Goal: Task Accomplishment & Management: Manage account settings

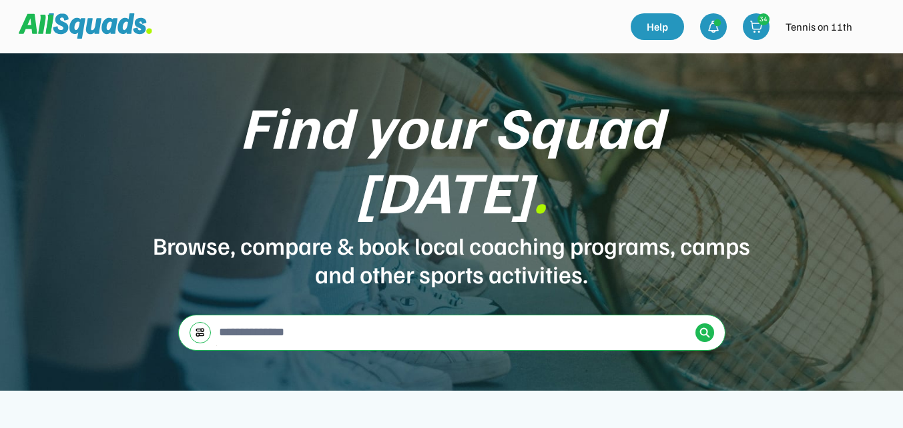
click at [874, 29] on img at bounding box center [873, 26] width 27 height 27
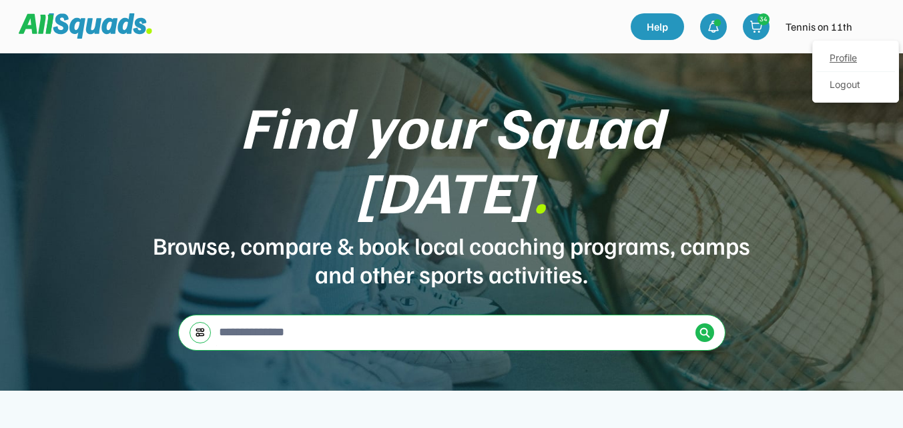
click at [840, 57] on link "Profile" at bounding box center [855, 58] width 79 height 27
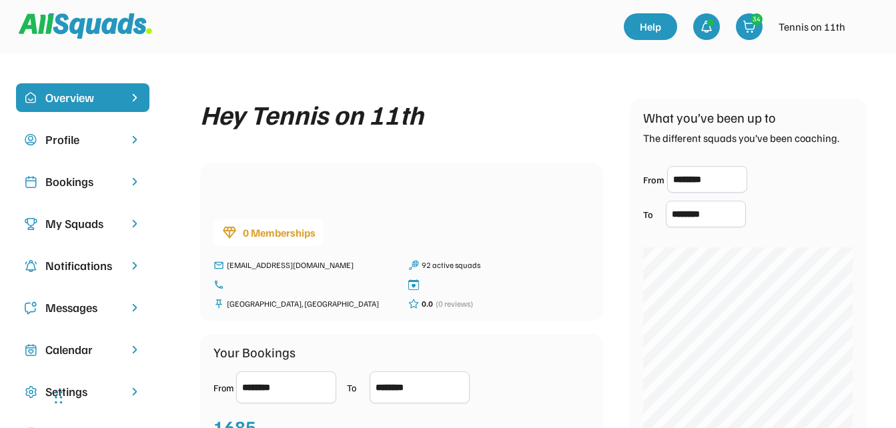
click at [78, 228] on div "My Squads" at bounding box center [82, 224] width 75 height 18
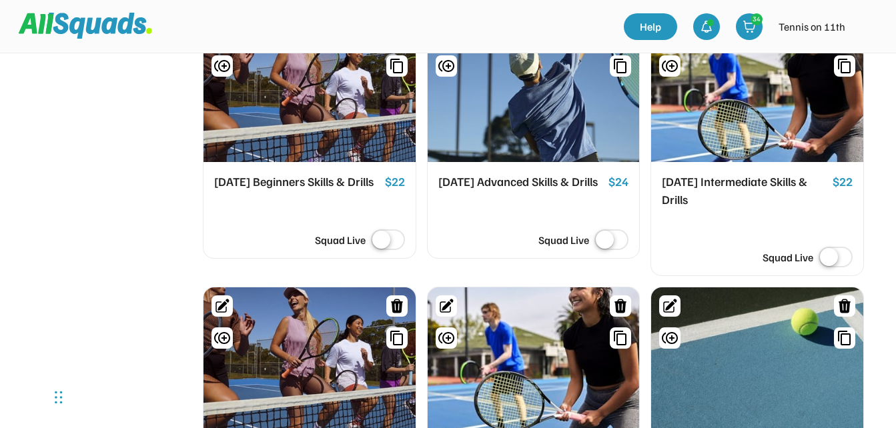
scroll to position [2679, 0]
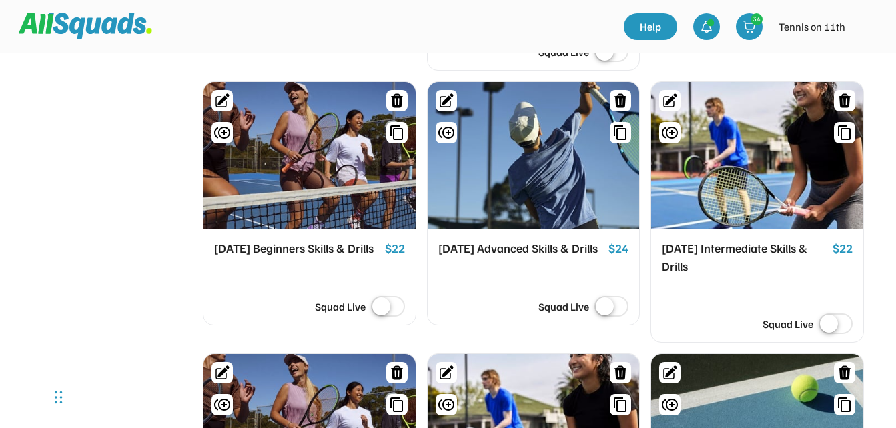
click at [671, 94] on icon at bounding box center [671, 99] width 11 height 11
select select "*****"
select select "********"
select select "**"
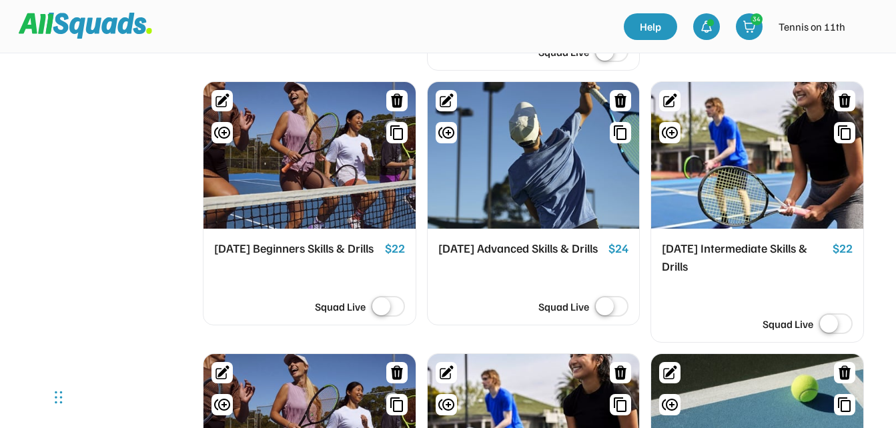
select select "**"
select select "********"
select select "**********"
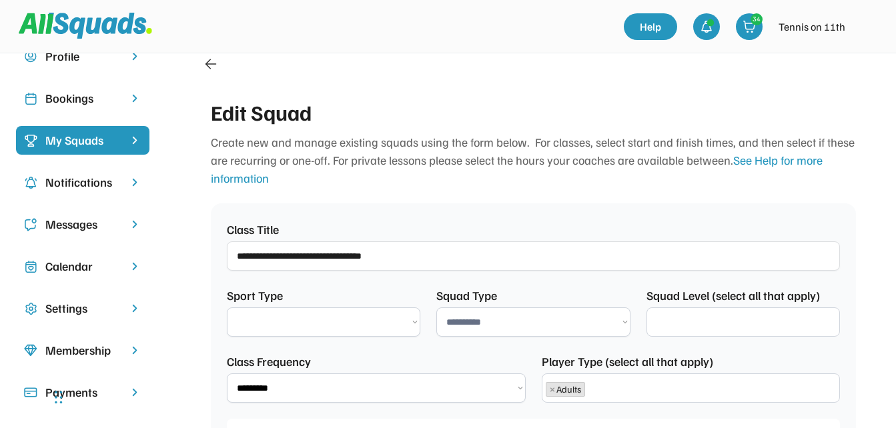
select select "**********"
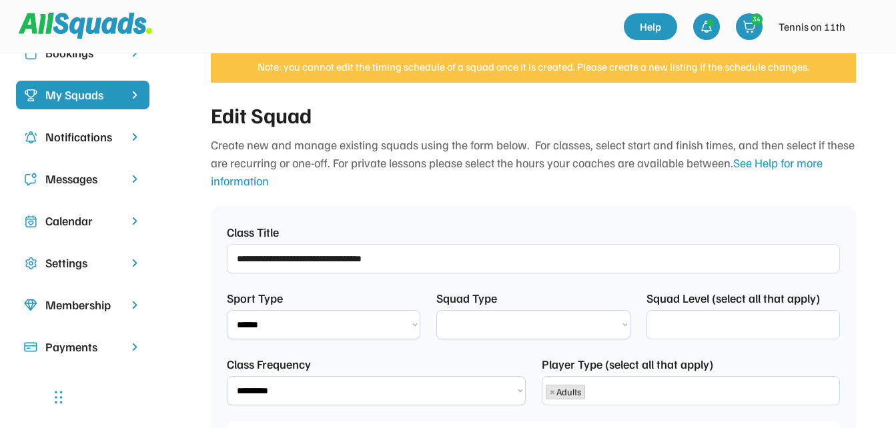
select select "**********"
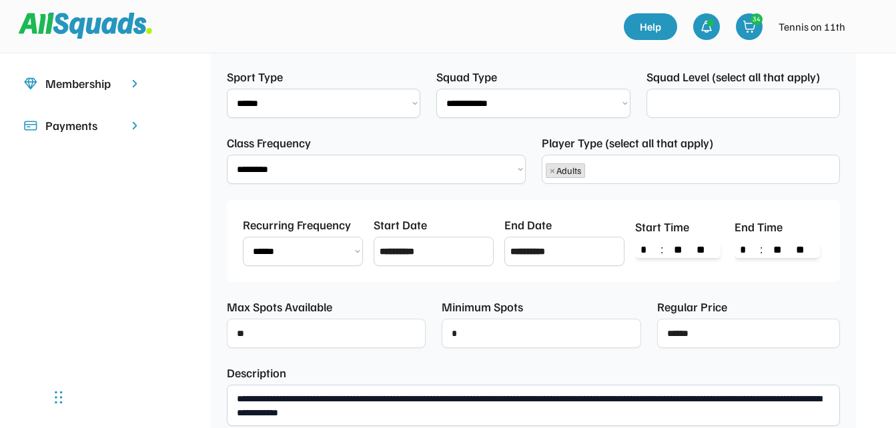
scroll to position [12, 0]
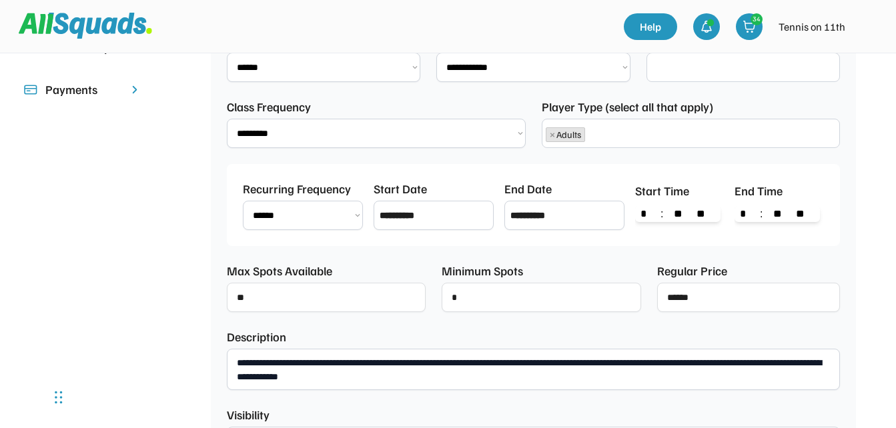
select select "**********"
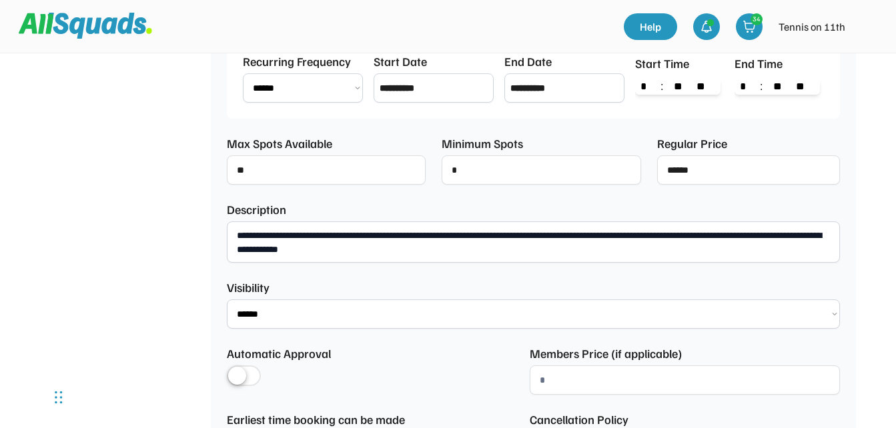
scroll to position [484, 0]
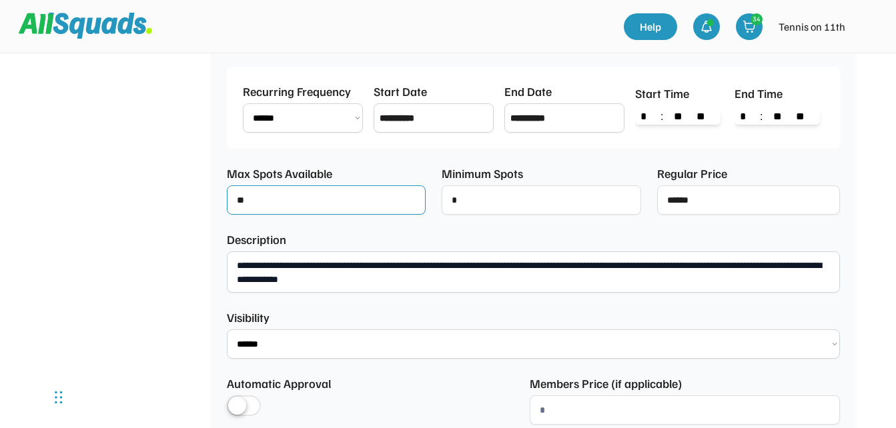
click at [322, 203] on input "input" at bounding box center [326, 200] width 199 height 29
type input "*"
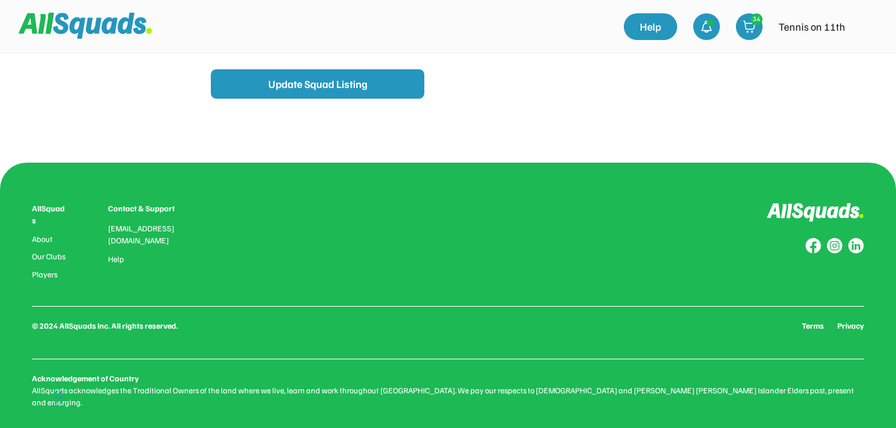
scroll to position [1201, 0]
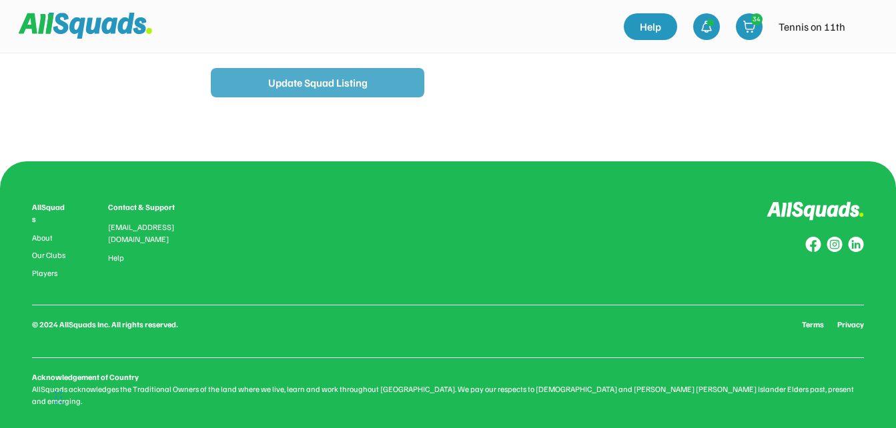
type input "*"
click at [317, 84] on button "Update Squad Listing" at bounding box center [318, 82] width 214 height 29
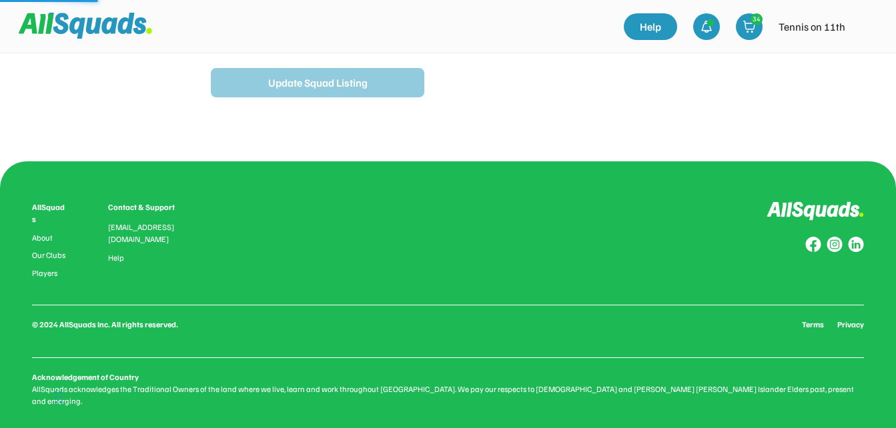
type input "**********"
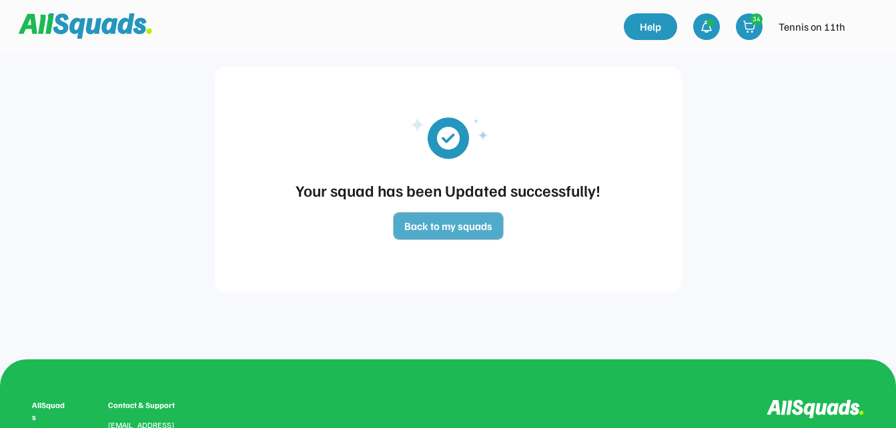
click at [444, 231] on button "Back to my squads" at bounding box center [448, 226] width 109 height 27
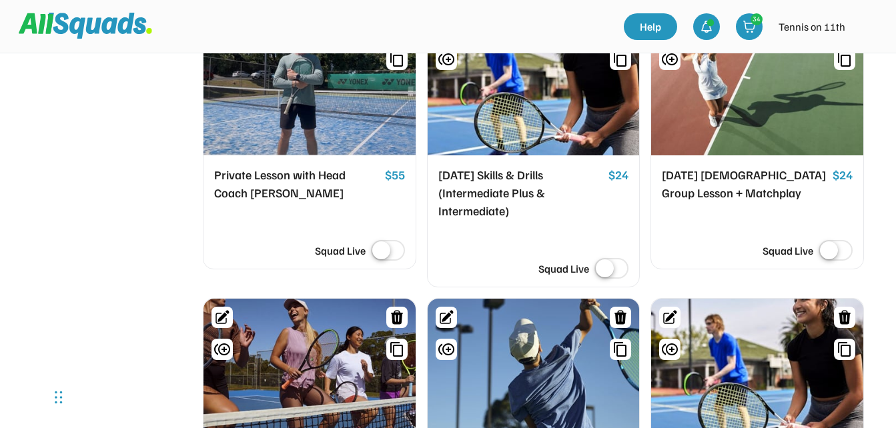
scroll to position [2374, 0]
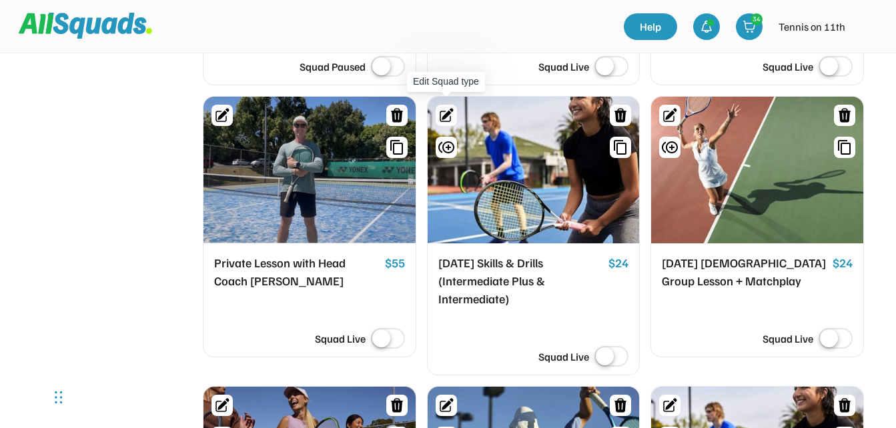
click at [447, 109] on icon at bounding box center [447, 114] width 11 height 11
select select "*****"
select select "********"
select select "**"
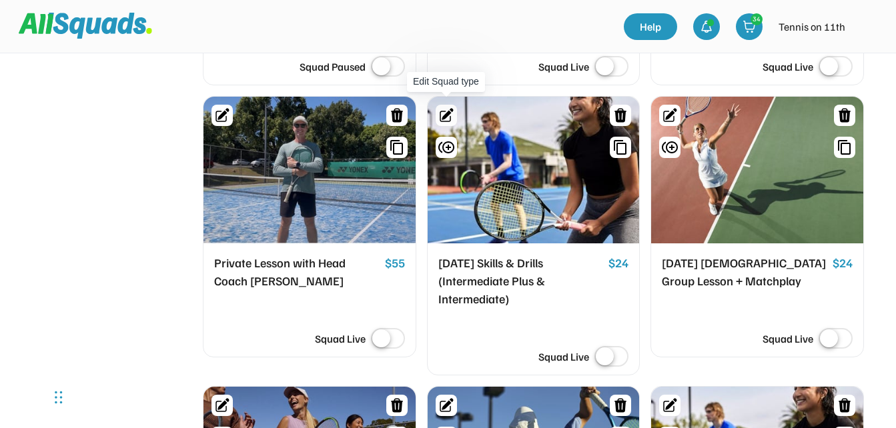
select select "**"
select select "********"
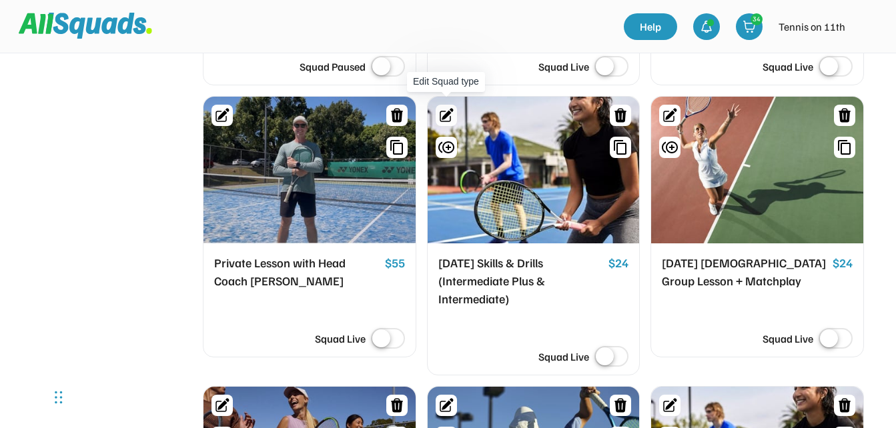
select select "**********"
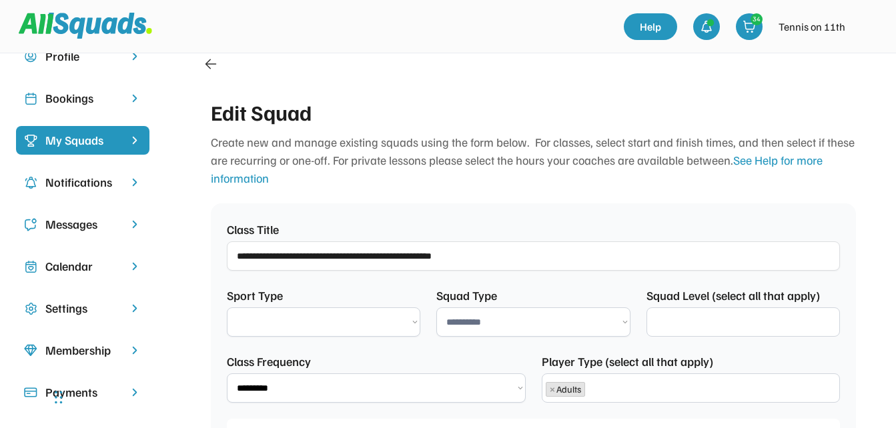
select select "**********"
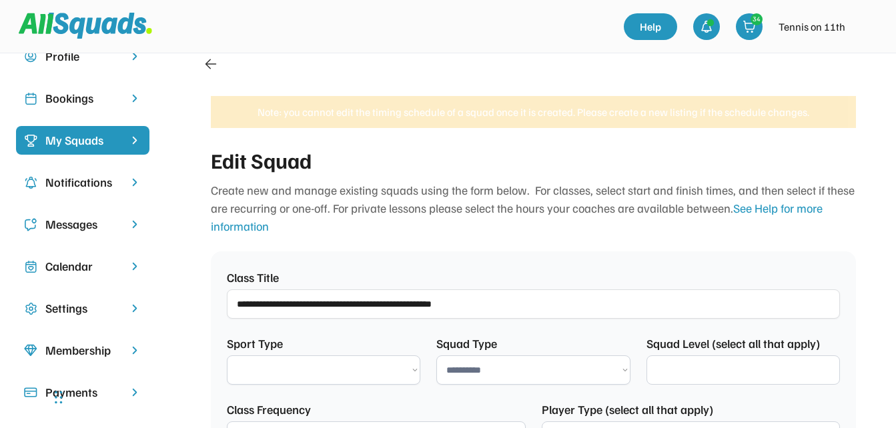
select select "**********"
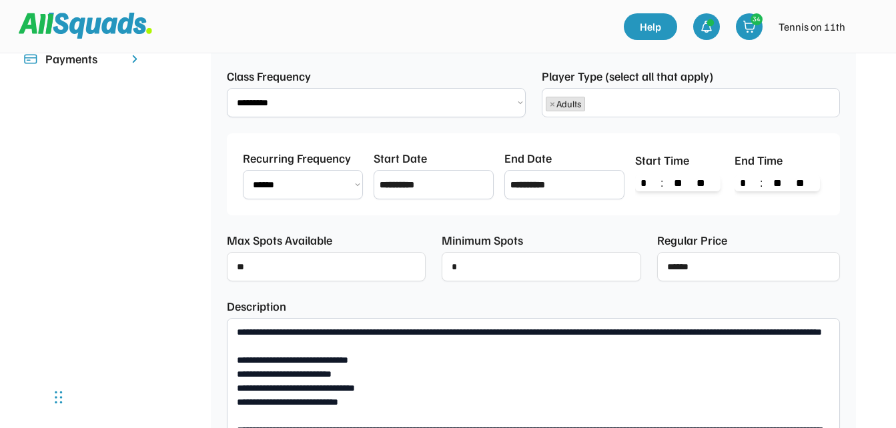
select select "**********"
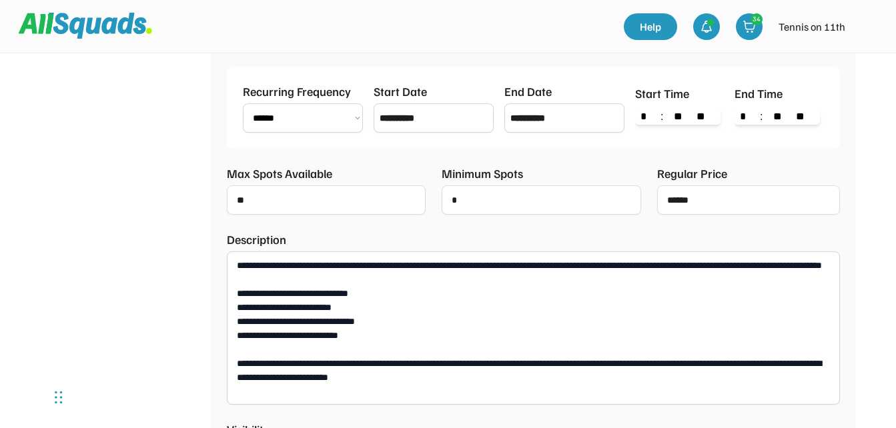
scroll to position [12, 0]
click at [293, 197] on input "input" at bounding box center [326, 200] width 199 height 29
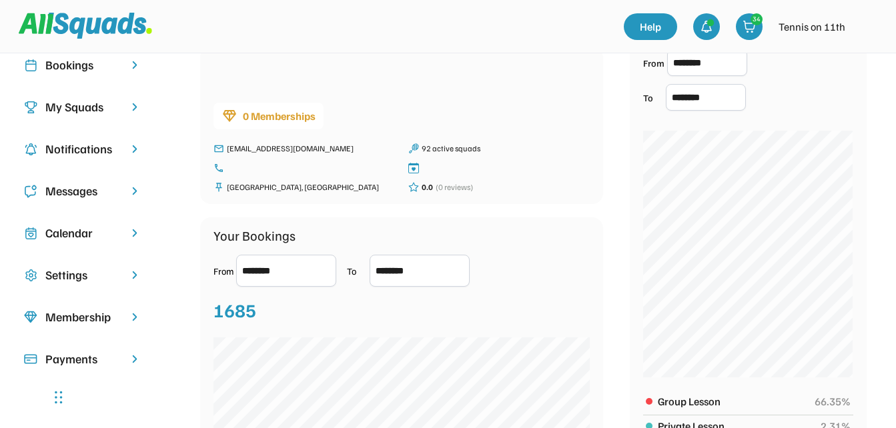
scroll to position [67, 0]
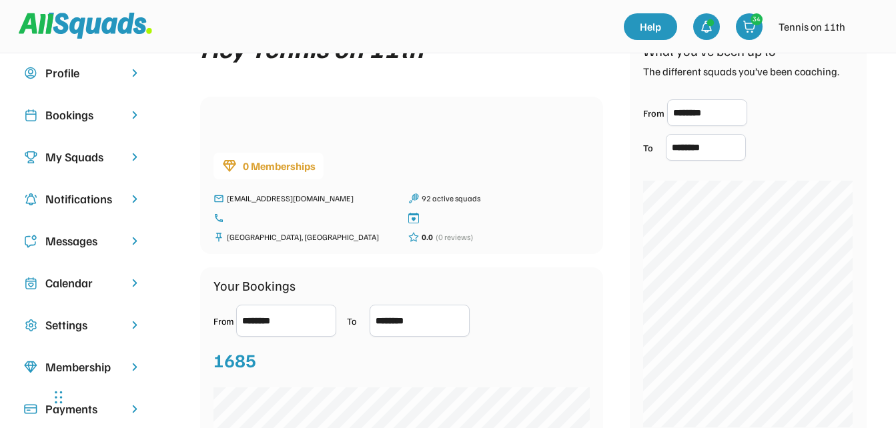
click at [74, 157] on div "My Squads" at bounding box center [82, 157] width 75 height 18
select select "**********"
select select "*****"
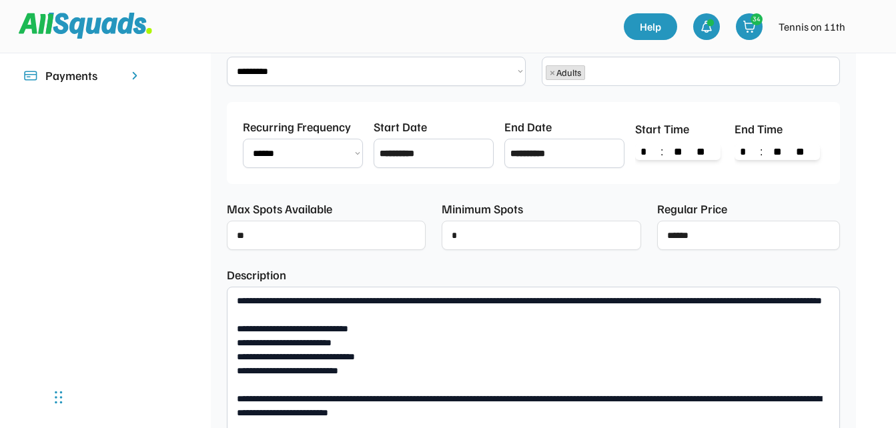
scroll to position [334, 0]
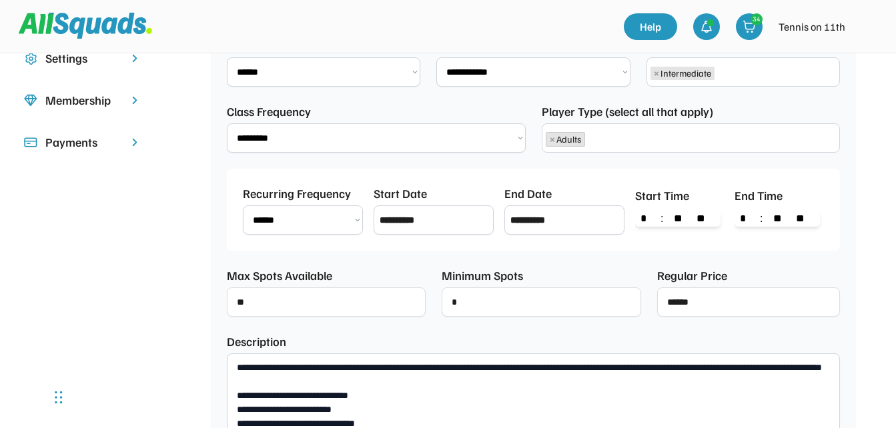
click at [260, 306] on input "input" at bounding box center [326, 302] width 199 height 29
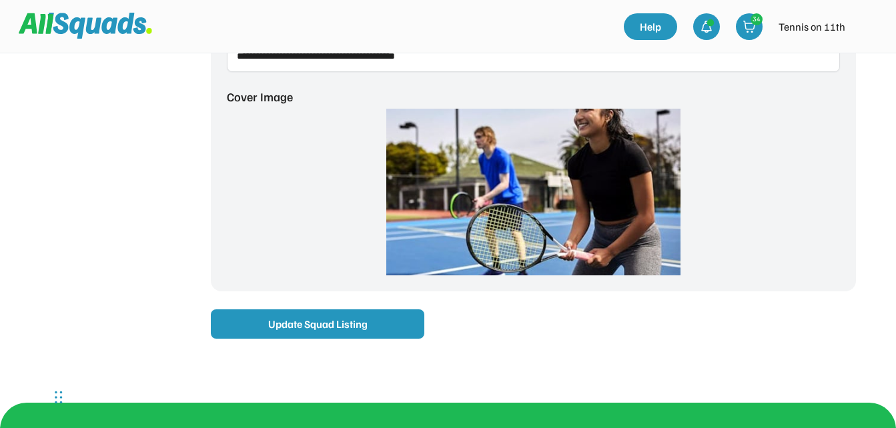
scroll to position [1135, 0]
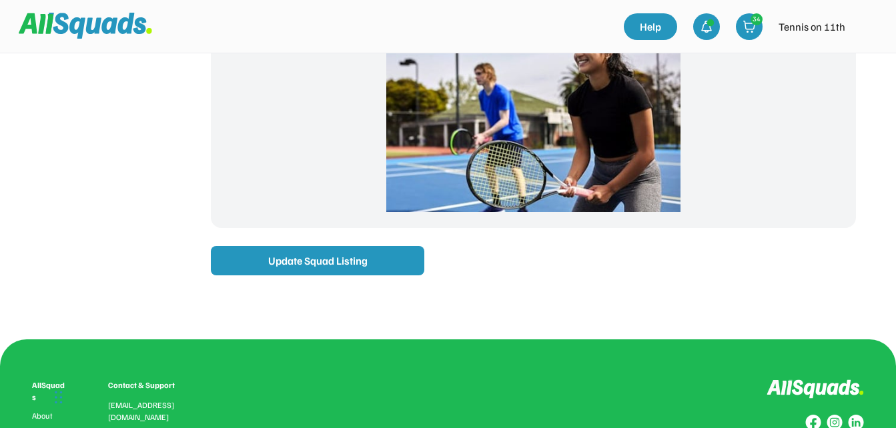
type input "**"
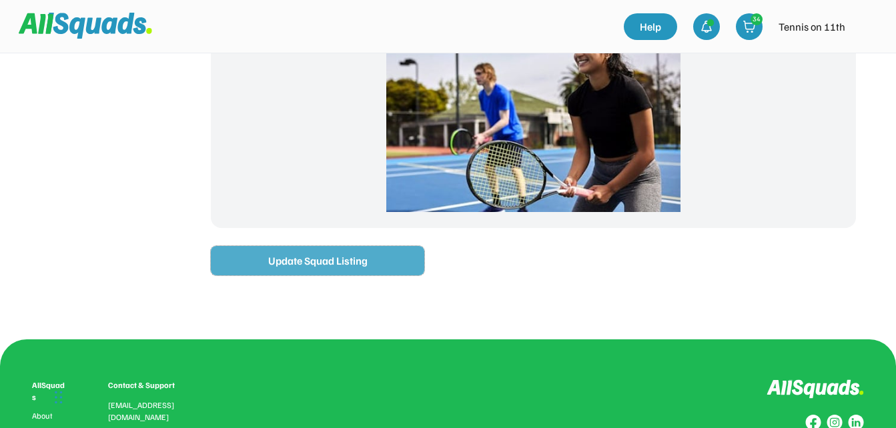
click at [348, 263] on button "Update Squad Listing" at bounding box center [318, 260] width 214 height 29
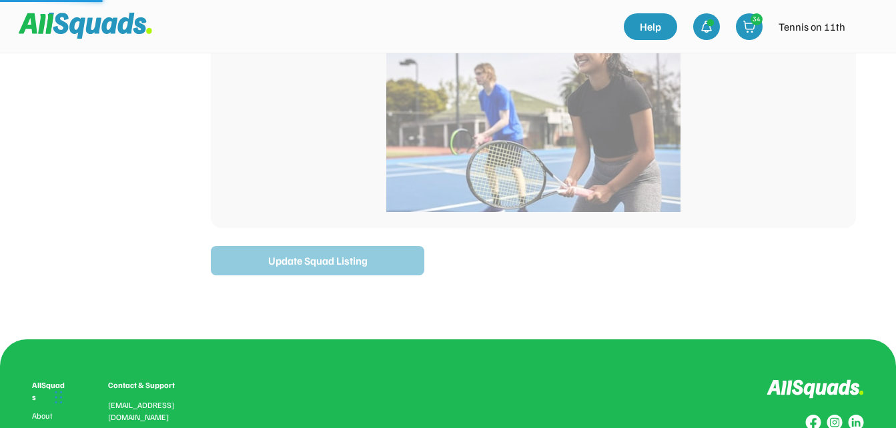
type input "**********"
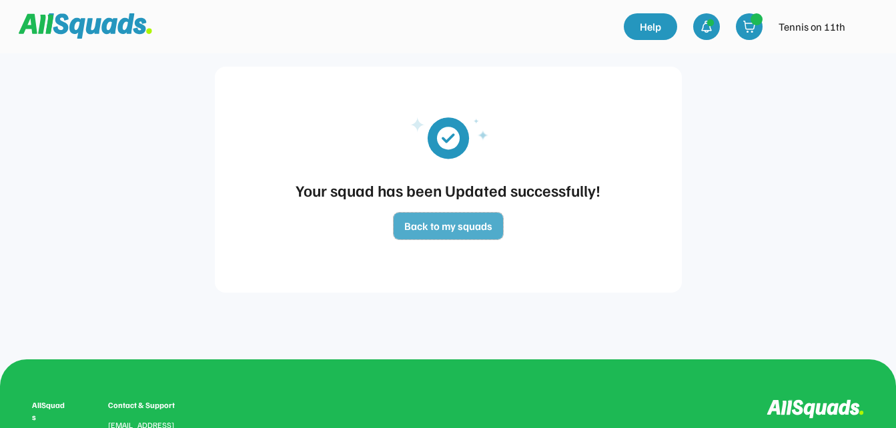
click at [486, 232] on button "Back to my squads" at bounding box center [448, 226] width 109 height 27
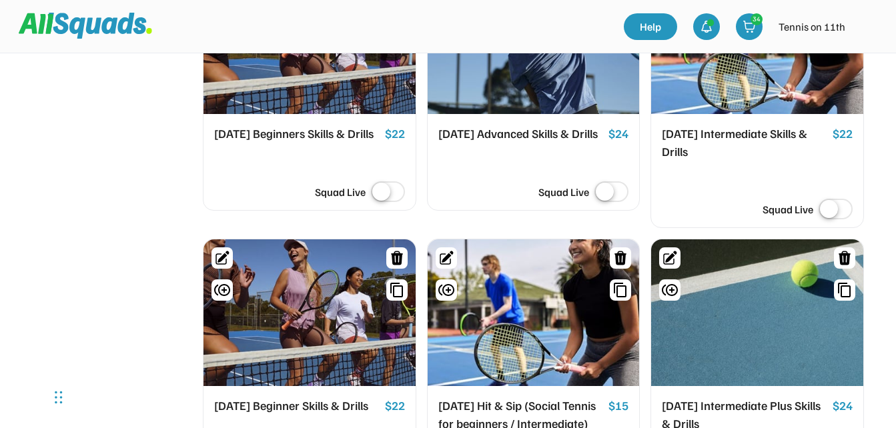
scroll to position [2891, 0]
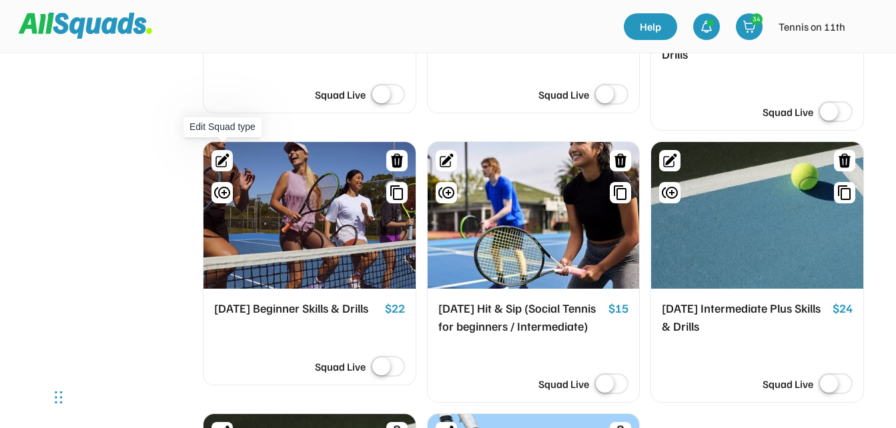
click at [221, 153] on icon at bounding box center [222, 161] width 16 height 16
select select "*****"
select select "********"
select select "**"
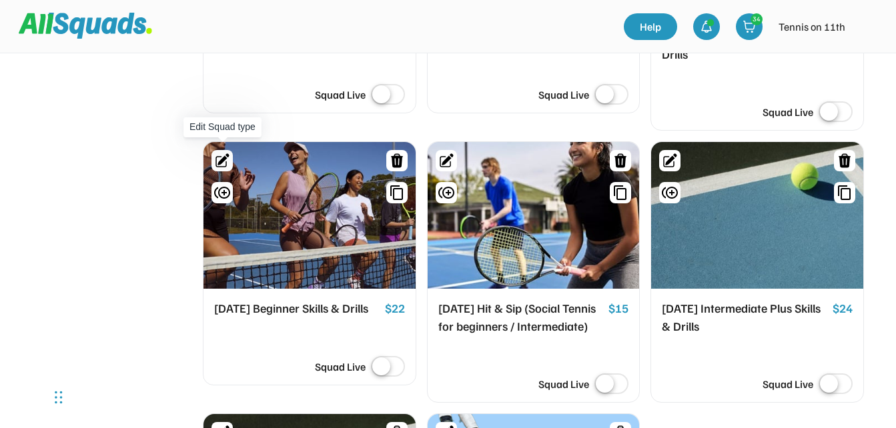
select select "**"
select select "********"
select select "**********"
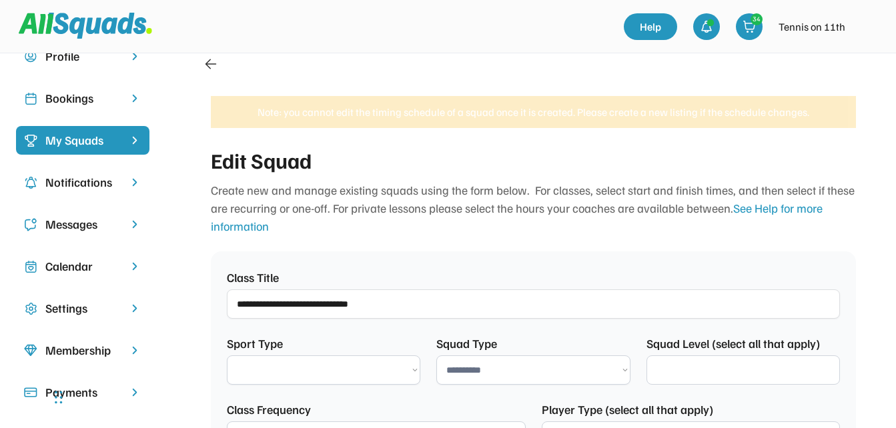
select select "**********"
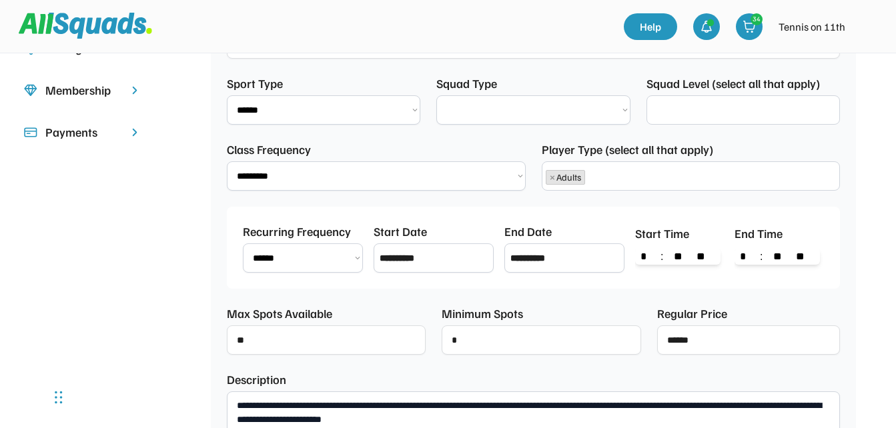
scroll to position [417, 0]
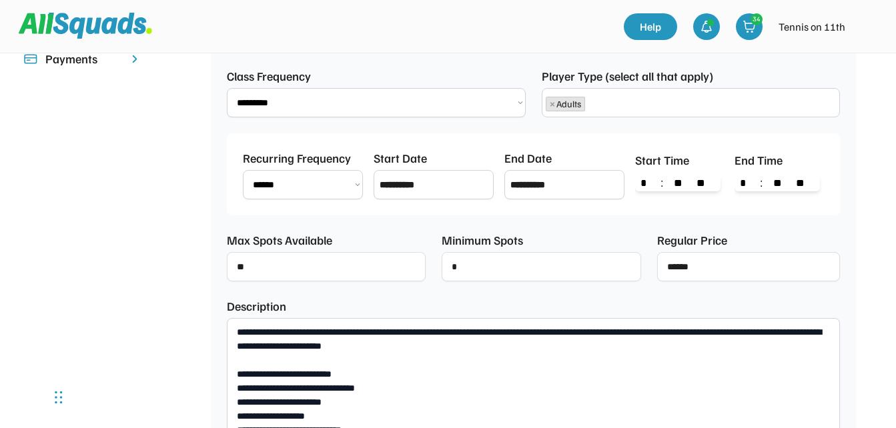
select select "**********"
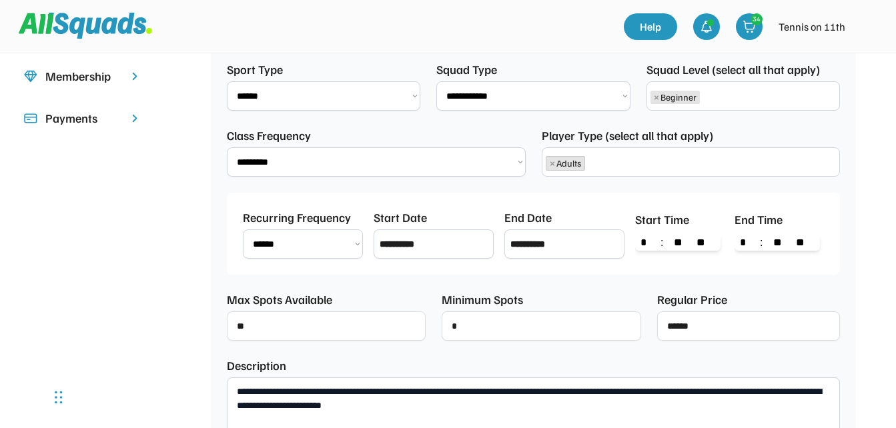
scroll to position [83, 0]
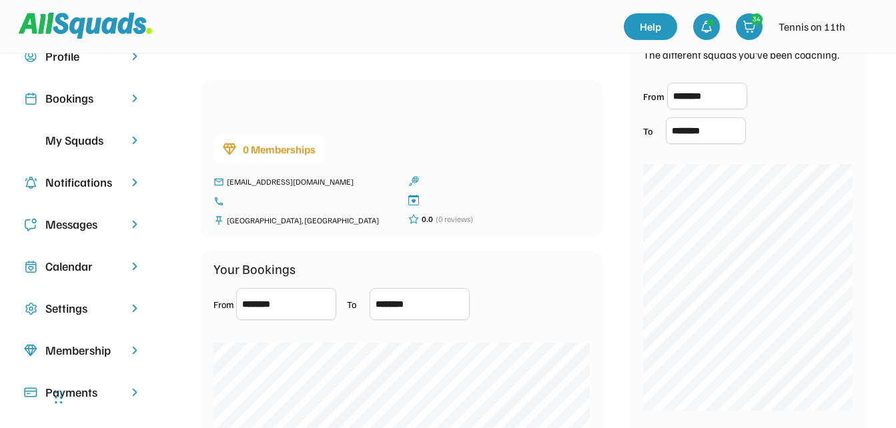
scroll to position [67, 0]
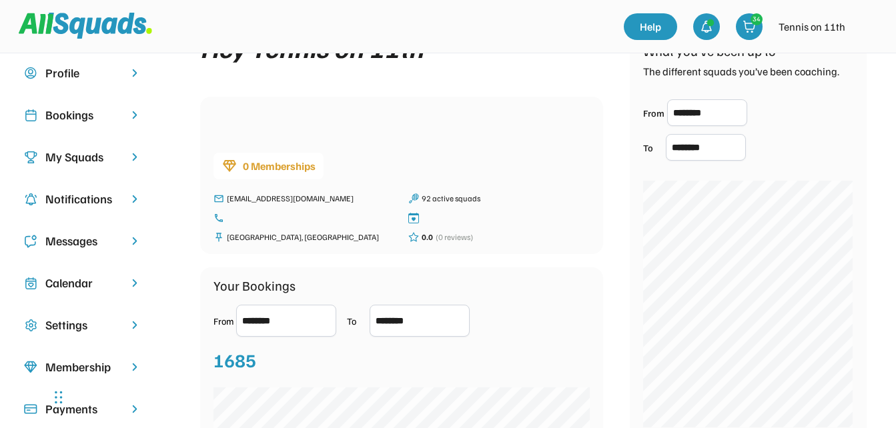
click at [85, 119] on div "Bookings" at bounding box center [82, 115] width 75 height 18
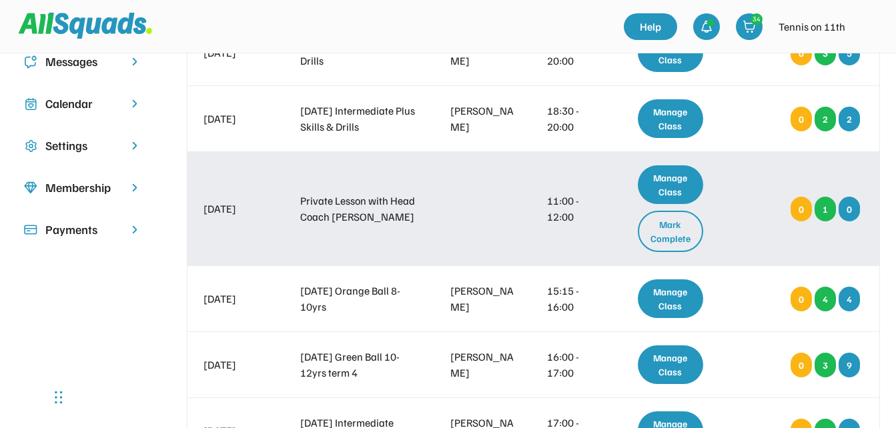
scroll to position [267, 0]
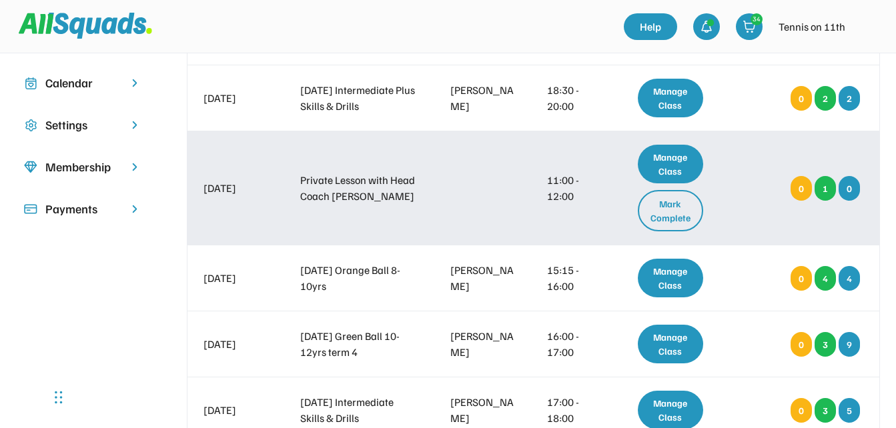
click at [672, 207] on div "Mark Complete" at bounding box center [671, 210] width 66 height 41
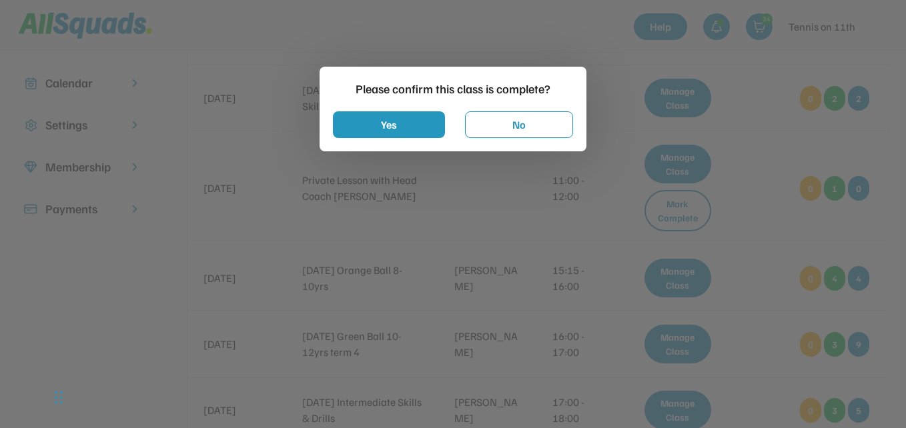
drag, startPoint x: 765, startPoint y: 216, endPoint x: 736, endPoint y: 188, distance: 40.1
click at [765, 216] on div at bounding box center [453, 214] width 906 height 428
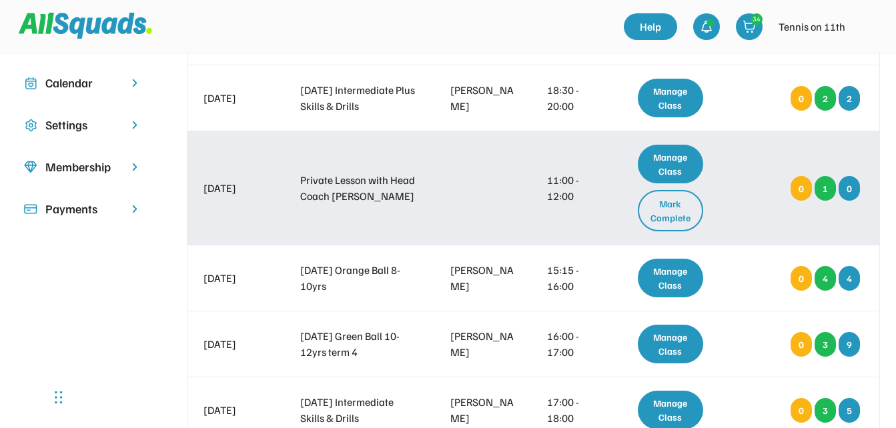
click at [685, 168] on div "Manage Class" at bounding box center [671, 164] width 66 height 39
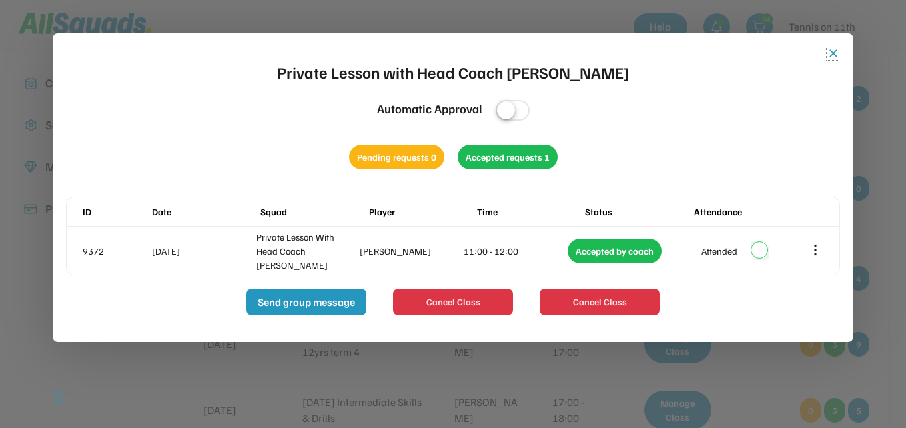
click at [832, 54] on button "close" at bounding box center [833, 53] width 13 height 13
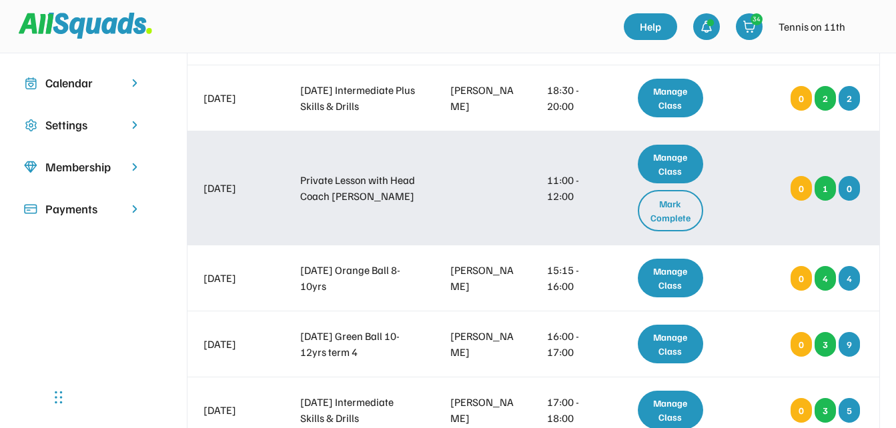
click at [683, 212] on div "Mark Complete" at bounding box center [671, 210] width 66 height 41
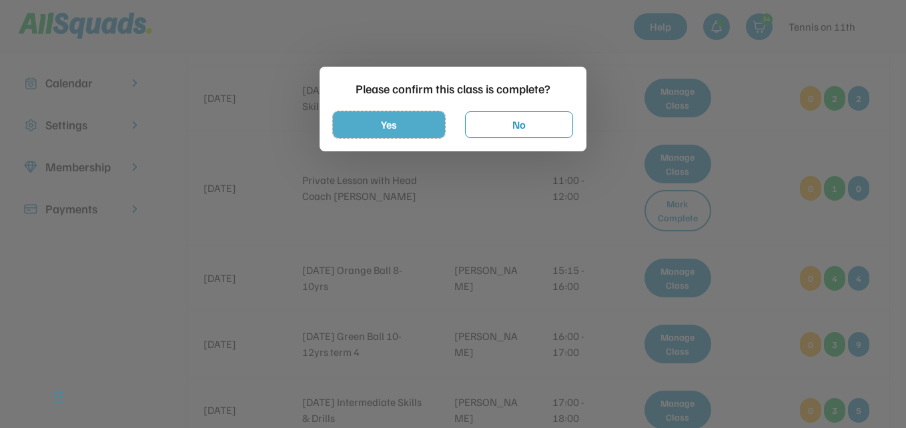
click at [431, 128] on button "Yes" at bounding box center [389, 124] width 112 height 27
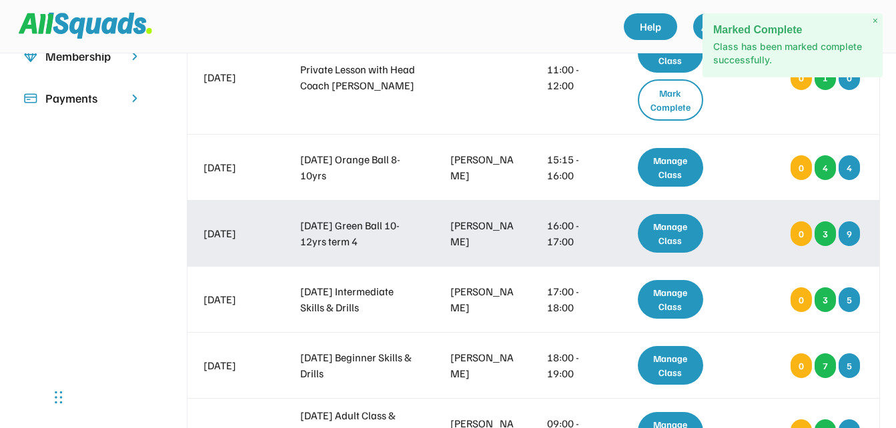
scroll to position [400, 0]
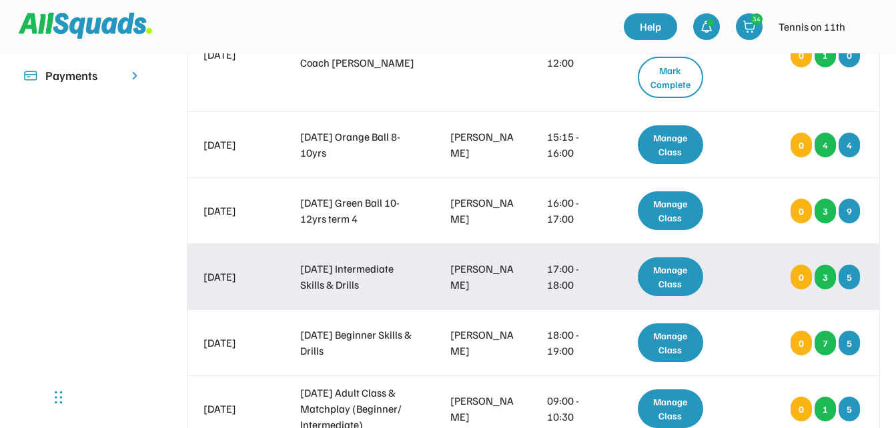
click at [659, 276] on div "Manage Class" at bounding box center [671, 277] width 66 height 39
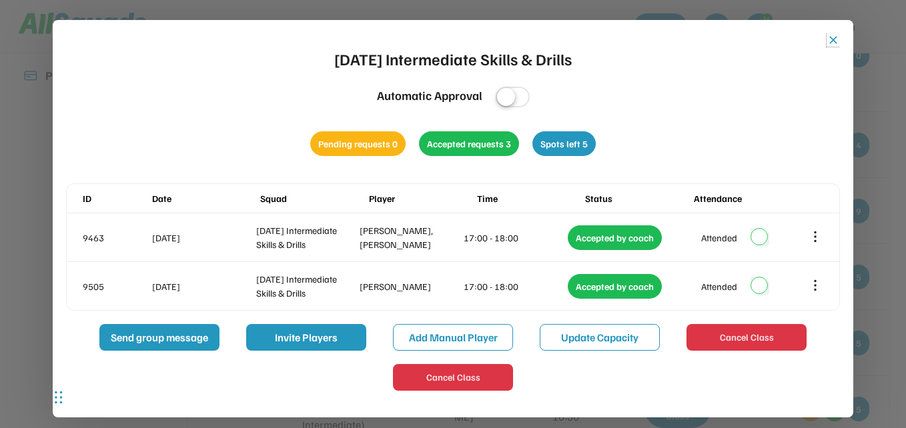
click at [833, 37] on button "close" at bounding box center [833, 39] width 13 height 13
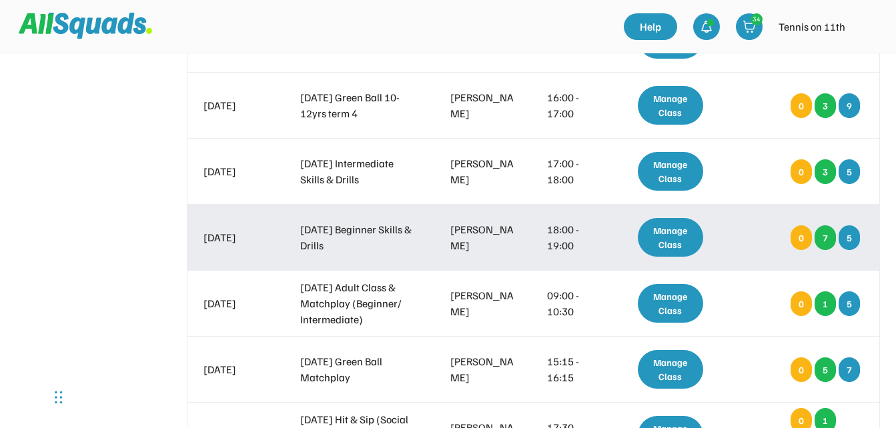
scroll to position [534, 0]
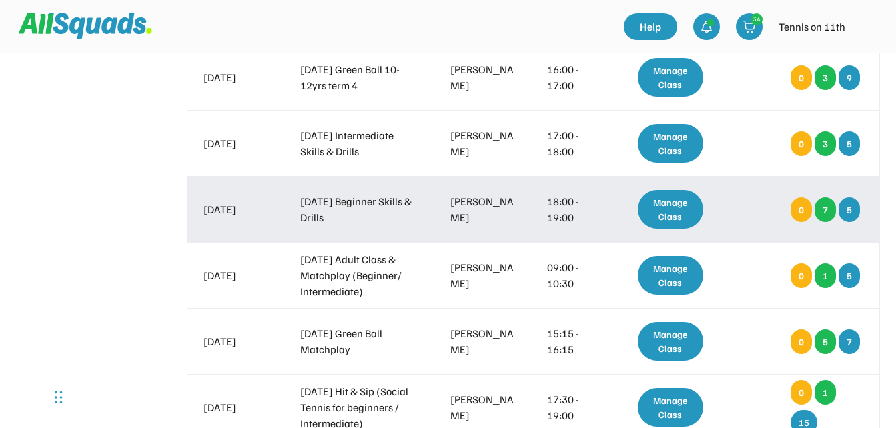
click at [672, 204] on div "Manage Class" at bounding box center [671, 209] width 66 height 39
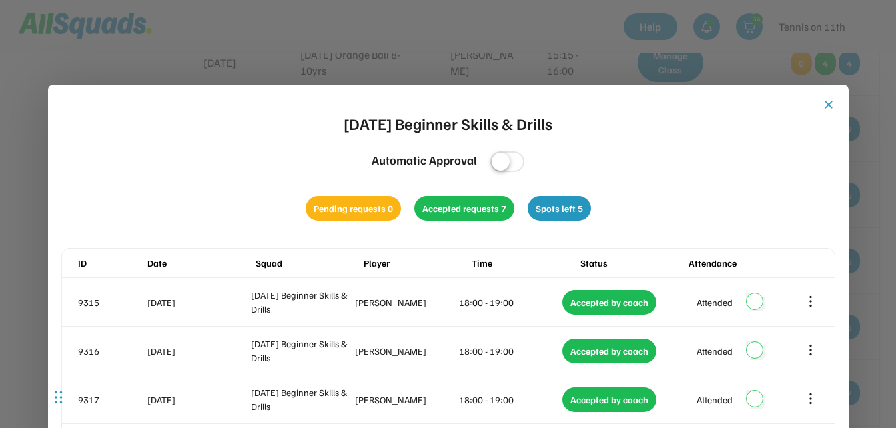
scroll to position [467, 0]
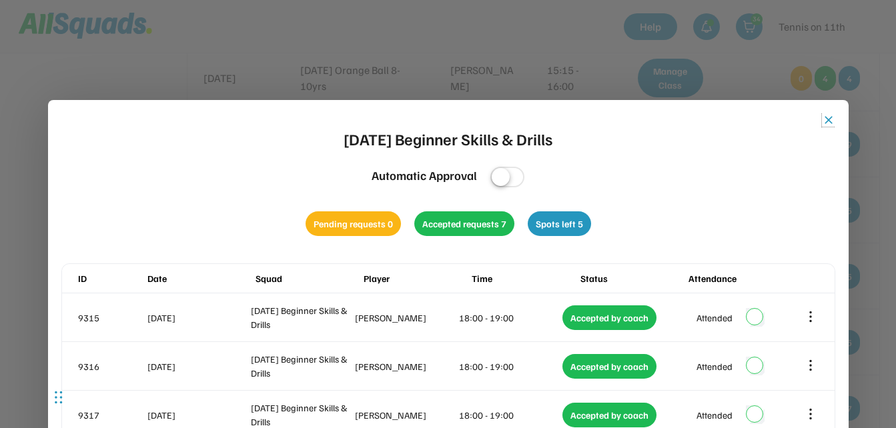
click at [827, 120] on button "close" at bounding box center [828, 119] width 13 height 13
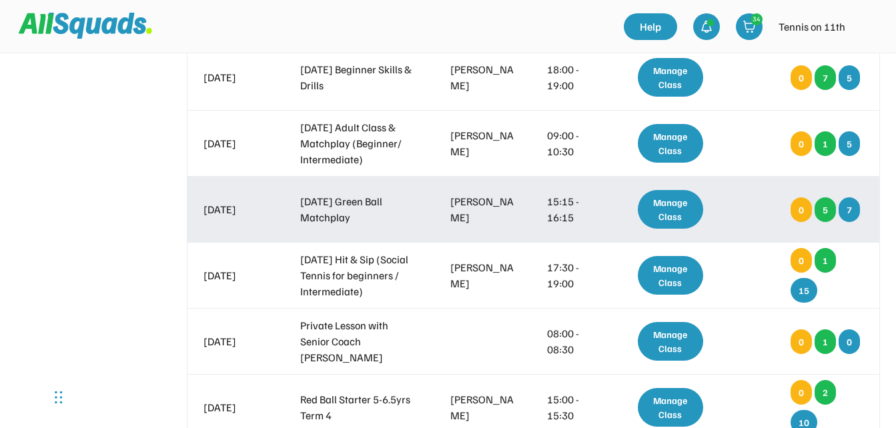
scroll to position [553, 0]
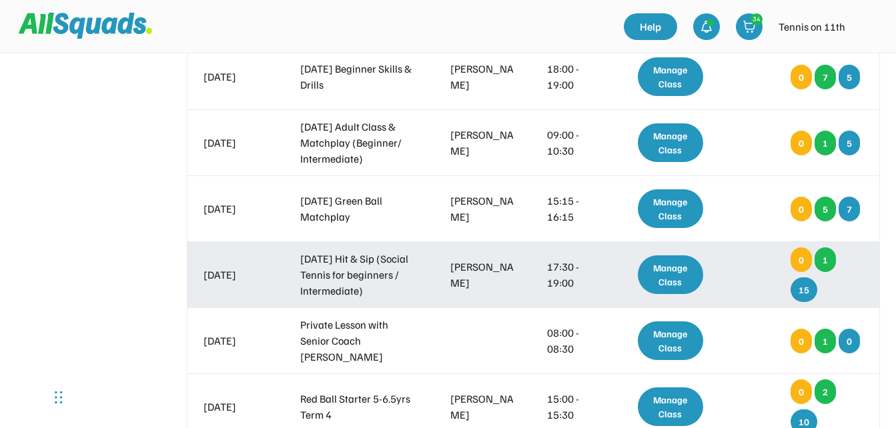
click at [687, 283] on div "Manage Class" at bounding box center [671, 275] width 66 height 39
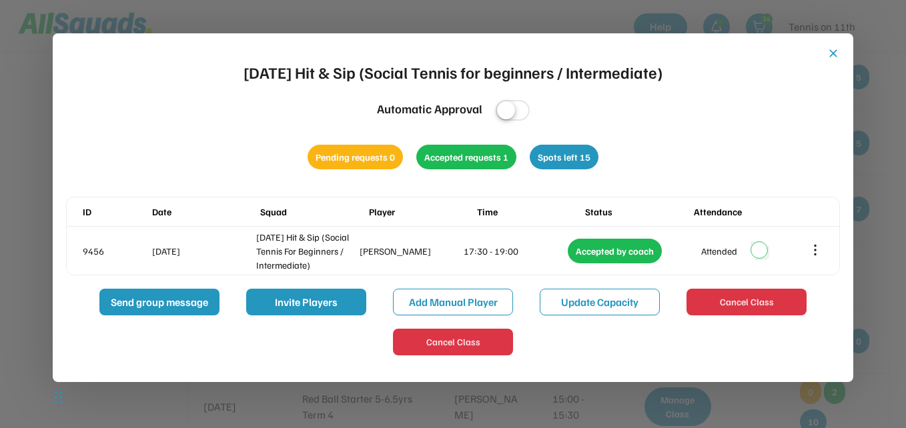
click at [830, 53] on button "close" at bounding box center [833, 53] width 13 height 13
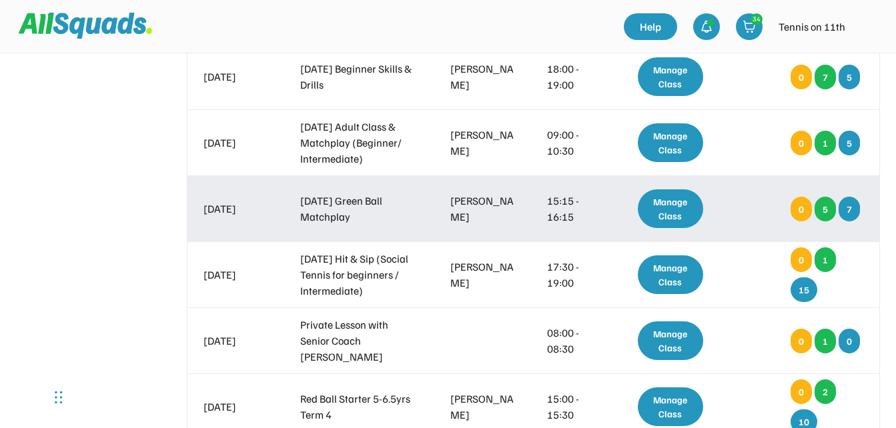
click at [679, 212] on div "Manage Class" at bounding box center [671, 209] width 66 height 39
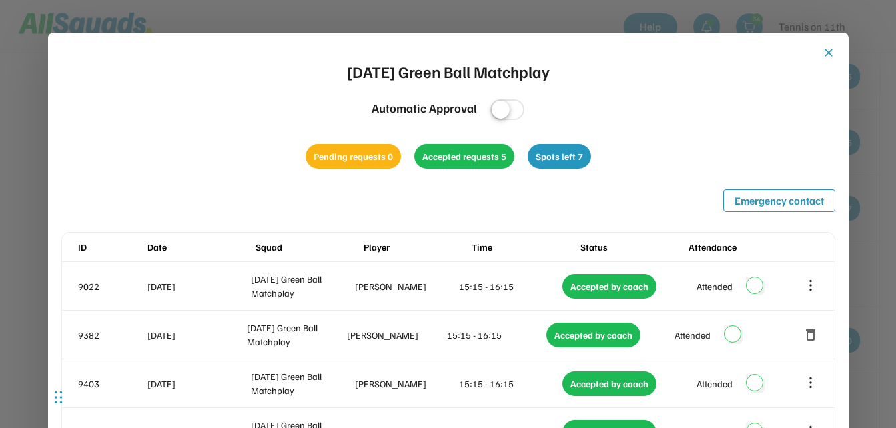
scroll to position [419, 0]
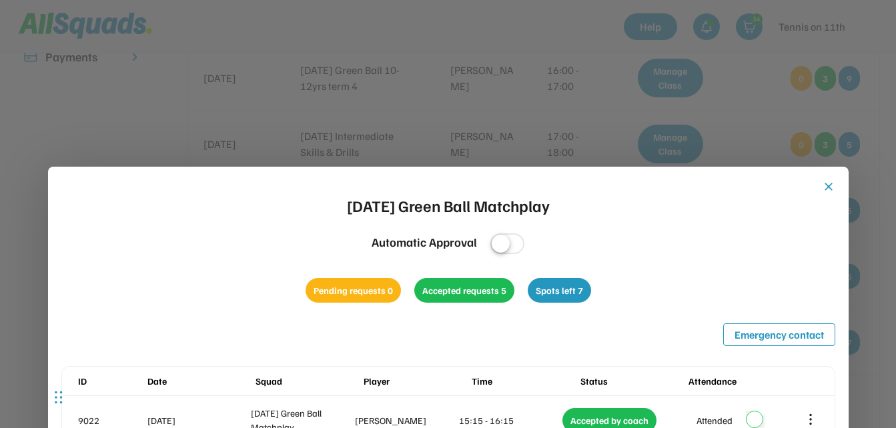
click at [826, 186] on button "close" at bounding box center [828, 186] width 13 height 13
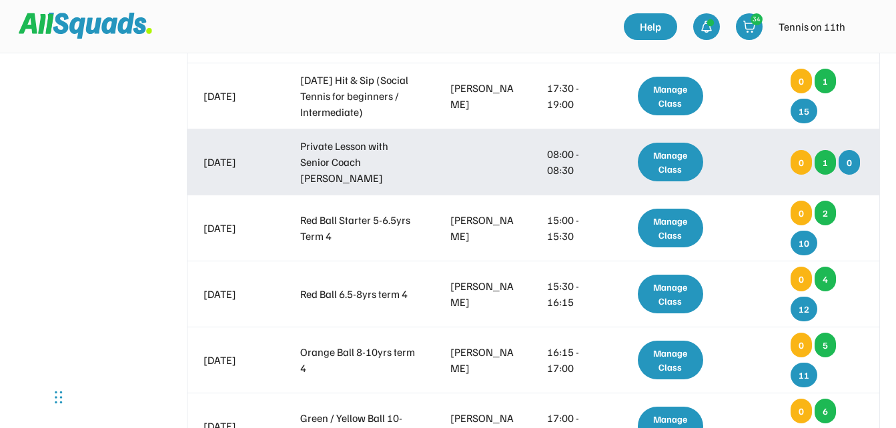
scroll to position [753, 0]
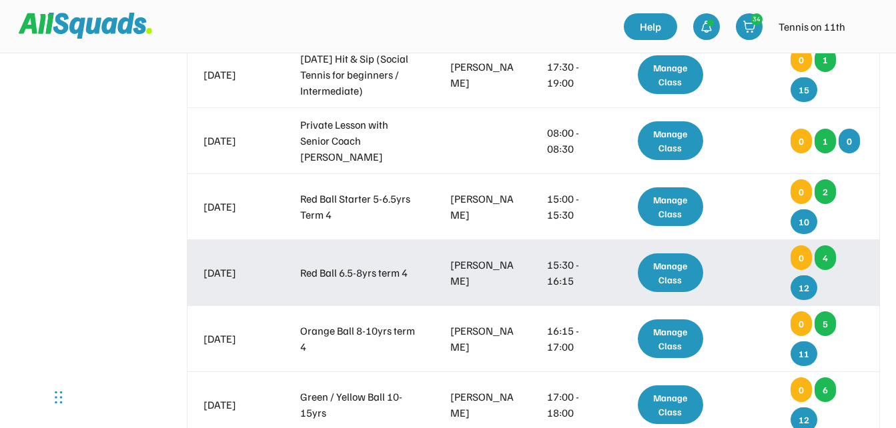
click at [673, 279] on div "Manage Class" at bounding box center [671, 273] width 66 height 39
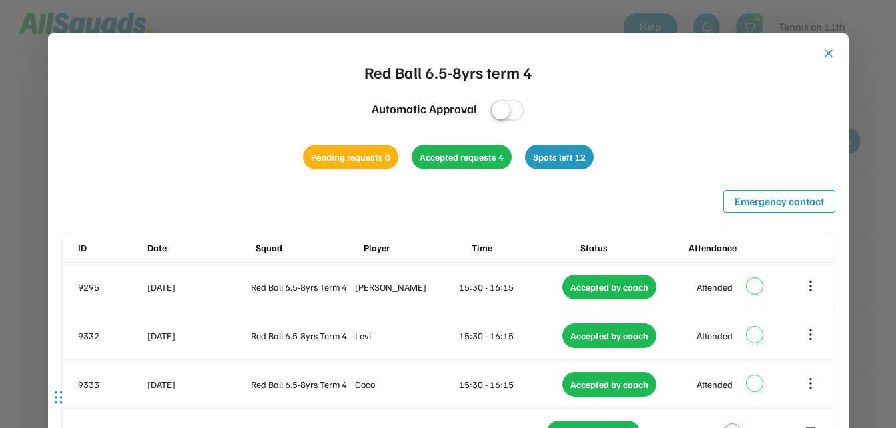
click at [828, 54] on button "close" at bounding box center [828, 53] width 13 height 13
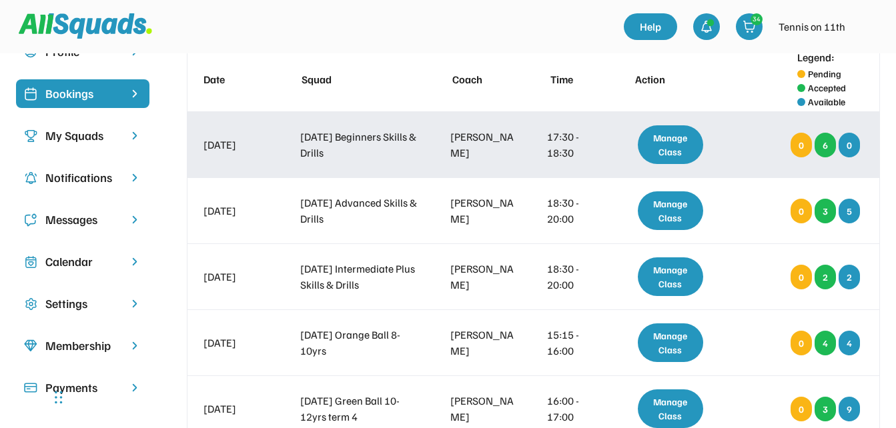
scroll to position [0, 0]
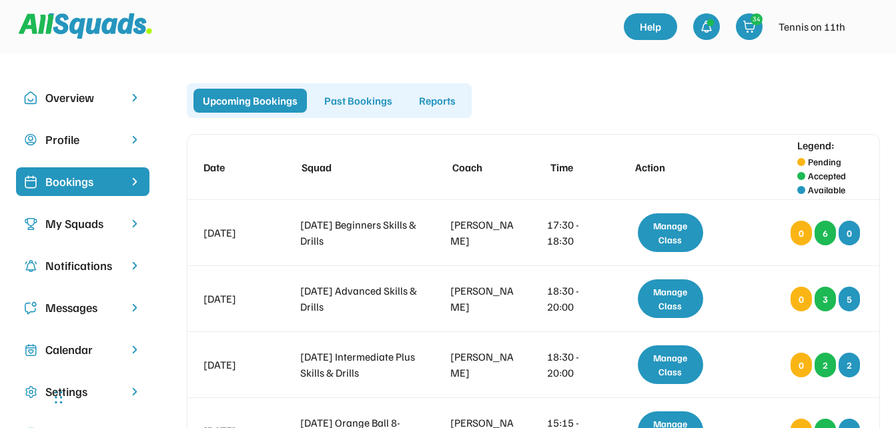
click at [376, 98] on div "Past Bookings" at bounding box center [358, 101] width 87 height 24
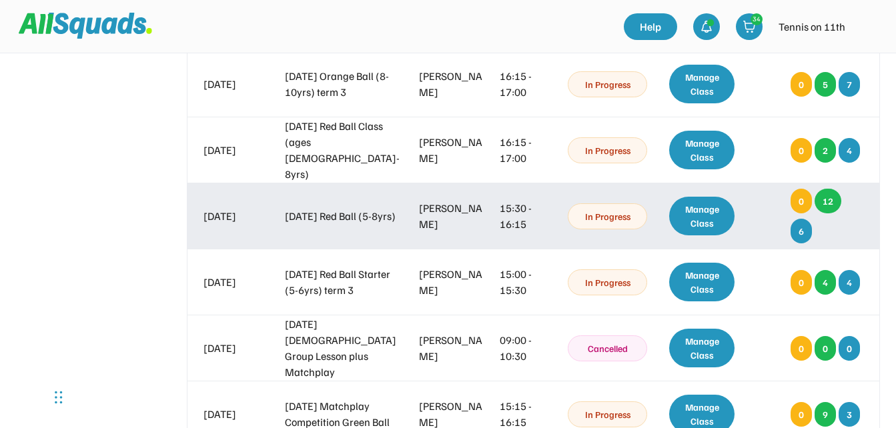
scroll to position [5302, 0]
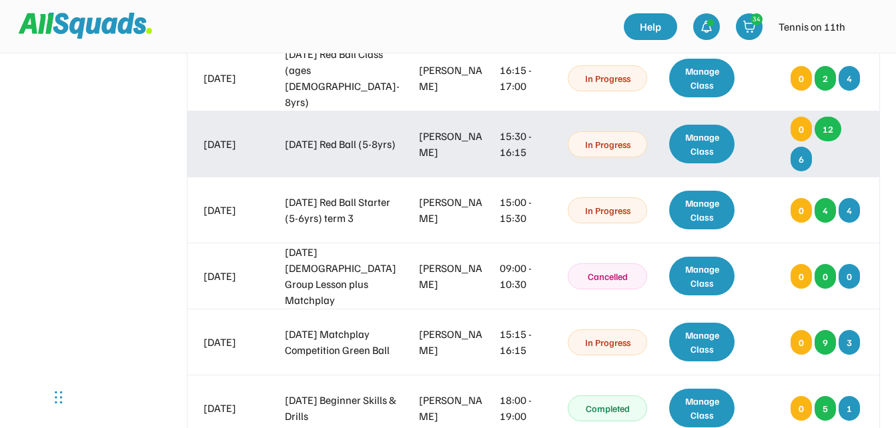
click at [691, 143] on div "Manage Class" at bounding box center [702, 144] width 66 height 39
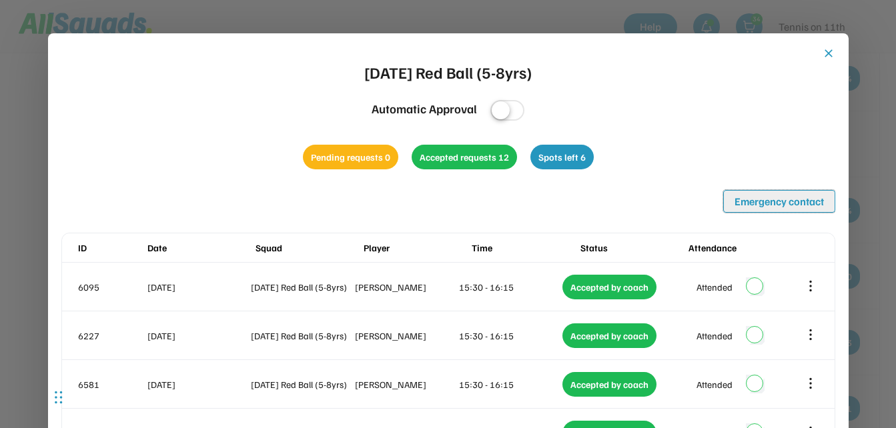
click at [757, 203] on button "Emergency contact" at bounding box center [779, 201] width 112 height 23
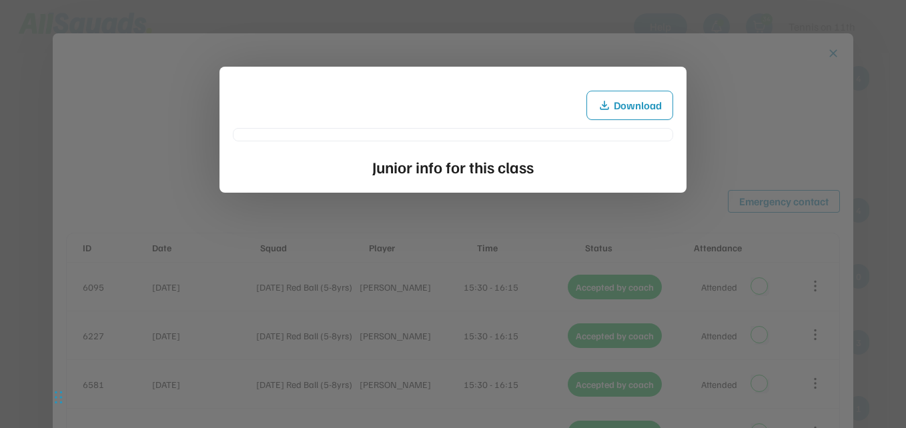
click at [735, 122] on div at bounding box center [453, 214] width 906 height 428
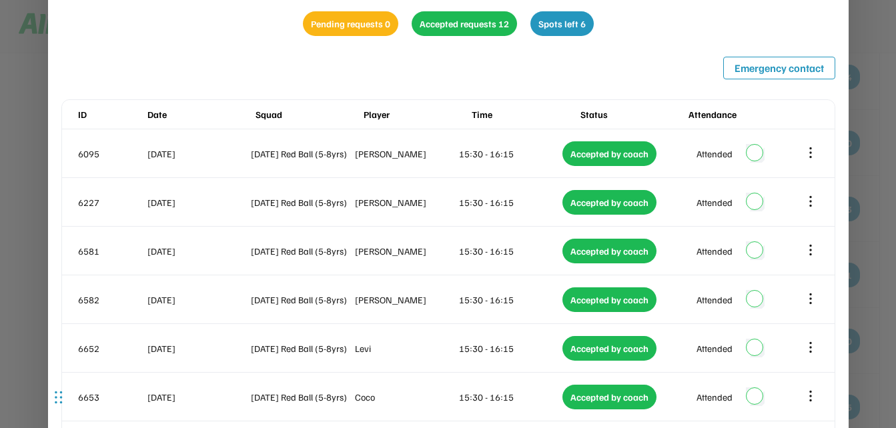
scroll to position [5369, 0]
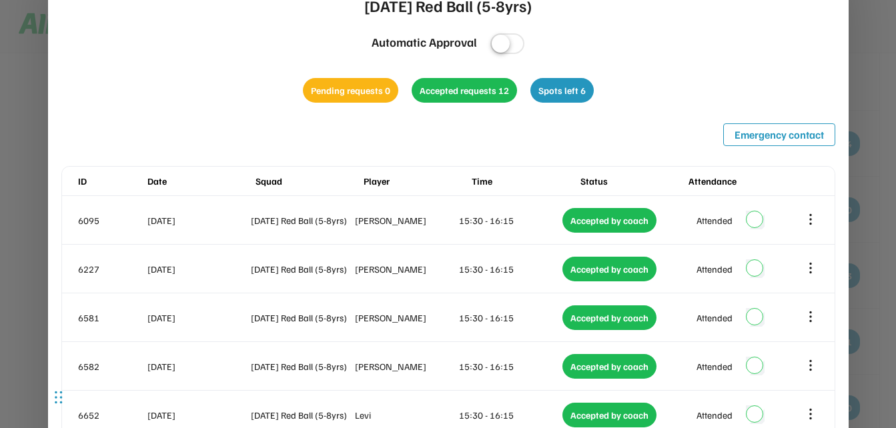
click at [878, 112] on div at bounding box center [448, 214] width 896 height 428
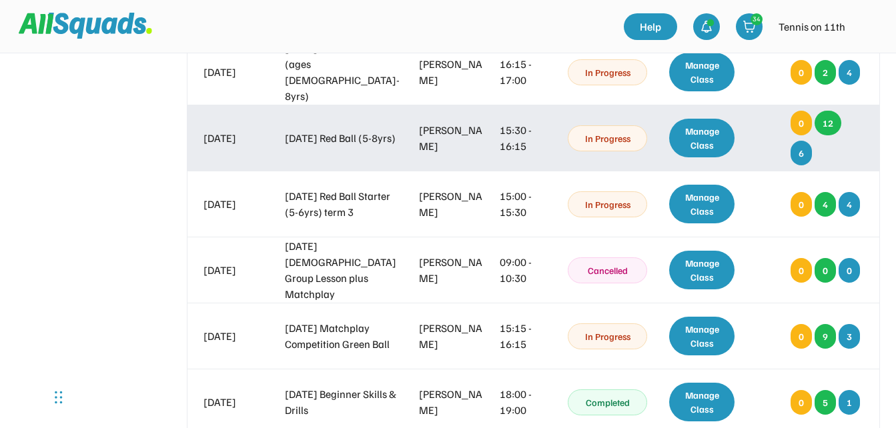
scroll to position [5235, 0]
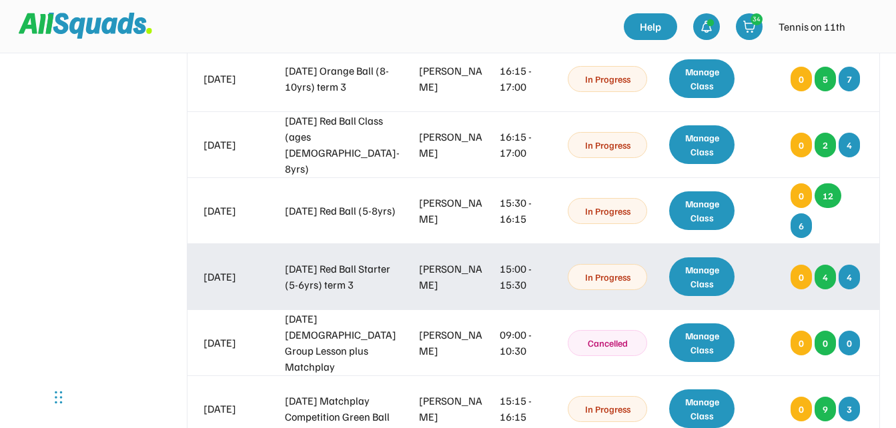
click at [699, 284] on div "Manage Class" at bounding box center [702, 277] width 66 height 39
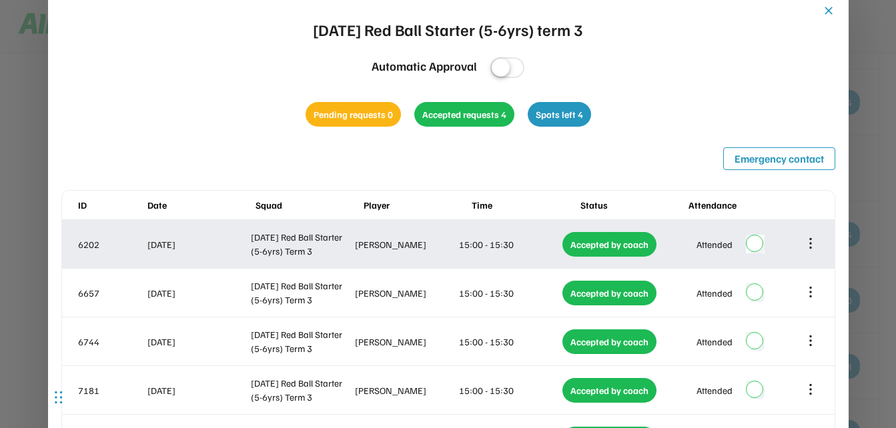
scroll to position [5302, 0]
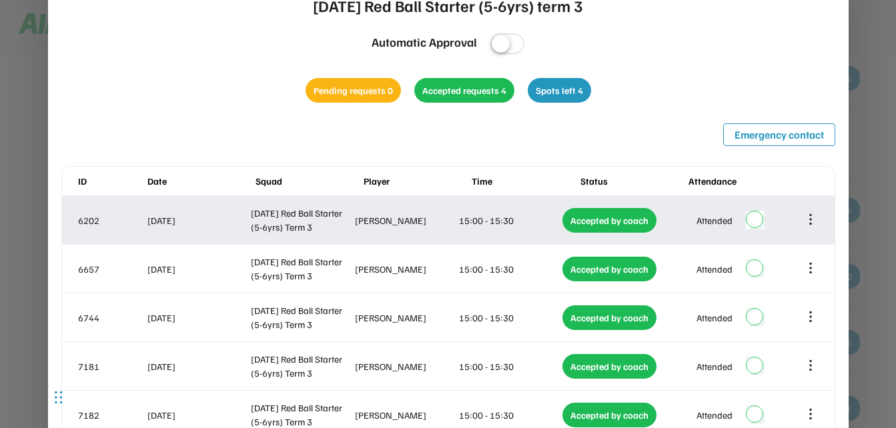
click at [810, 221] on icon at bounding box center [810, 219] width 15 height 15
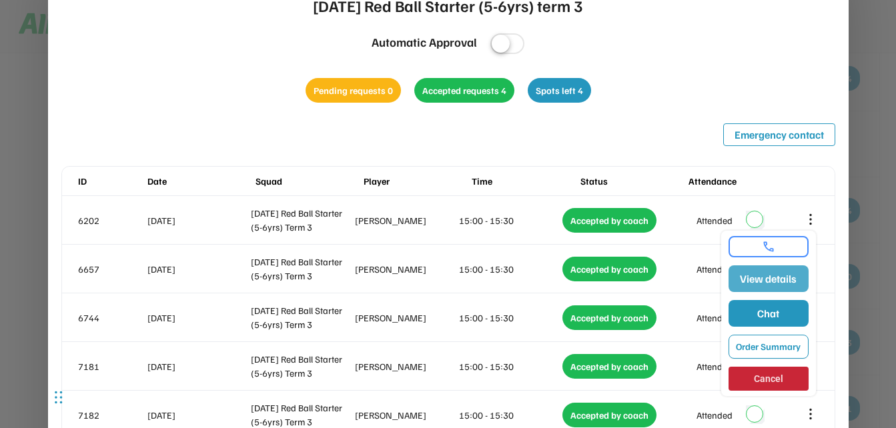
click at [781, 280] on button "View details" at bounding box center [769, 279] width 80 height 27
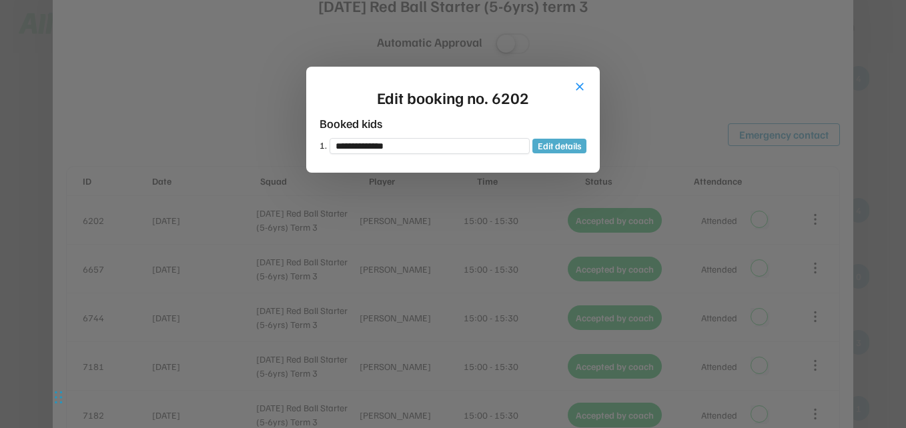
click at [572, 147] on button "Edit details" at bounding box center [560, 146] width 54 height 15
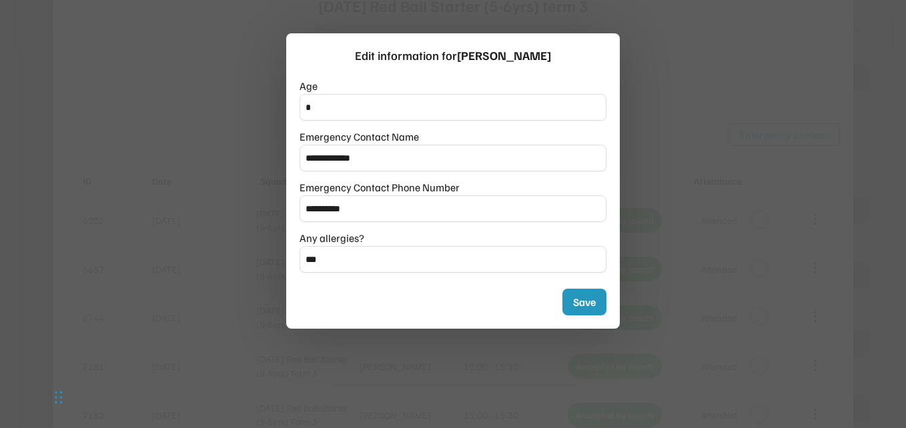
click at [678, 241] on div at bounding box center [453, 214] width 906 height 428
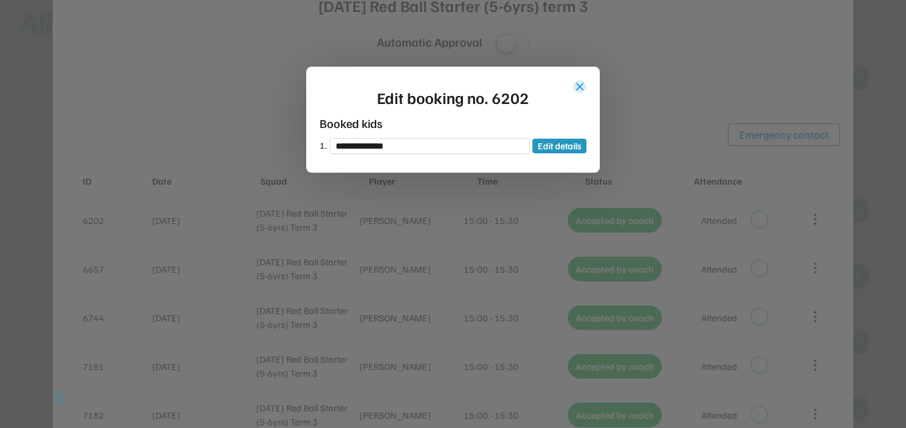
click at [579, 86] on button "close" at bounding box center [579, 86] width 13 height 13
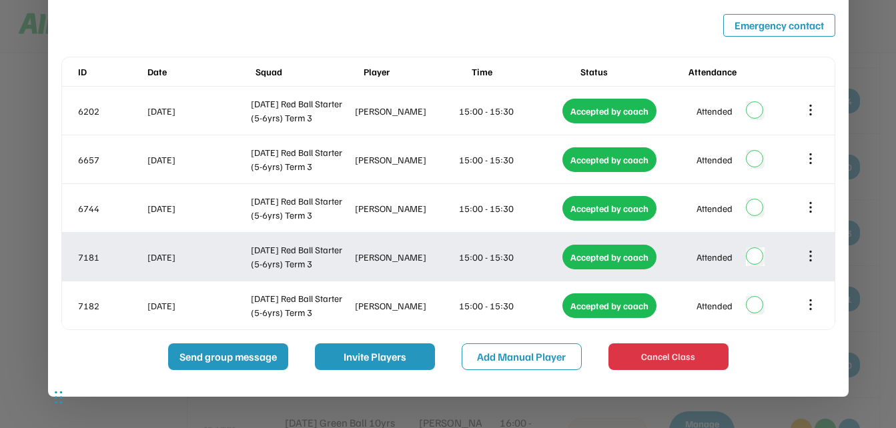
scroll to position [5436, 0]
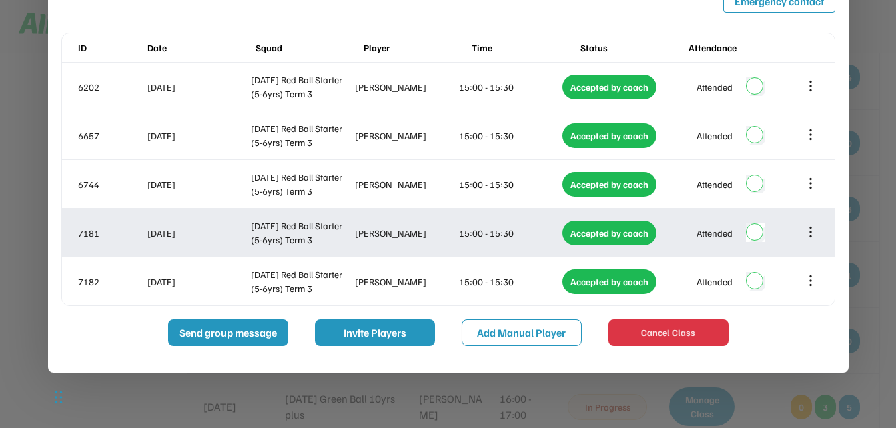
click at [812, 234] on icon at bounding box center [810, 232] width 15 height 15
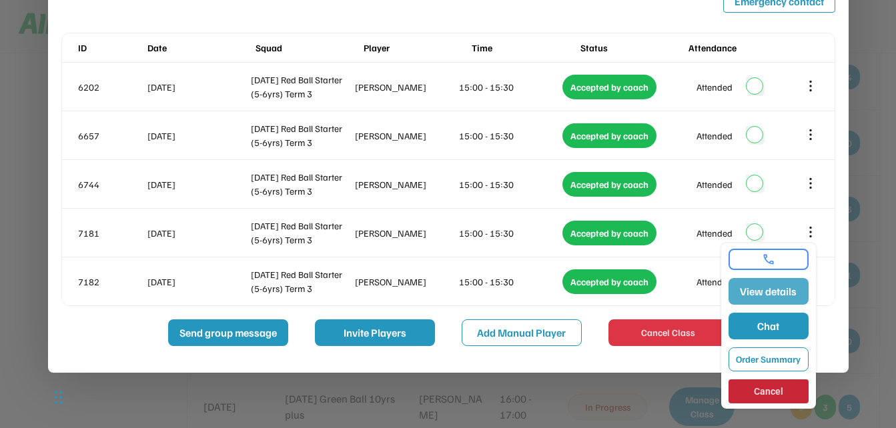
click at [783, 294] on button "View details" at bounding box center [769, 291] width 80 height 27
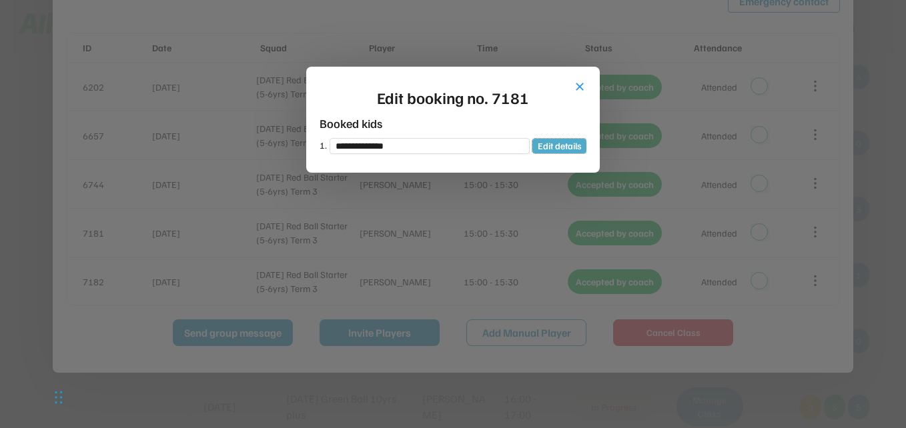
click at [576, 147] on button "Edit details" at bounding box center [560, 146] width 54 height 15
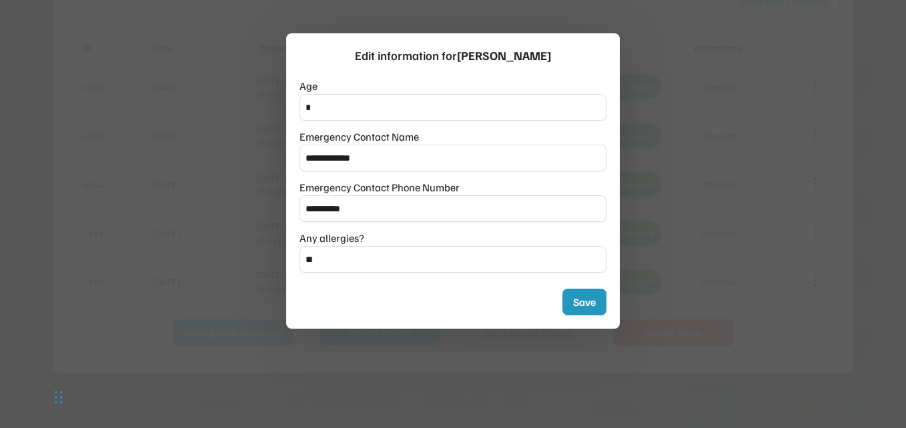
click at [693, 210] on div at bounding box center [453, 214] width 906 height 428
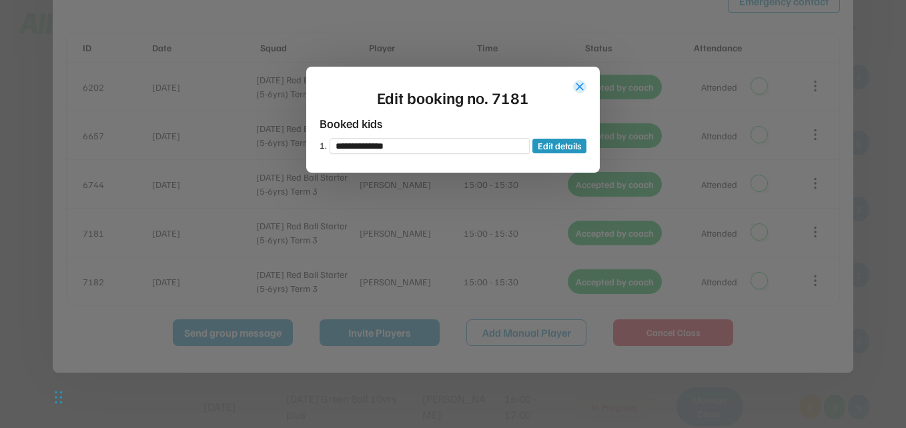
click at [581, 87] on button "close" at bounding box center [579, 86] width 13 height 13
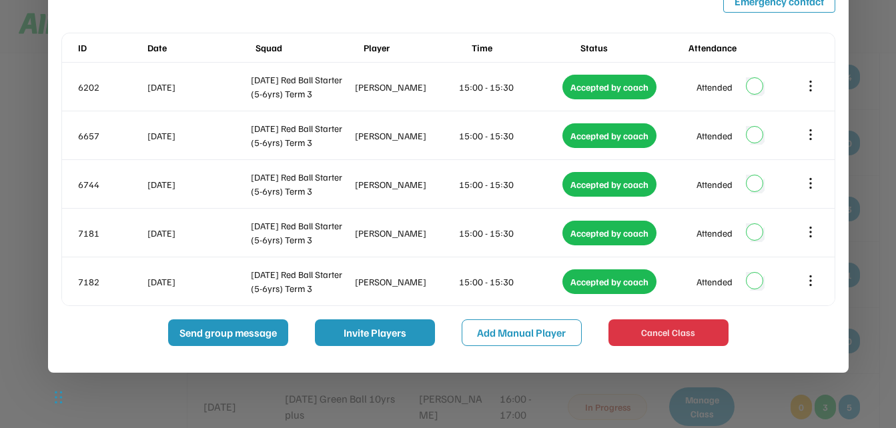
click at [872, 105] on div at bounding box center [448, 214] width 896 height 428
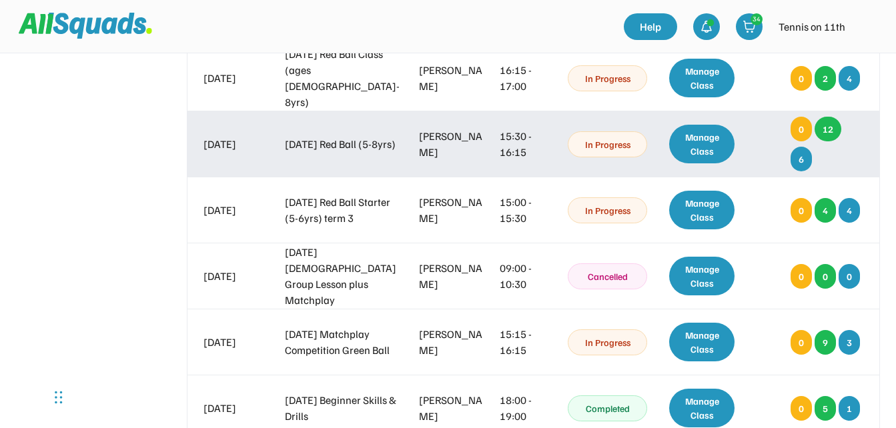
scroll to position [5235, 0]
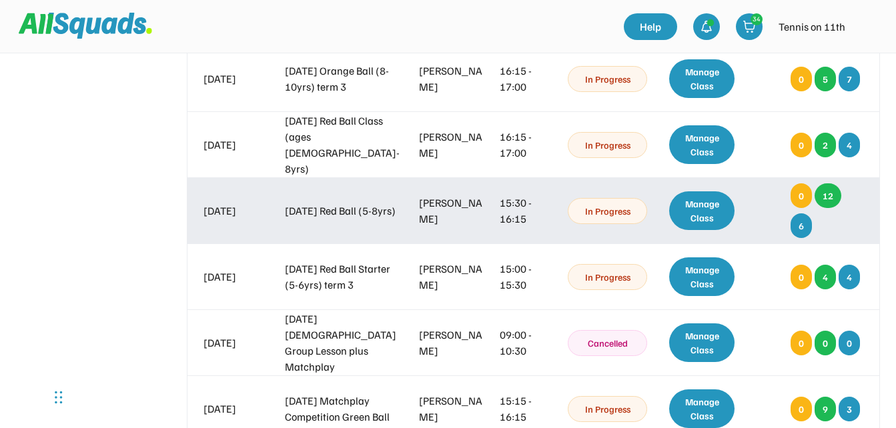
click at [708, 216] on div "Manage Class" at bounding box center [702, 211] width 66 height 39
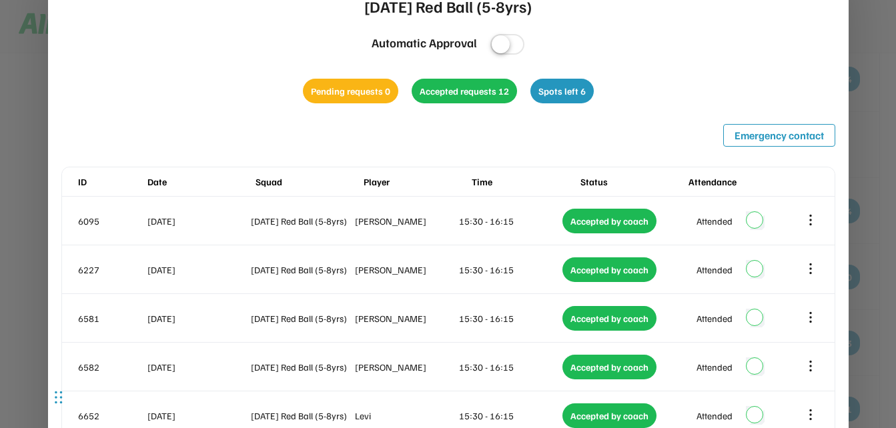
scroll to position [5302, 0]
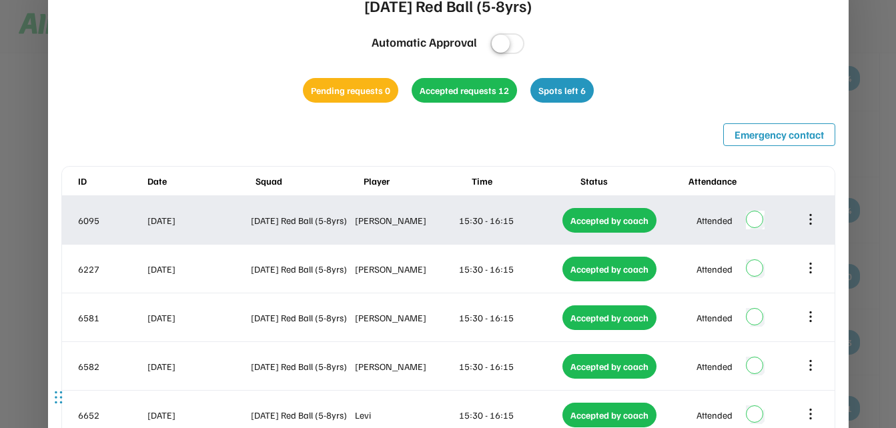
click at [812, 220] on icon at bounding box center [810, 219] width 15 height 15
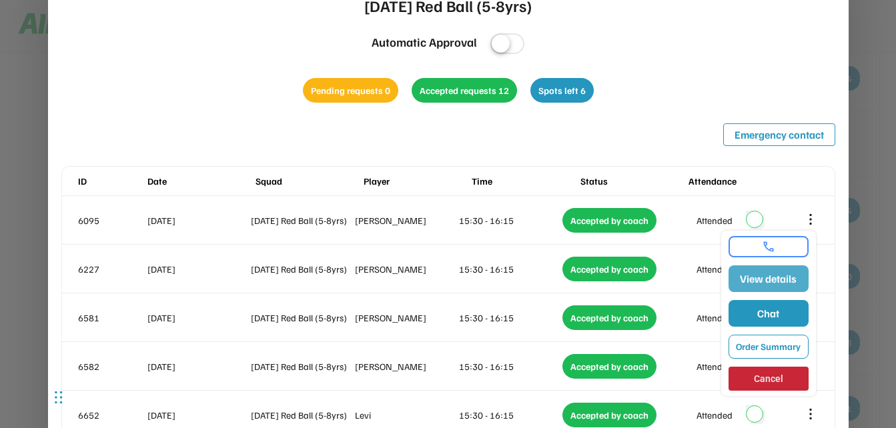
click at [791, 280] on button "View details" at bounding box center [769, 279] width 80 height 27
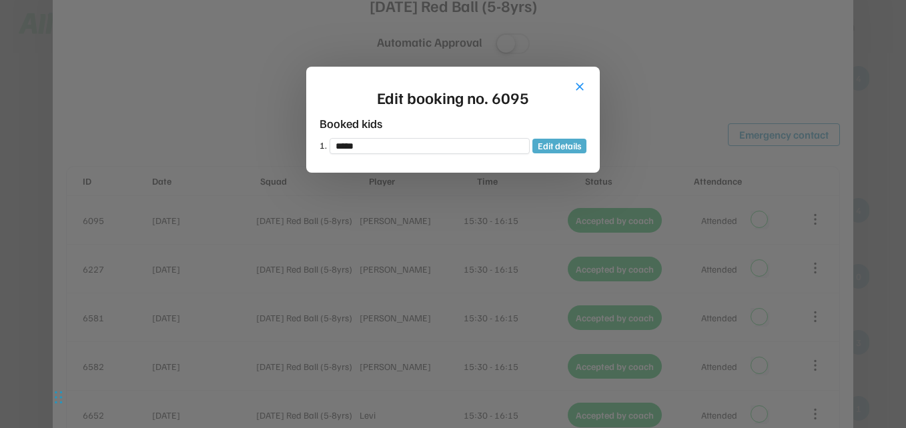
click at [544, 150] on button "Edit details" at bounding box center [560, 146] width 54 height 15
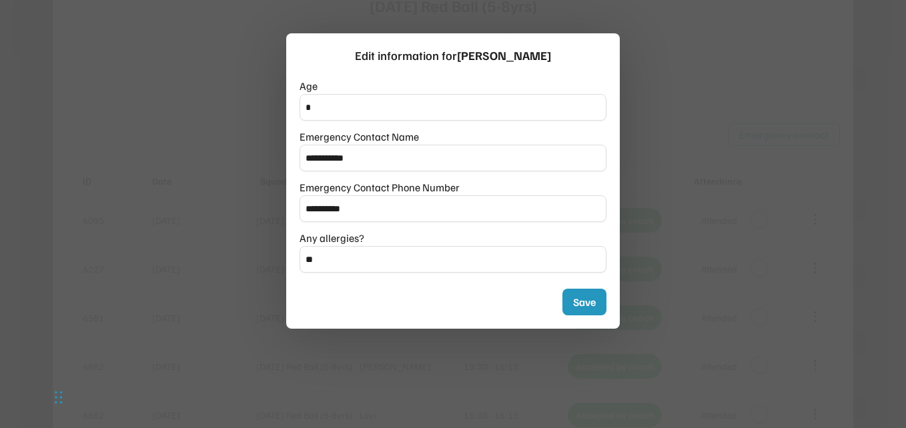
click at [721, 158] on div at bounding box center [453, 214] width 906 height 428
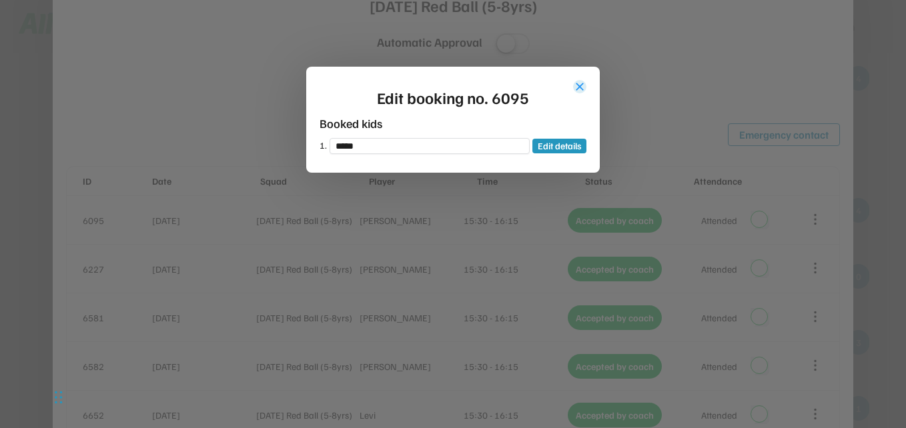
click at [581, 87] on button "close" at bounding box center [579, 86] width 13 height 13
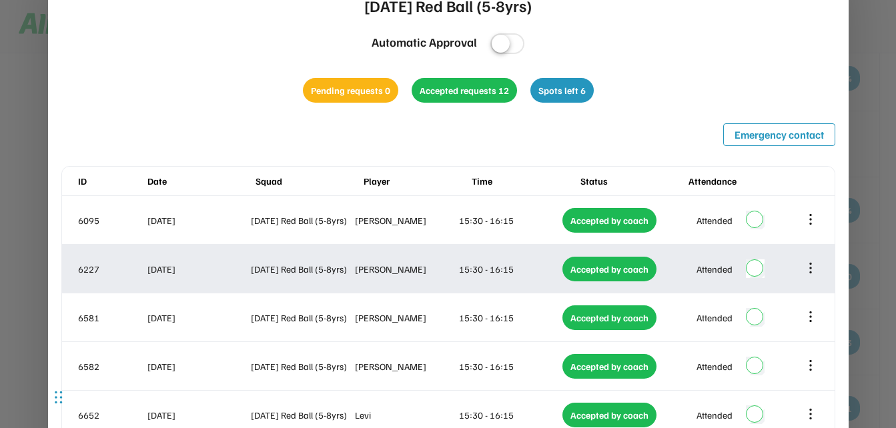
click at [812, 267] on icon at bounding box center [810, 268] width 15 height 15
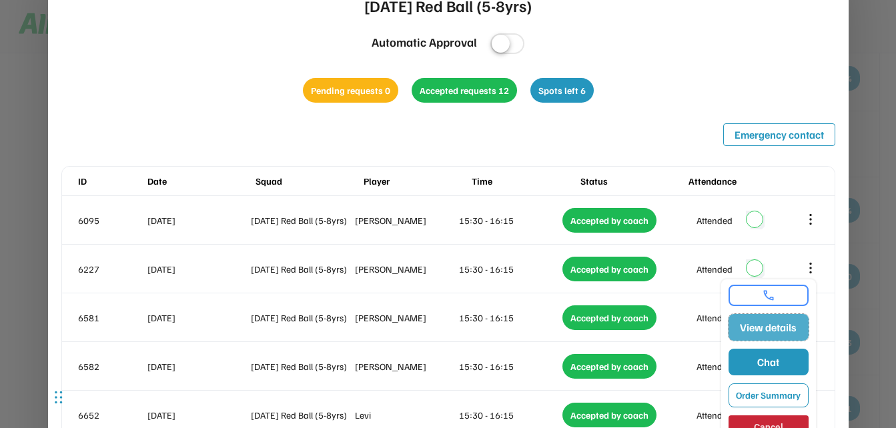
click at [798, 331] on button "View details" at bounding box center [769, 327] width 80 height 27
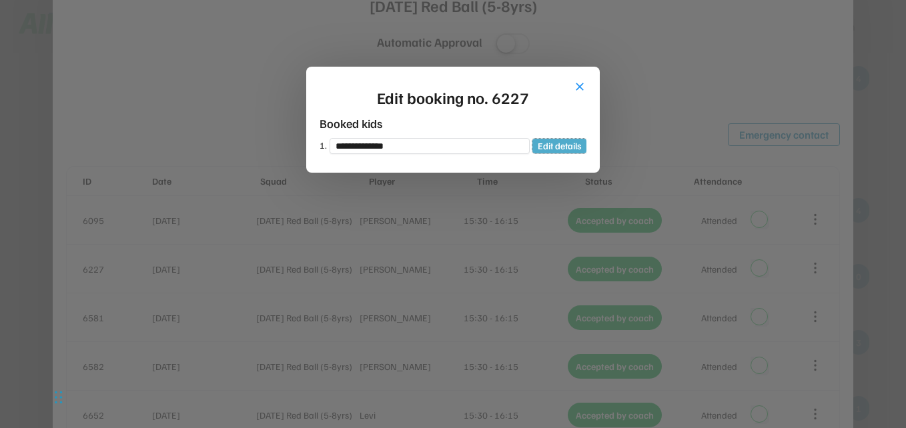
click at [545, 146] on button "Edit details" at bounding box center [560, 146] width 54 height 15
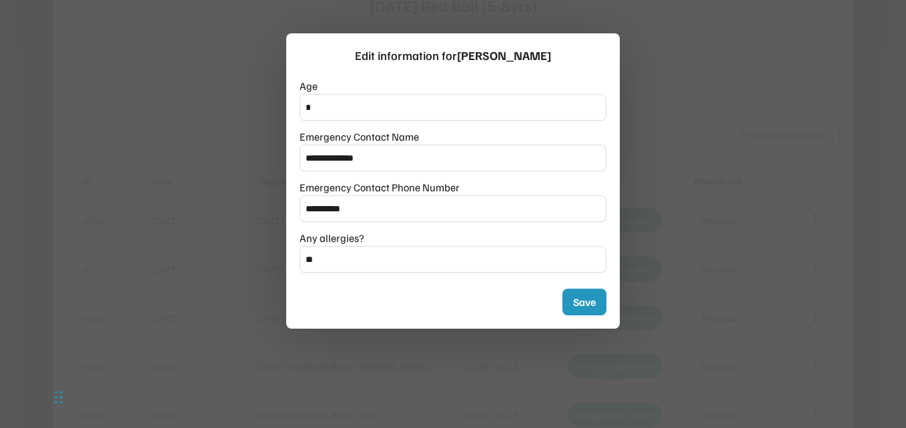
click at [705, 150] on div at bounding box center [453, 214] width 906 height 428
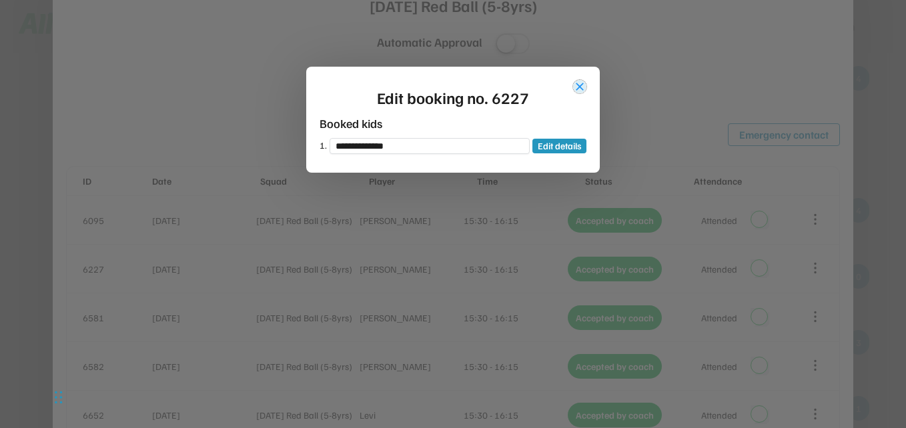
click at [579, 84] on button "close" at bounding box center [579, 86] width 13 height 13
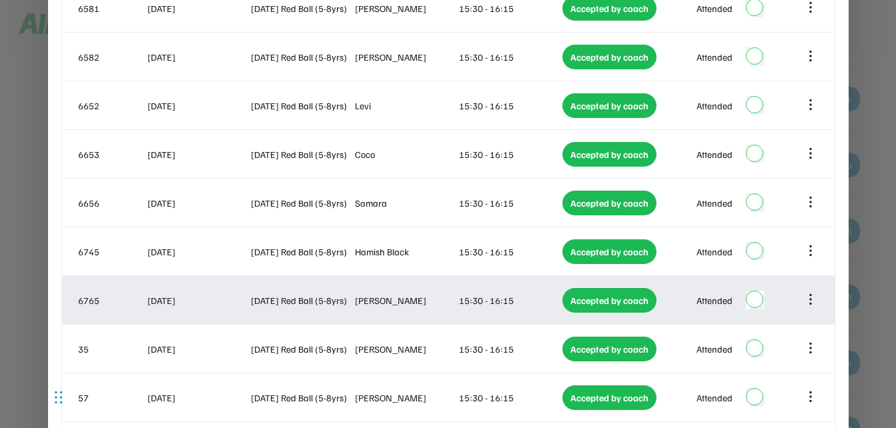
scroll to position [5636, 0]
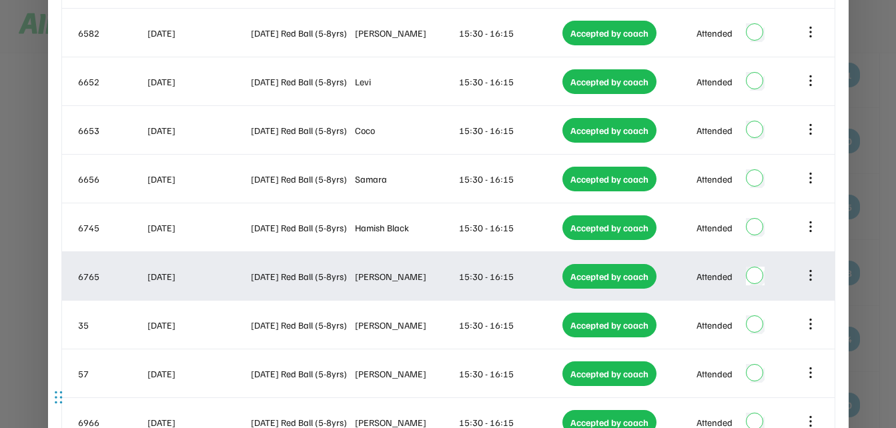
click at [812, 275] on icon at bounding box center [810, 275] width 15 height 15
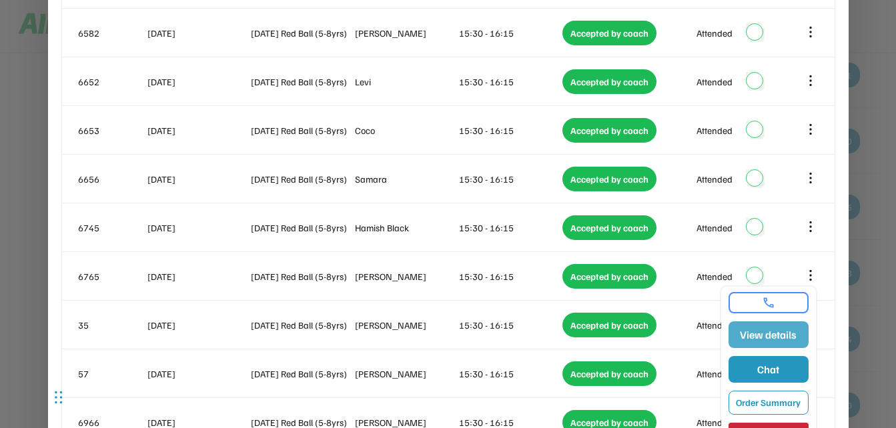
click at [777, 332] on button "View details" at bounding box center [769, 335] width 80 height 27
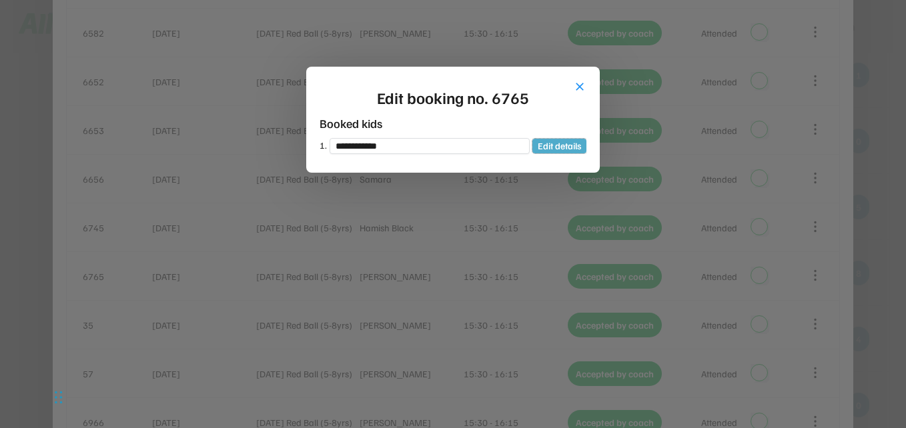
click at [566, 146] on button "Edit details" at bounding box center [560, 146] width 54 height 15
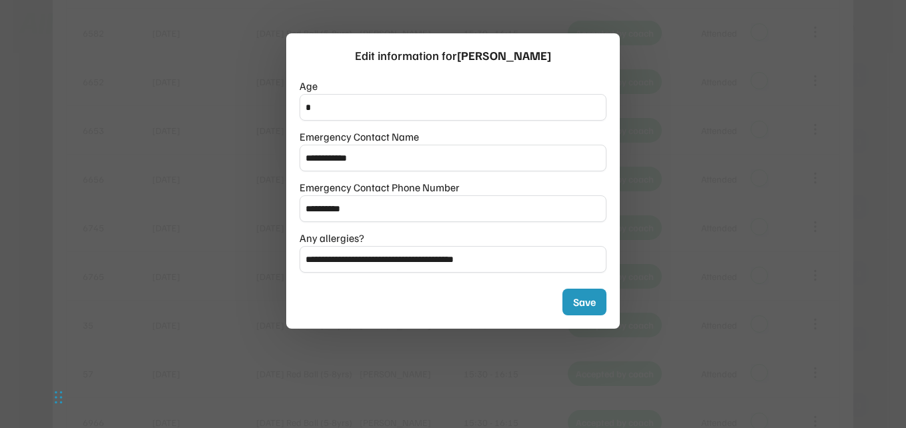
click at [688, 170] on div at bounding box center [453, 214] width 906 height 428
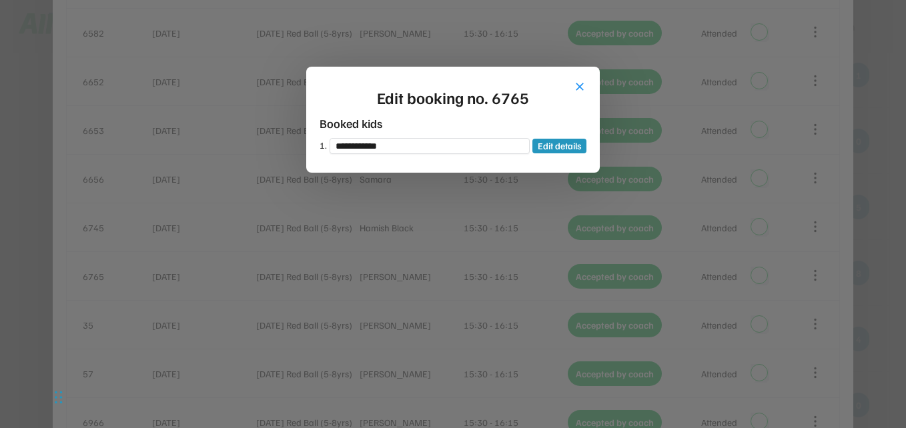
click at [572, 87] on div "close Edit booking no. 6765 Booked players 1. Booked kids 1. Edit details" at bounding box center [453, 120] width 294 height 106
click at [580, 87] on button "close" at bounding box center [579, 86] width 13 height 13
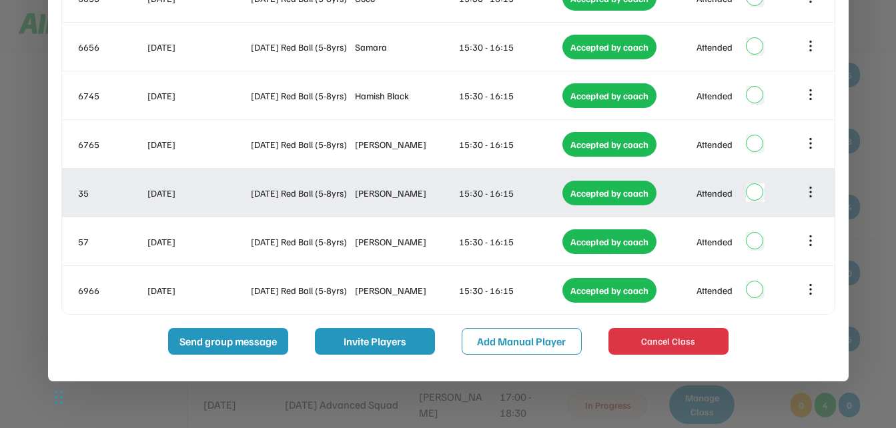
scroll to position [5769, 0]
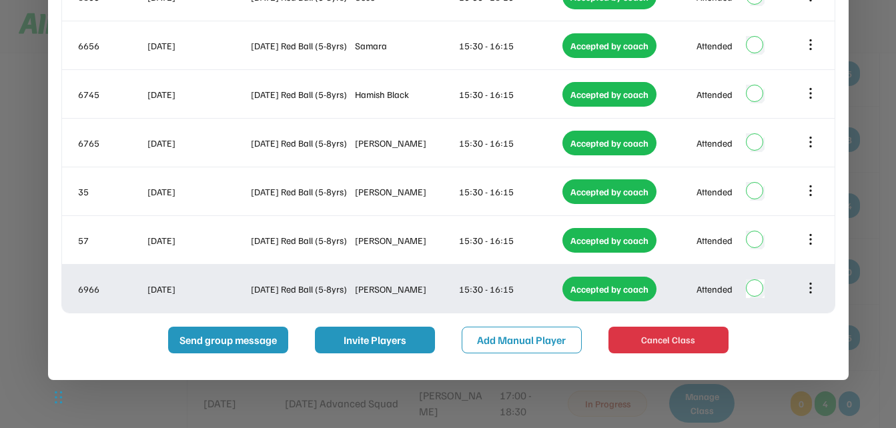
click at [813, 290] on icon at bounding box center [810, 288] width 15 height 15
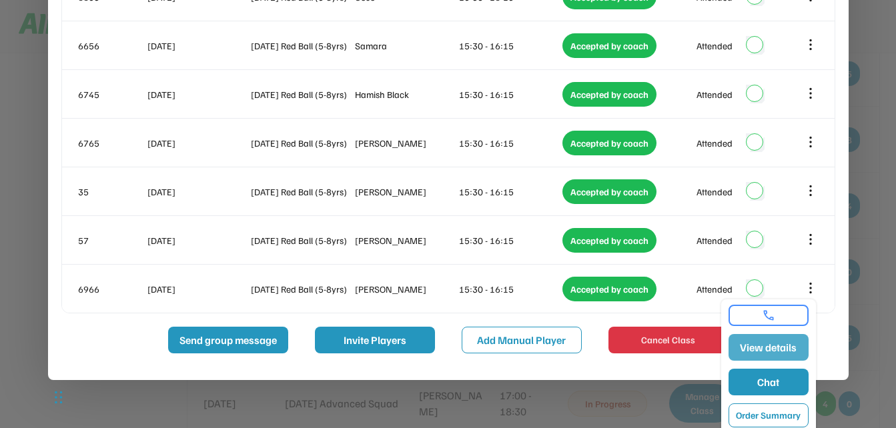
click at [795, 350] on button "View details" at bounding box center [769, 347] width 80 height 27
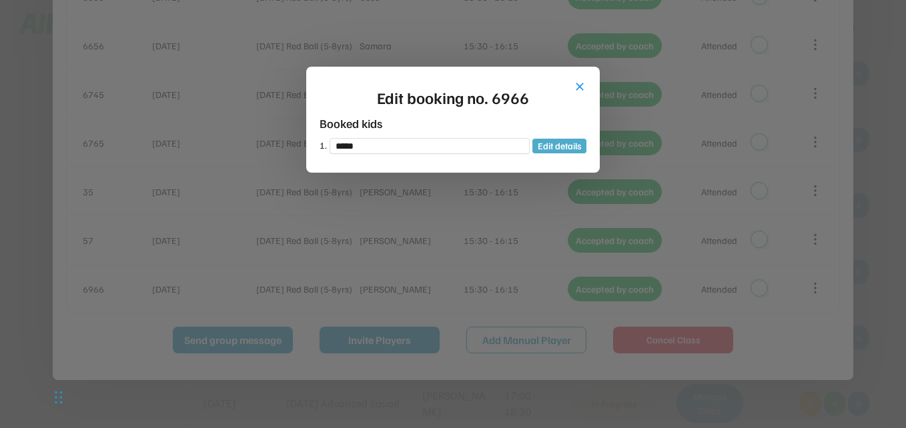
click at [559, 148] on button "Edit details" at bounding box center [560, 146] width 54 height 15
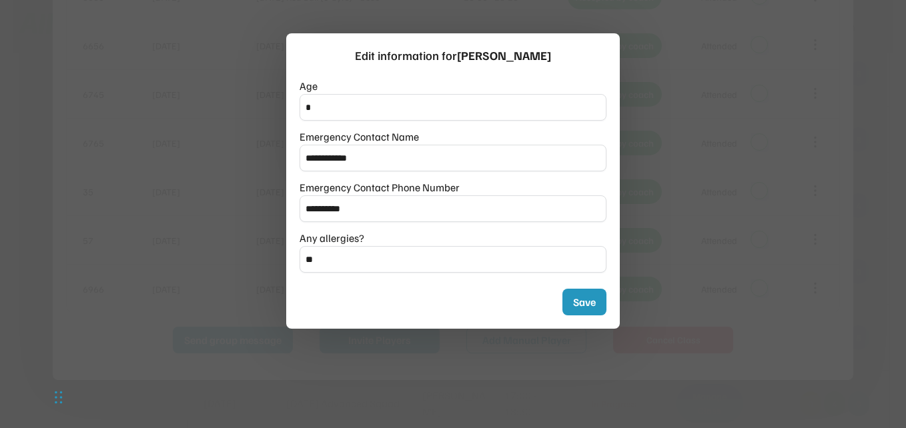
click at [678, 133] on div at bounding box center [453, 214] width 906 height 428
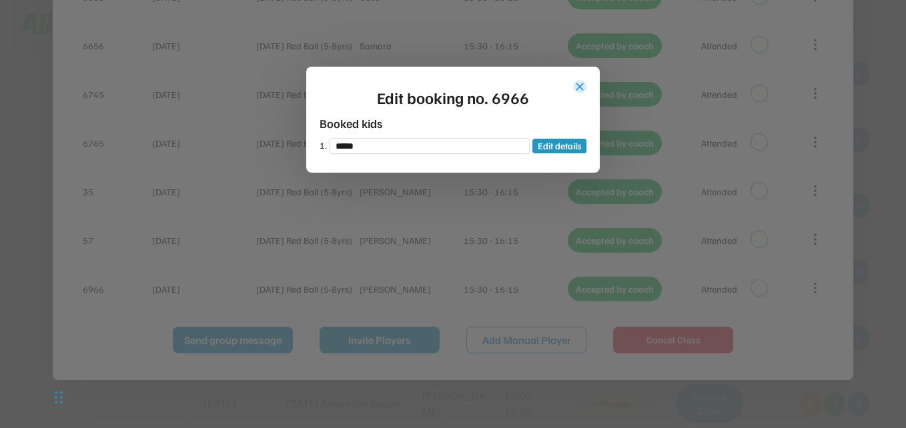
click at [578, 87] on button "close" at bounding box center [579, 86] width 13 height 13
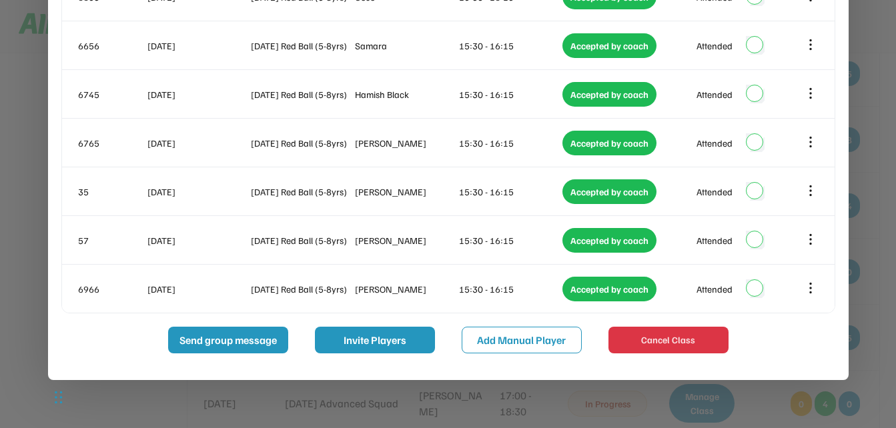
click at [885, 84] on div at bounding box center [448, 214] width 896 height 428
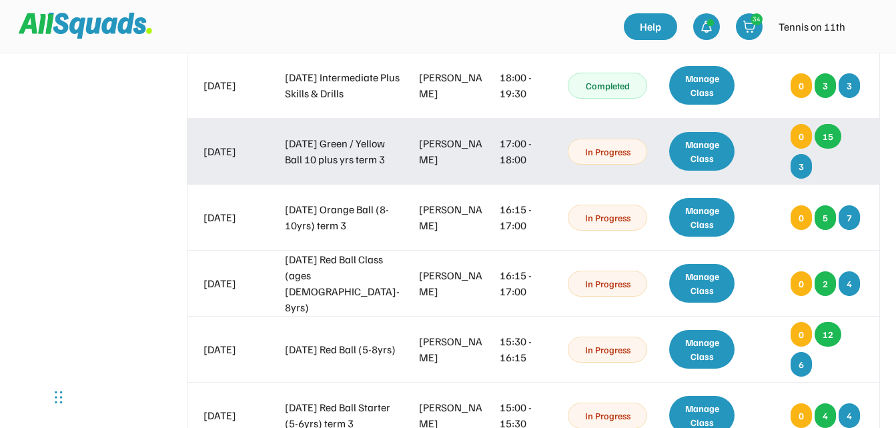
scroll to position [6971, 0]
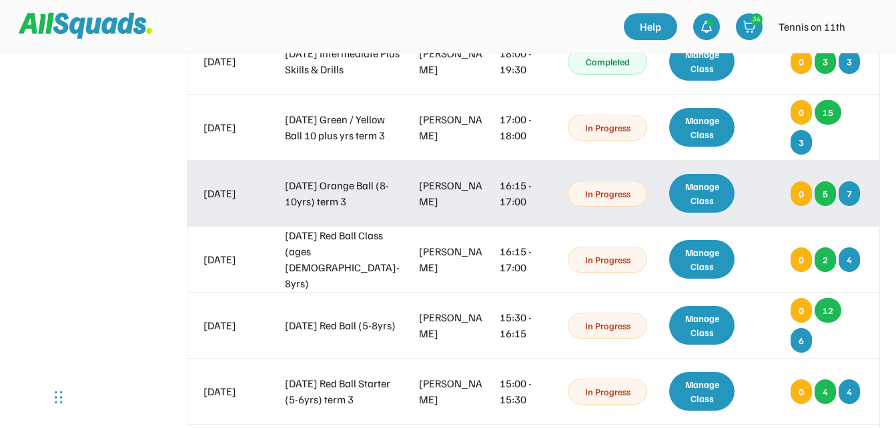
click at [697, 198] on div "Manage Class" at bounding box center [702, 193] width 66 height 39
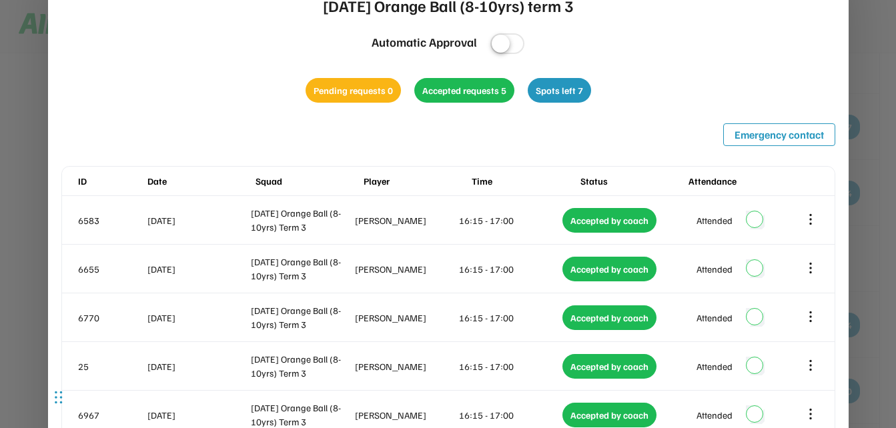
scroll to position [7104, 0]
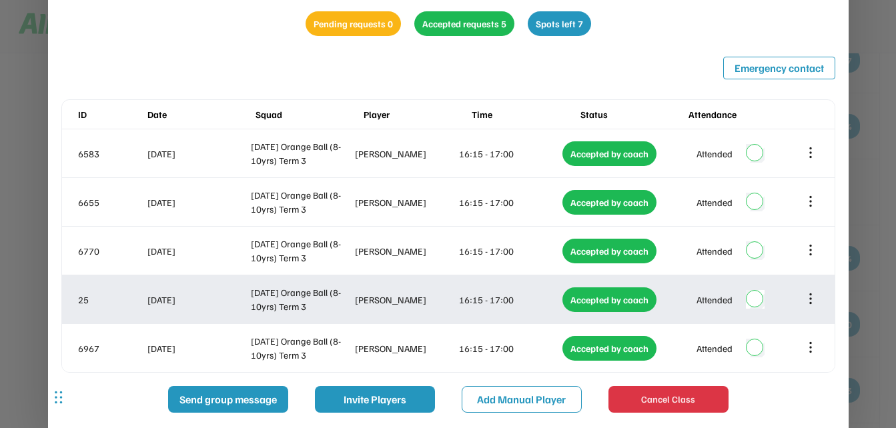
click at [813, 300] on icon at bounding box center [810, 299] width 15 height 15
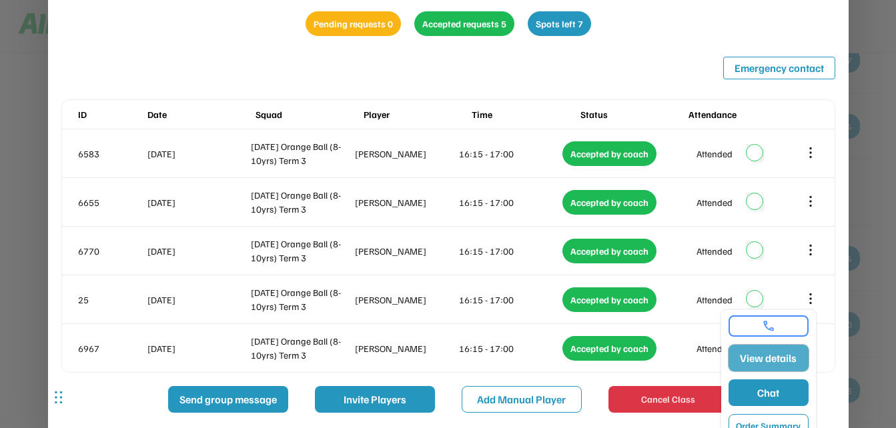
click at [779, 360] on button "View details" at bounding box center [769, 358] width 80 height 27
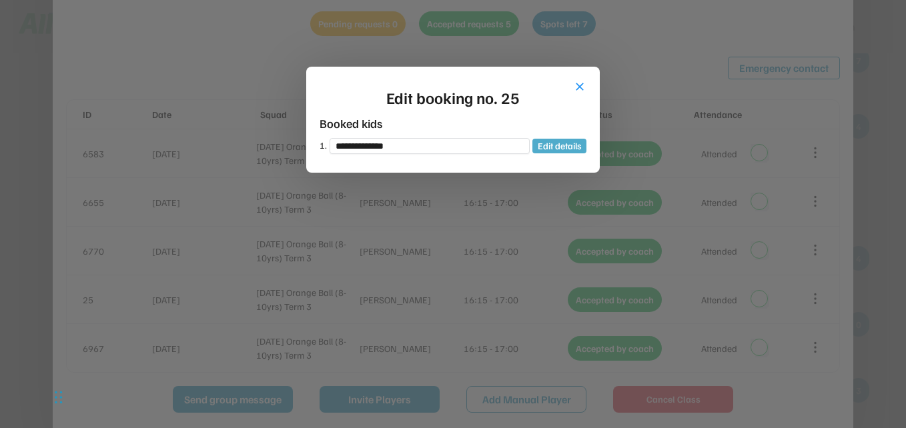
click at [570, 145] on button "Edit details" at bounding box center [560, 146] width 54 height 15
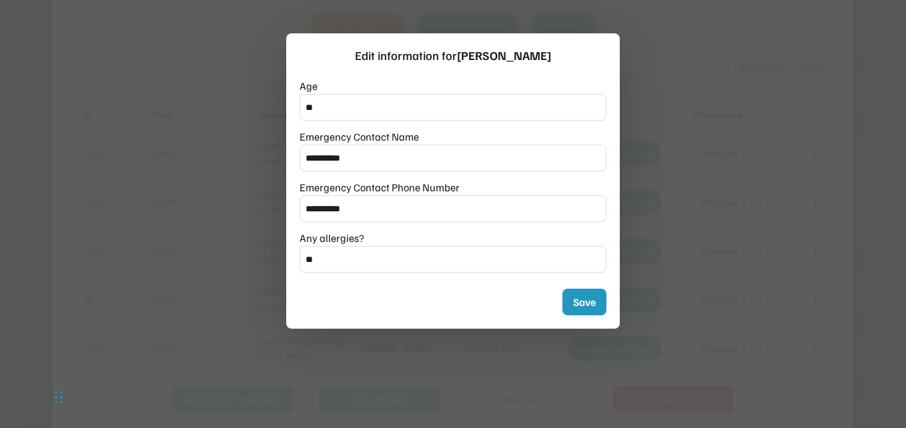
click at [711, 181] on div at bounding box center [453, 214] width 906 height 428
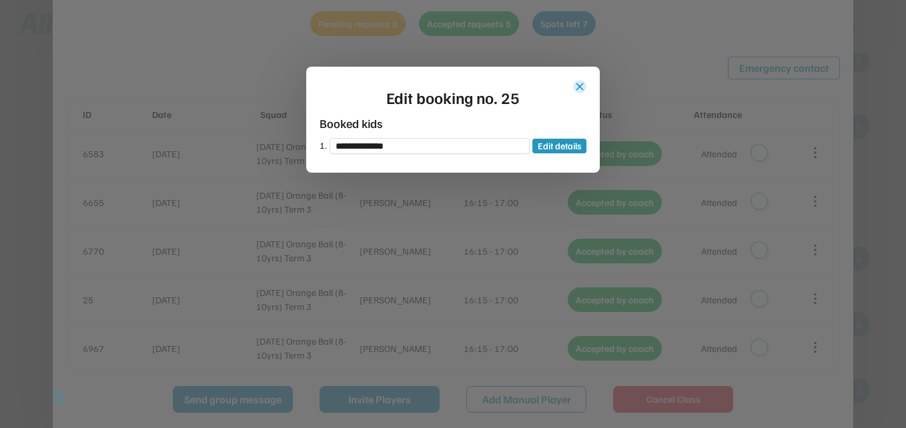
click at [580, 88] on button "close" at bounding box center [579, 86] width 13 height 13
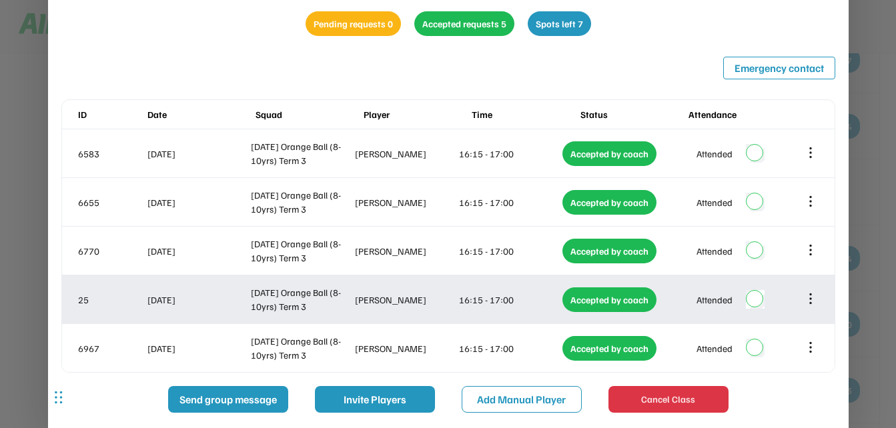
scroll to position [7171, 0]
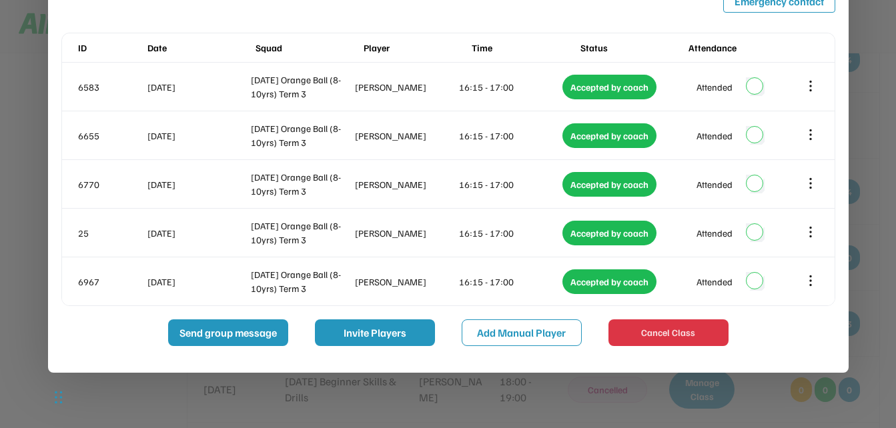
click at [871, 224] on div at bounding box center [448, 214] width 896 height 428
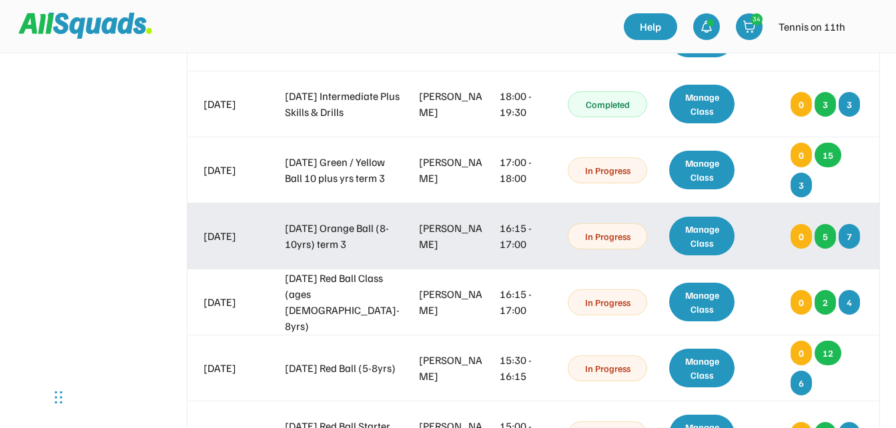
scroll to position [6904, 0]
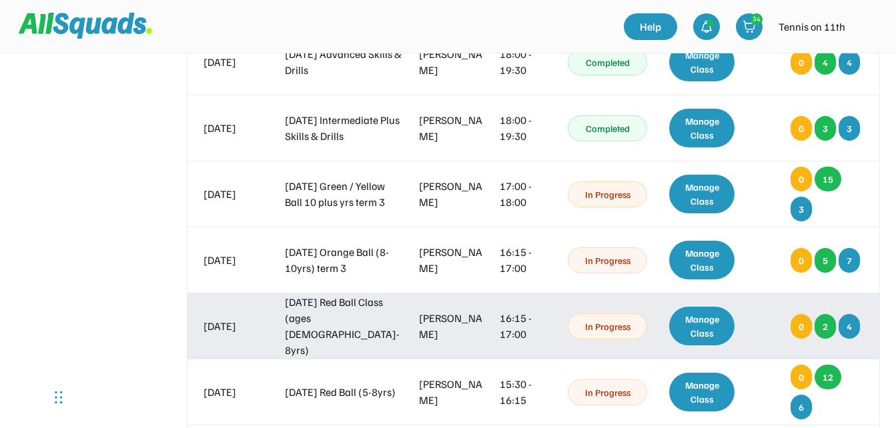
click at [715, 330] on div "Manage Class" at bounding box center [702, 326] width 66 height 39
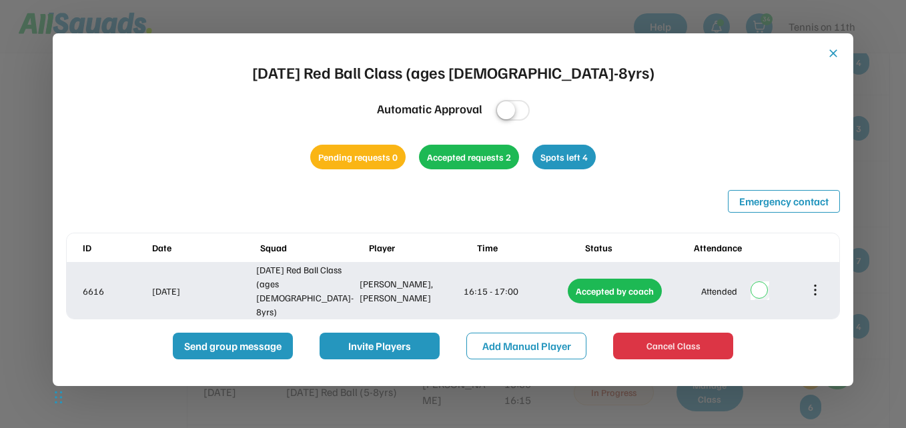
click at [813, 288] on icon at bounding box center [815, 290] width 15 height 15
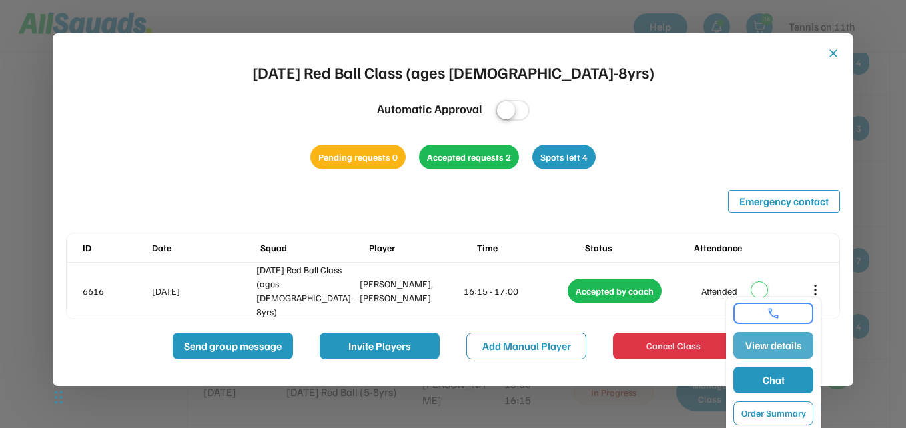
click at [798, 344] on button "View details" at bounding box center [773, 345] width 80 height 27
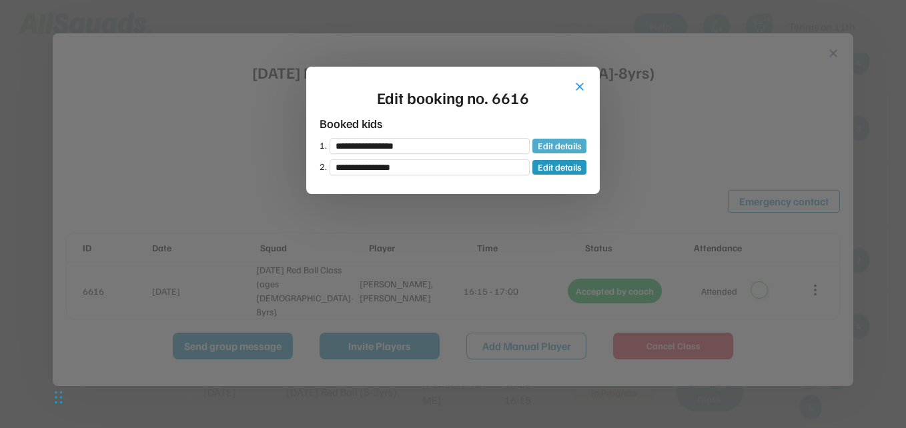
click at [579, 148] on button "Edit details" at bounding box center [560, 146] width 54 height 15
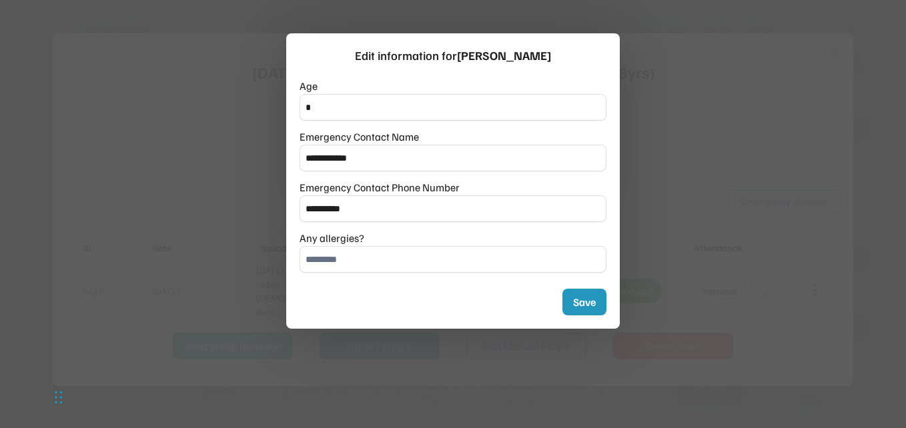
click at [765, 132] on div at bounding box center [453, 214] width 906 height 428
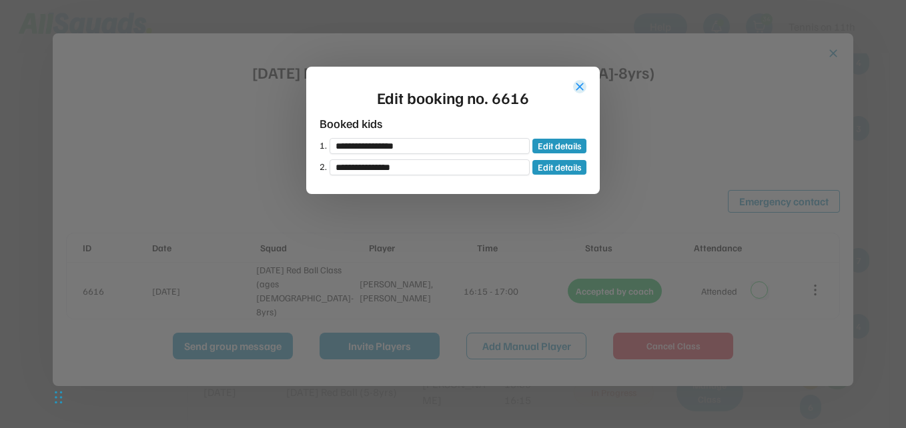
click at [583, 90] on button "close" at bounding box center [579, 86] width 13 height 13
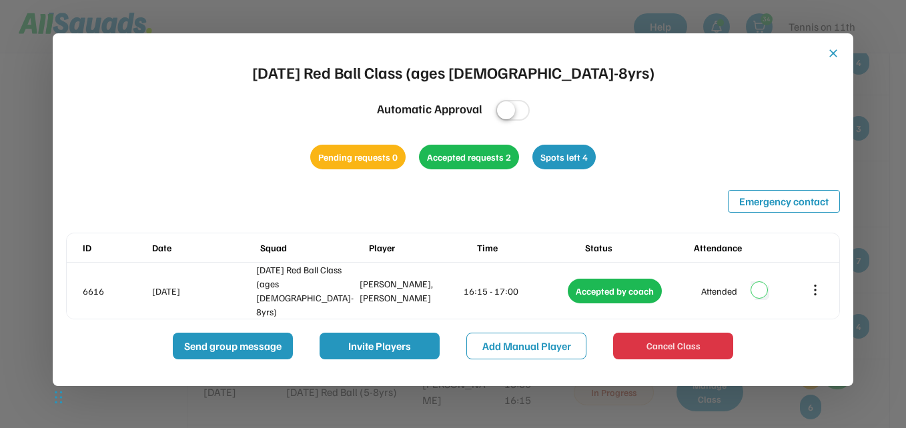
click at [832, 54] on button "close" at bounding box center [833, 53] width 13 height 13
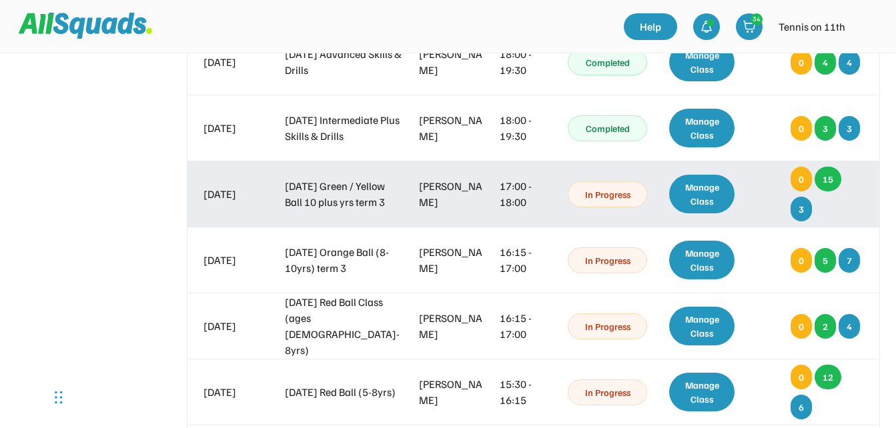
click at [702, 194] on div "Manage Class" at bounding box center [702, 194] width 66 height 39
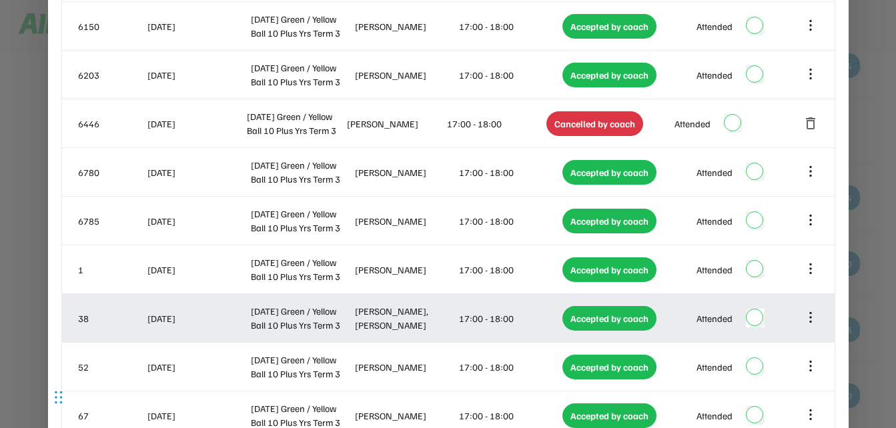
scroll to position [7237, 0]
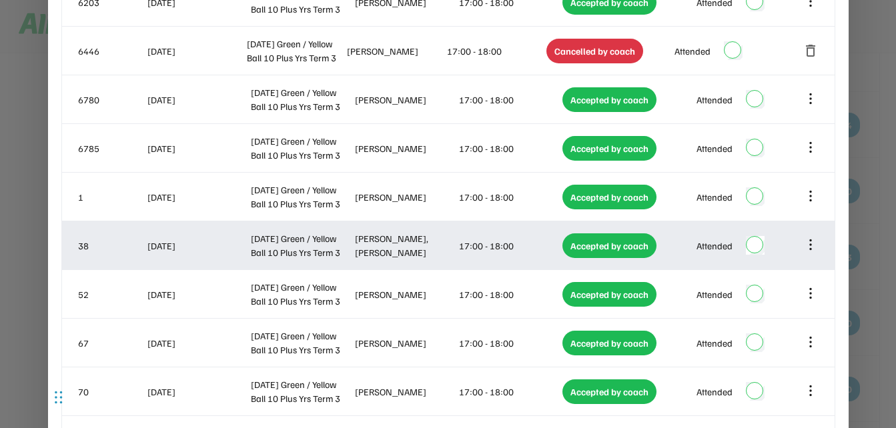
click at [813, 245] on icon at bounding box center [810, 245] width 15 height 15
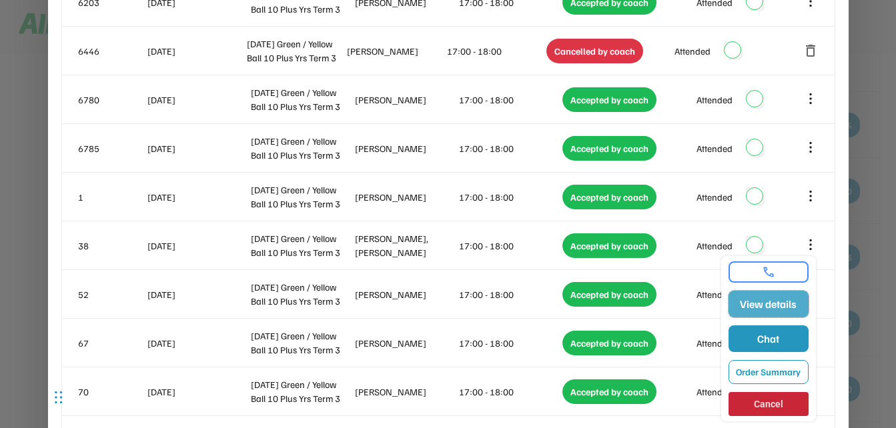
click at [780, 301] on button "View details" at bounding box center [769, 304] width 80 height 27
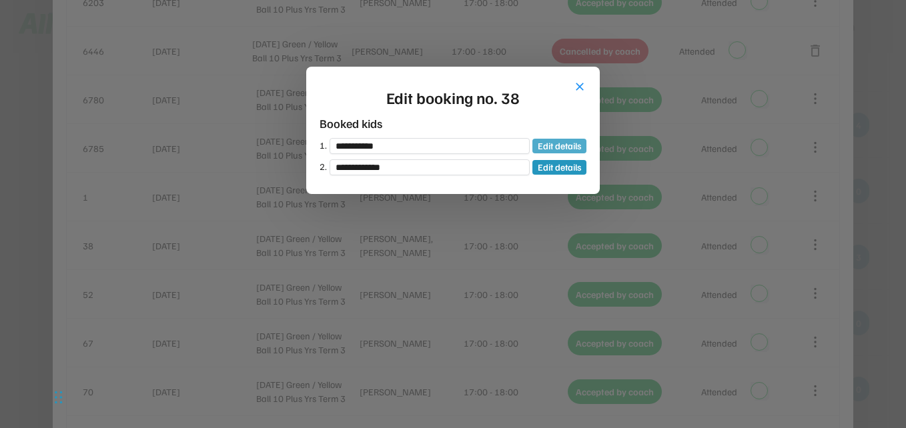
click at [569, 145] on button "Edit details" at bounding box center [560, 146] width 54 height 15
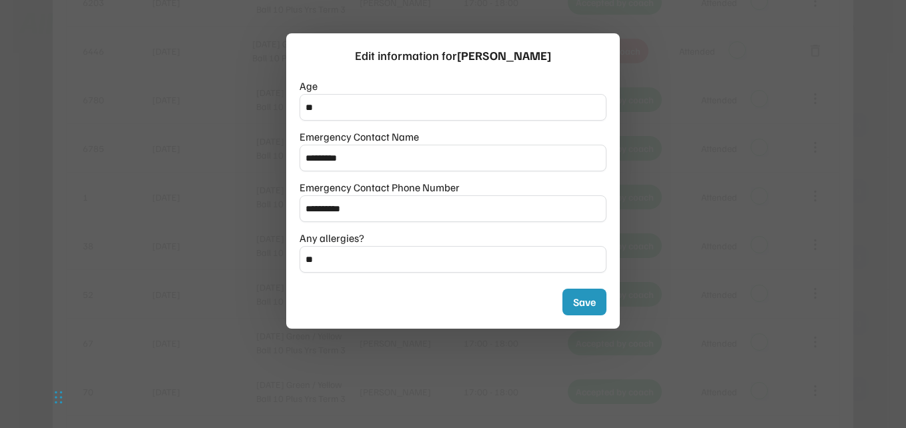
click at [697, 152] on div at bounding box center [453, 214] width 906 height 428
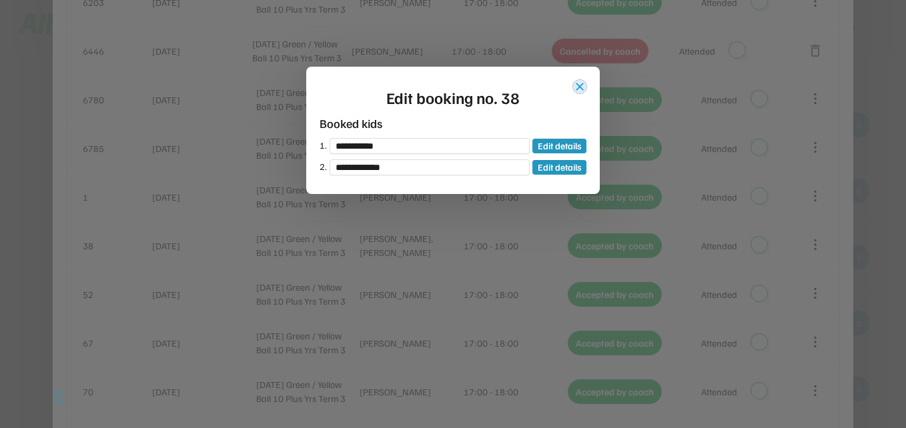
click at [578, 87] on button "close" at bounding box center [579, 86] width 13 height 13
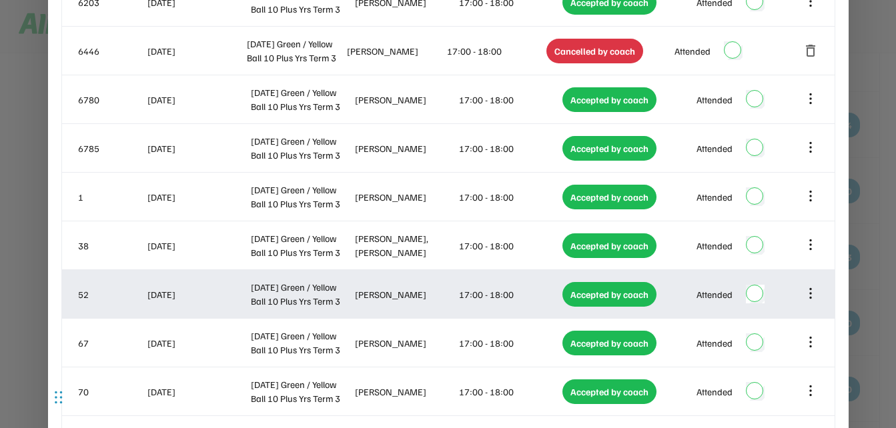
click at [810, 292] on icon at bounding box center [810, 293] width 15 height 15
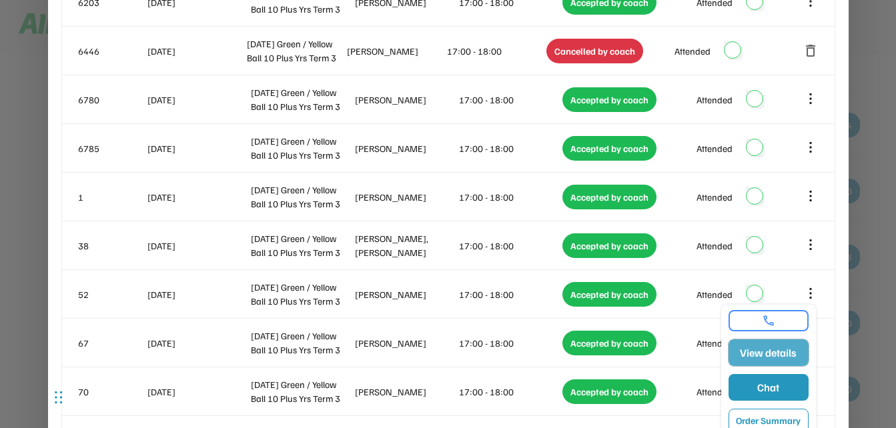
click at [772, 358] on button "View details" at bounding box center [769, 353] width 80 height 27
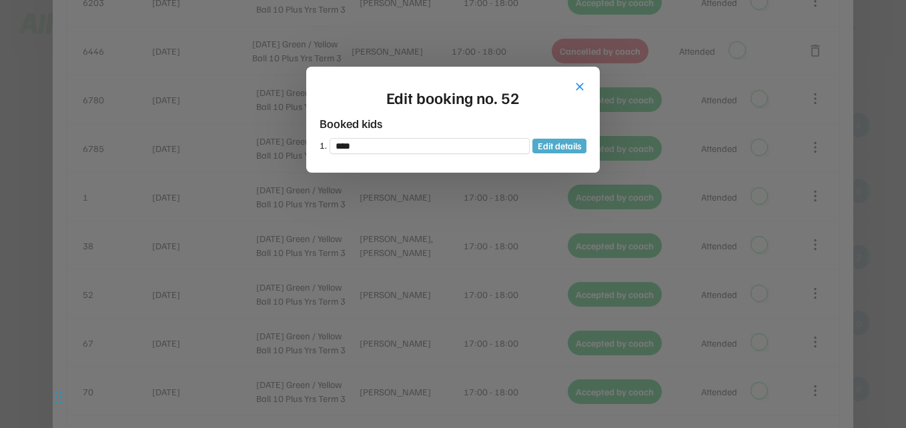
click at [543, 148] on button "Edit details" at bounding box center [560, 146] width 54 height 15
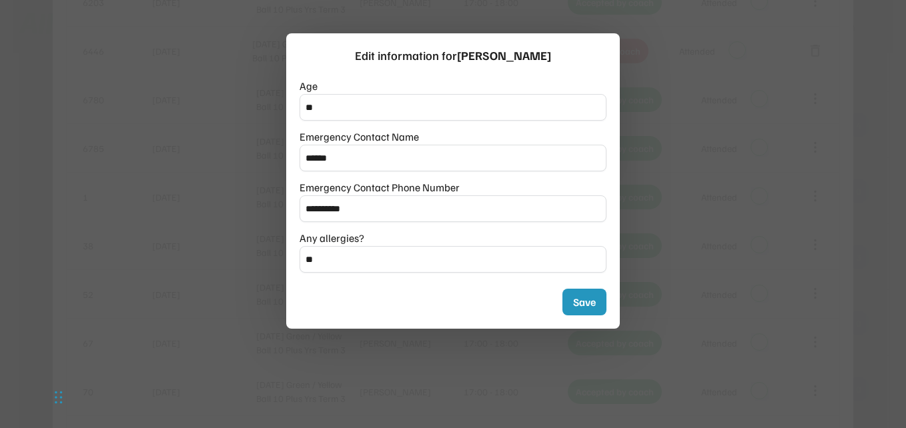
click at [776, 174] on div at bounding box center [453, 214] width 906 height 428
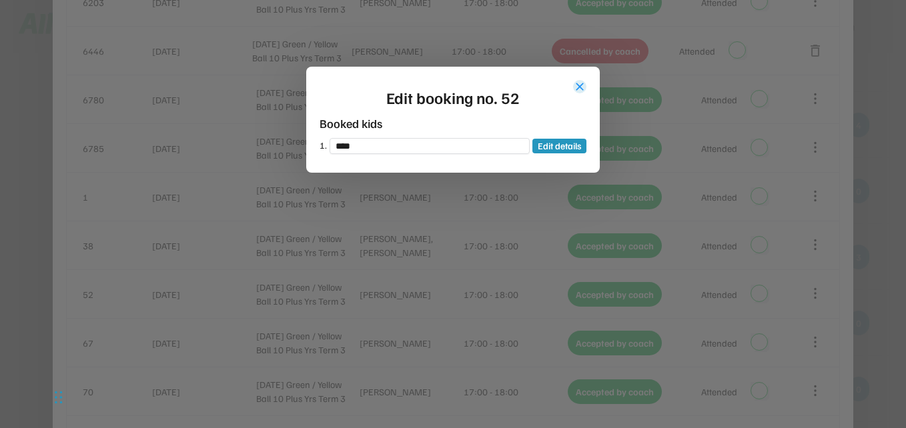
click at [575, 89] on button "close" at bounding box center [579, 86] width 13 height 13
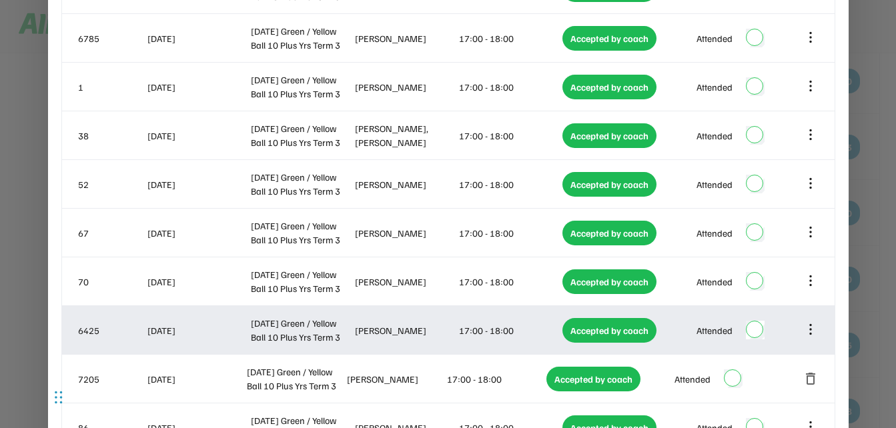
scroll to position [7371, 0]
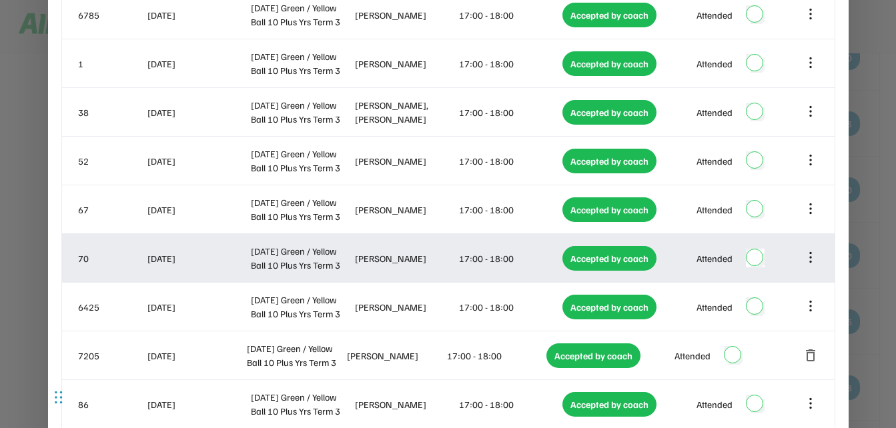
click at [812, 258] on icon at bounding box center [810, 257] width 15 height 15
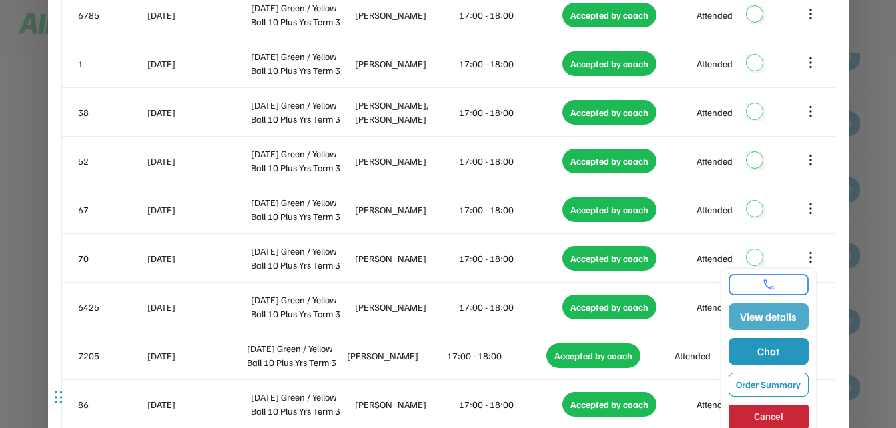
click at [789, 319] on button "View details" at bounding box center [769, 317] width 80 height 27
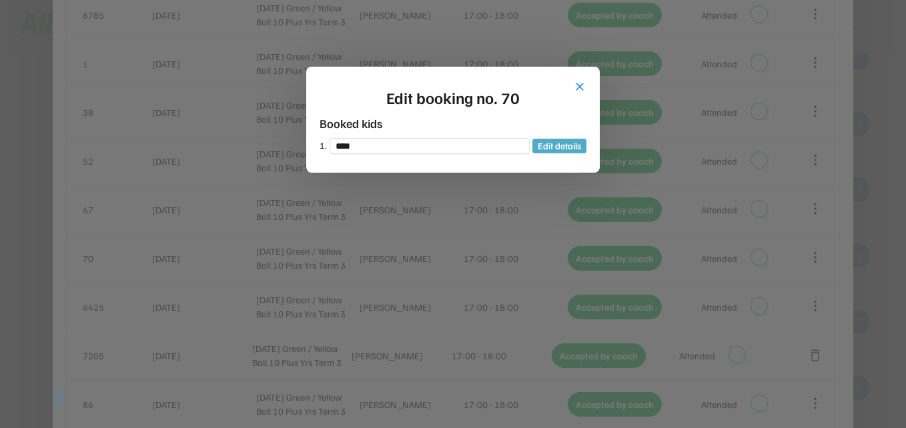
click at [558, 148] on button "Edit details" at bounding box center [560, 146] width 54 height 15
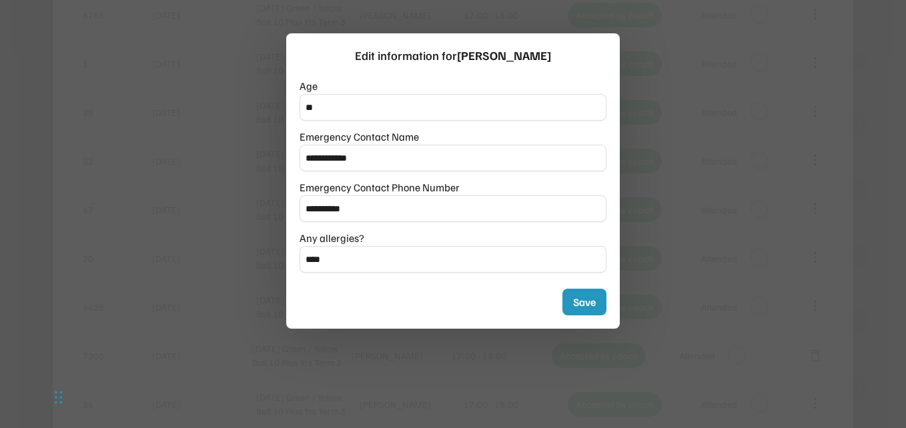
click at [814, 147] on div at bounding box center [453, 214] width 906 height 428
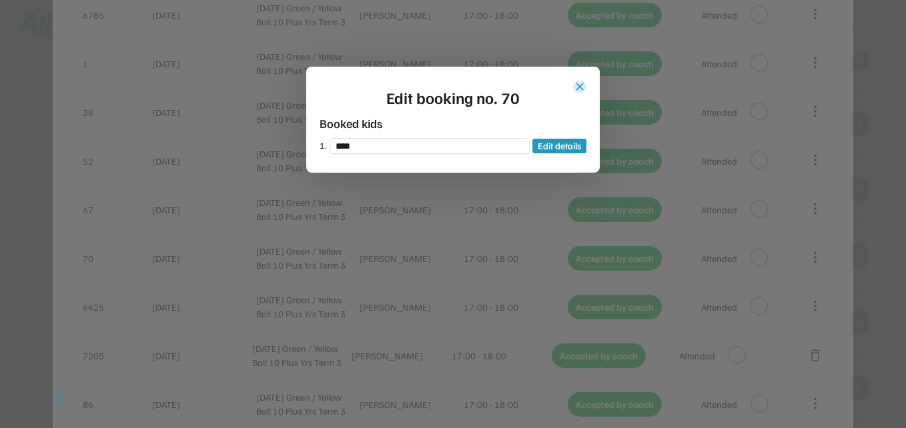
click at [579, 84] on button "close" at bounding box center [579, 86] width 13 height 13
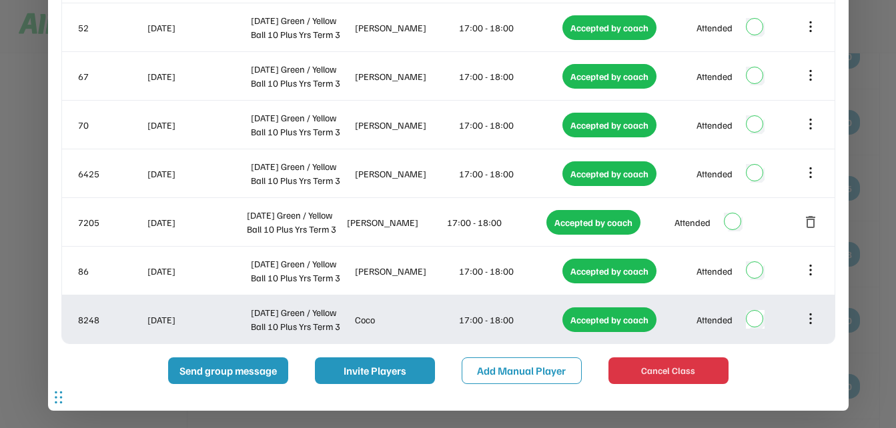
scroll to position [7571, 0]
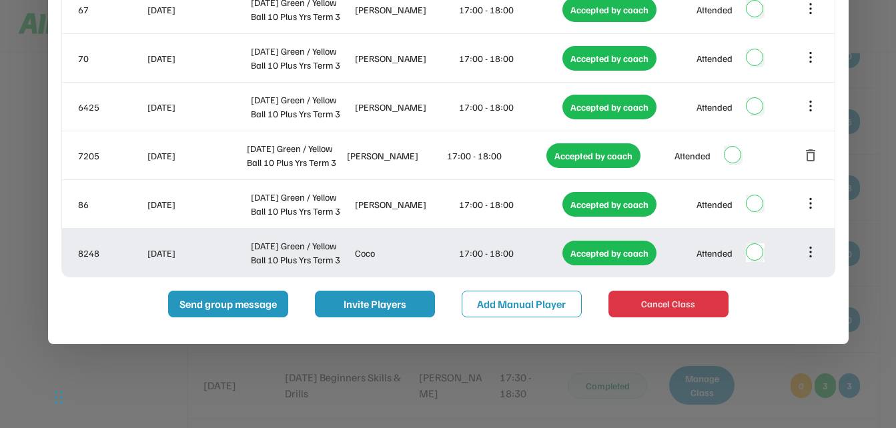
click at [813, 251] on icon at bounding box center [810, 252] width 15 height 15
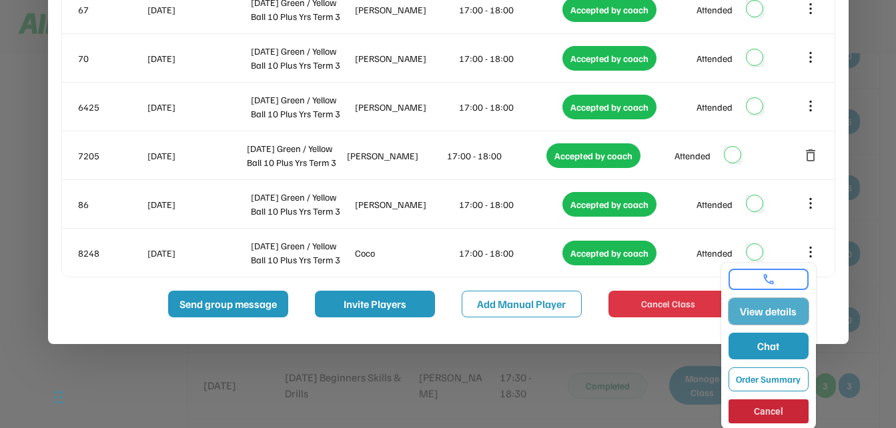
click at [789, 311] on button "View details" at bounding box center [769, 311] width 80 height 27
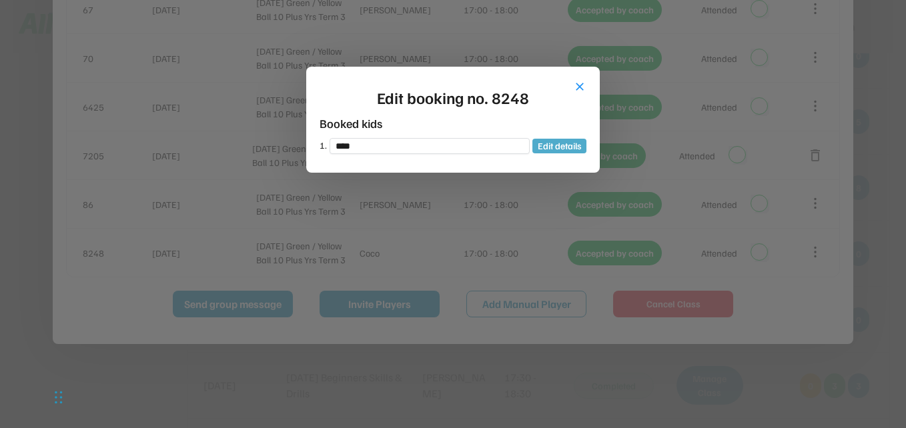
click at [571, 151] on button "Edit details" at bounding box center [560, 146] width 54 height 15
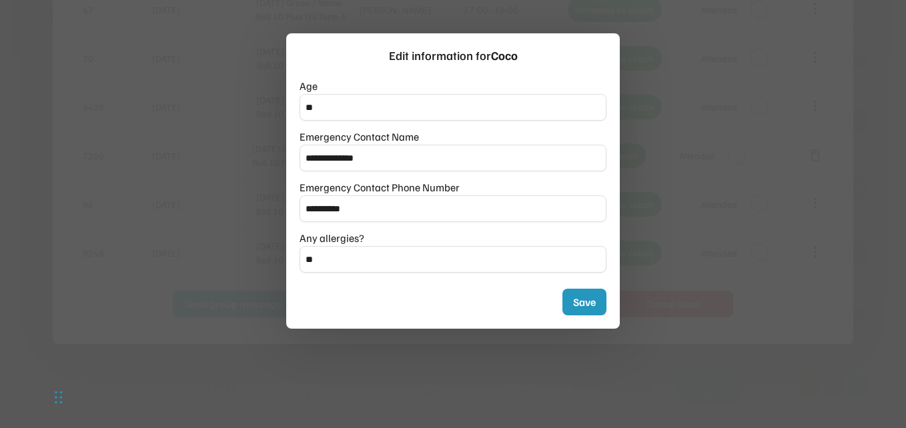
click at [719, 161] on div at bounding box center [453, 214] width 906 height 428
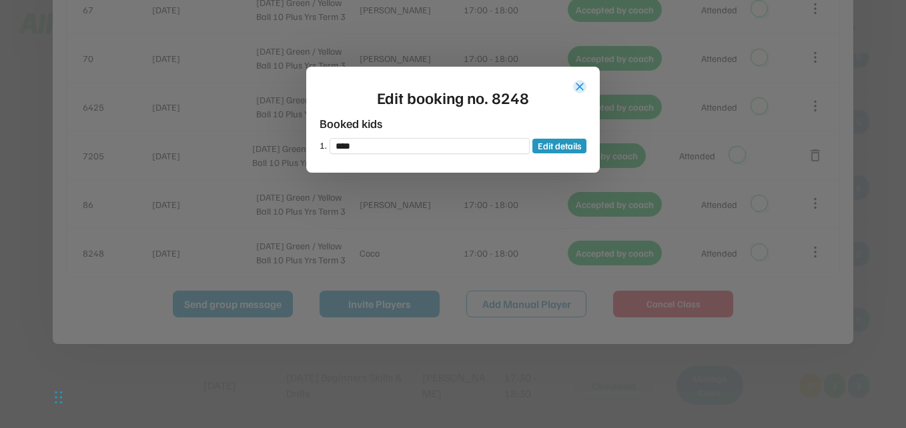
click at [577, 88] on button "close" at bounding box center [579, 86] width 13 height 13
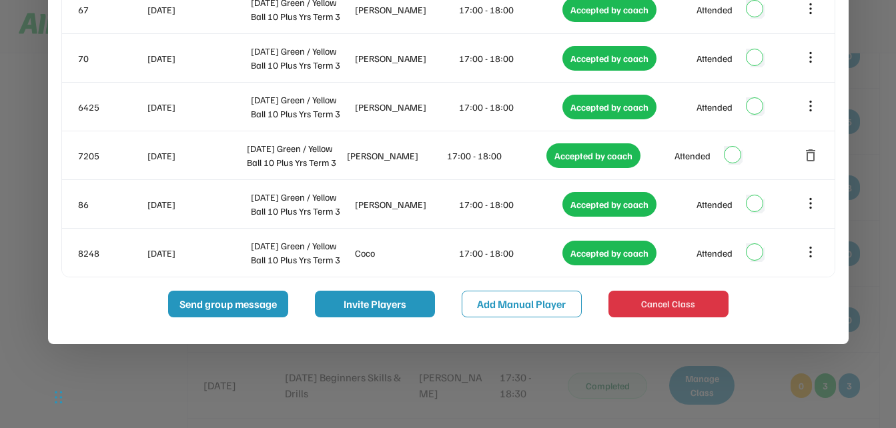
click at [870, 182] on div at bounding box center [448, 214] width 896 height 428
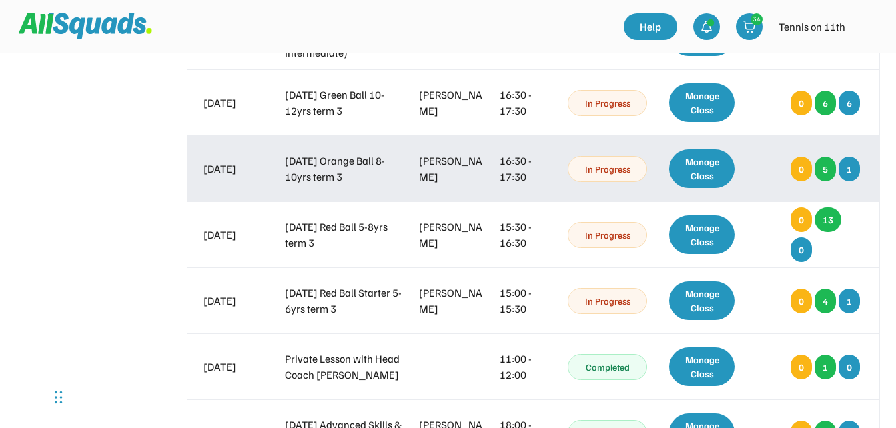
scroll to position [8505, 0]
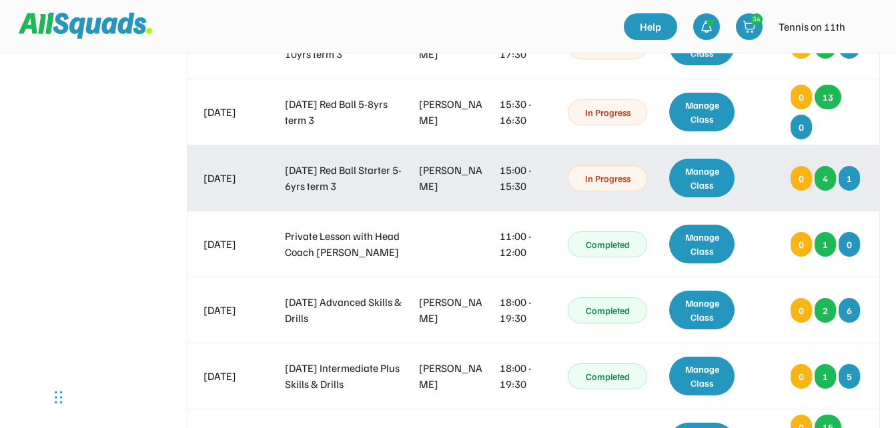
click at [698, 182] on div "Manage Class" at bounding box center [702, 178] width 66 height 39
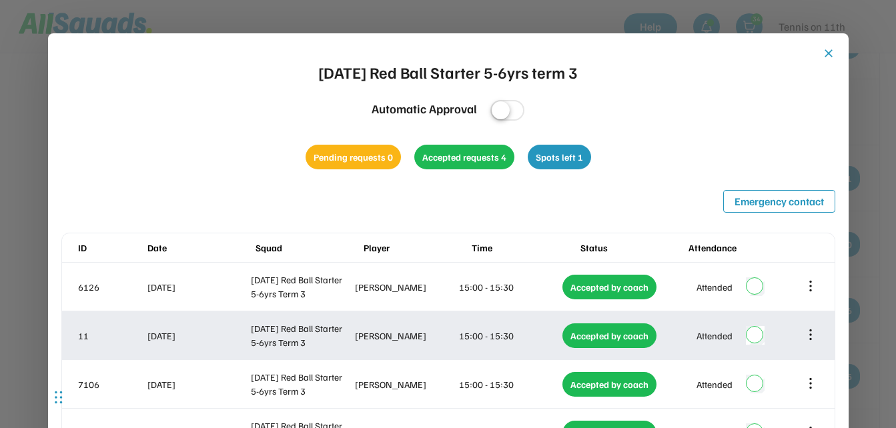
click at [812, 338] on icon at bounding box center [810, 335] width 15 height 15
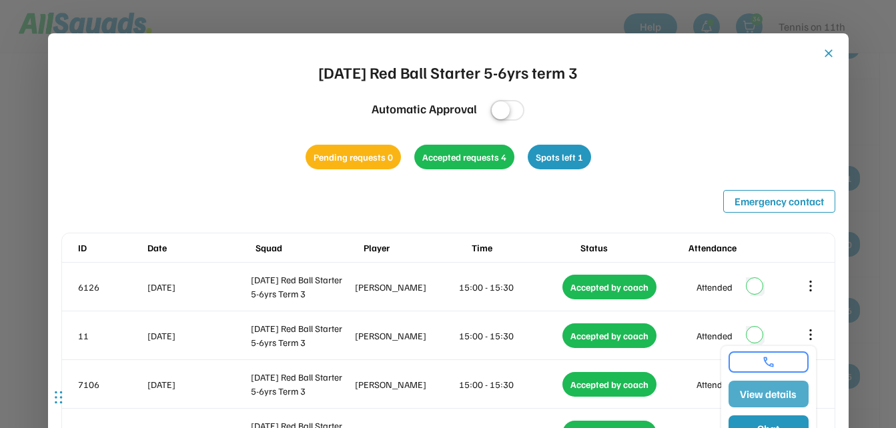
click at [783, 390] on button "View details" at bounding box center [769, 394] width 80 height 27
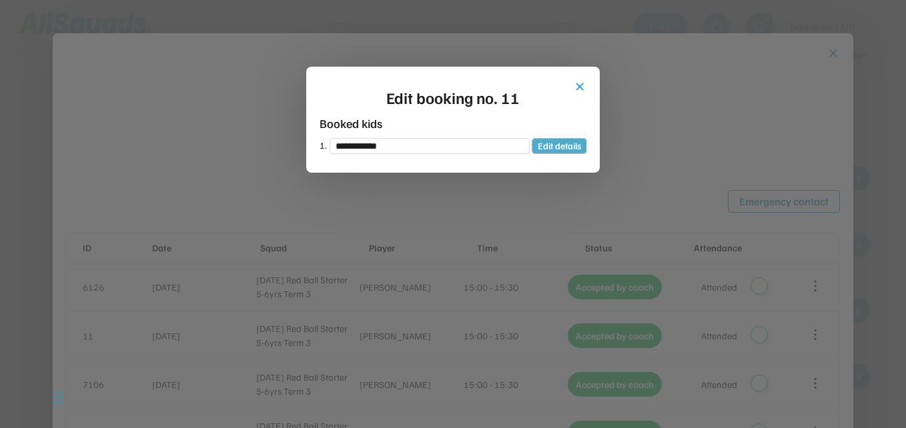
click at [563, 147] on button "Edit details" at bounding box center [560, 146] width 54 height 15
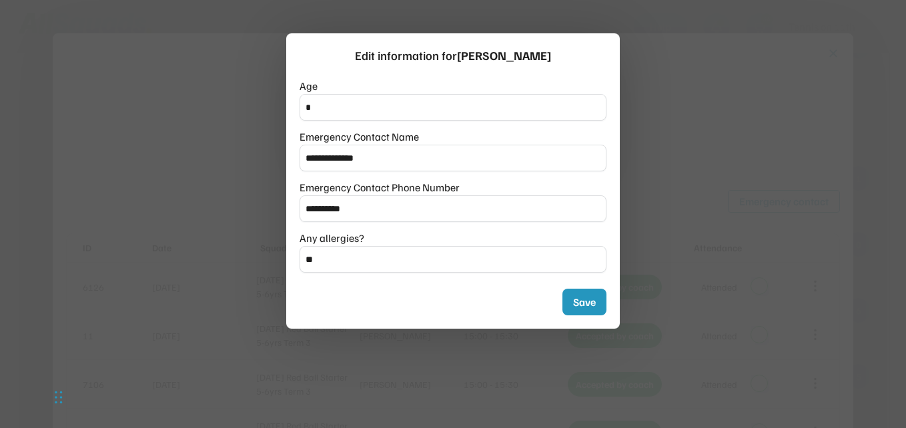
click at [707, 156] on div at bounding box center [453, 214] width 906 height 428
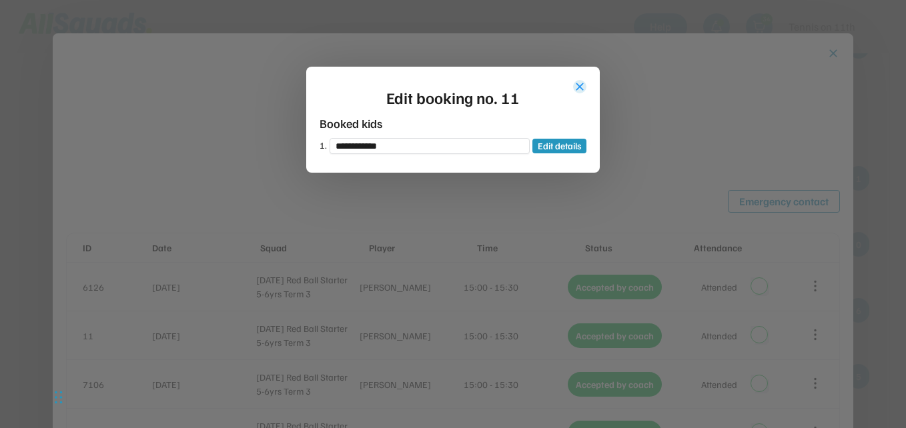
click at [579, 85] on button "close" at bounding box center [579, 86] width 13 height 13
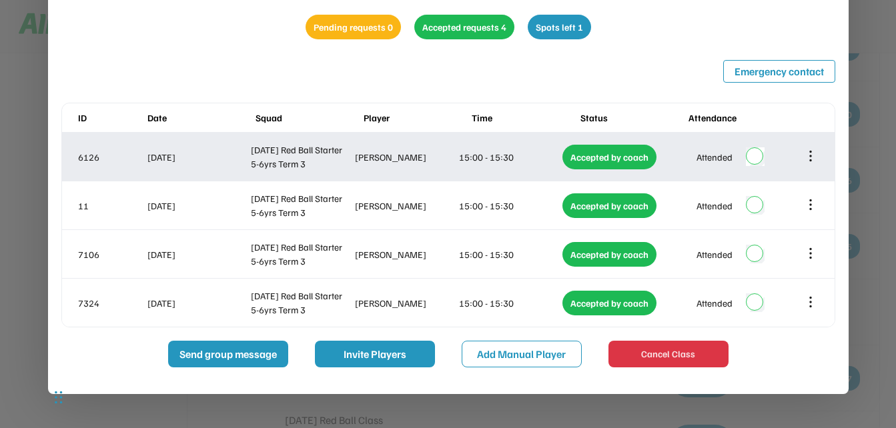
scroll to position [8639, 0]
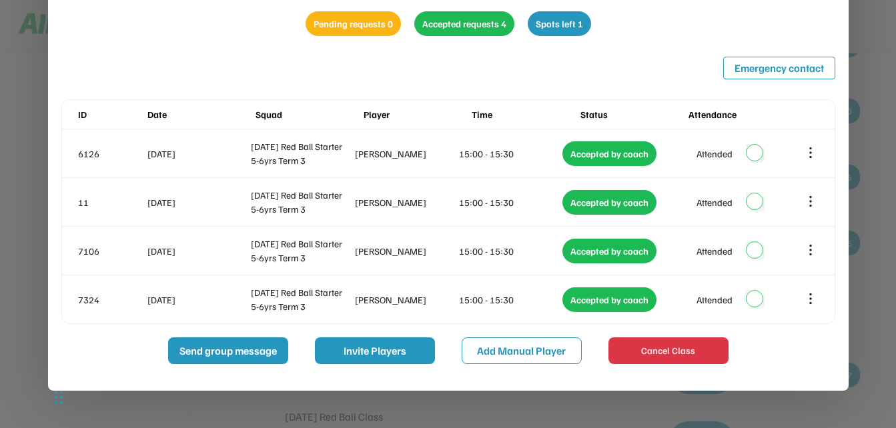
click at [867, 97] on div at bounding box center [448, 214] width 896 height 428
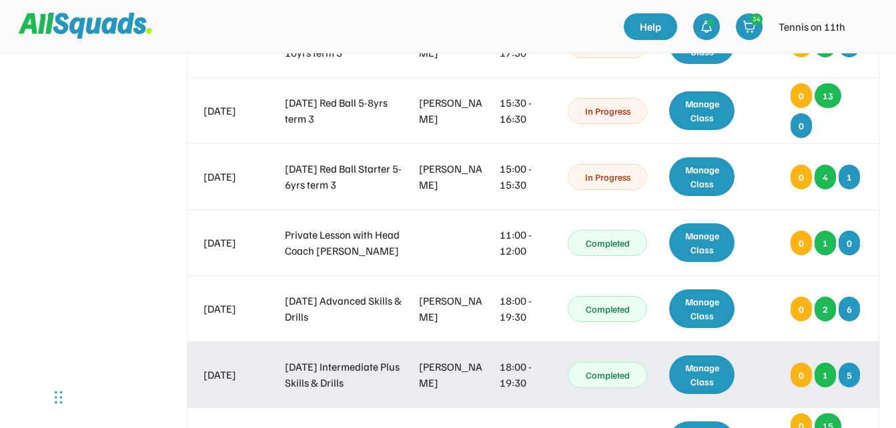
scroll to position [8505, 0]
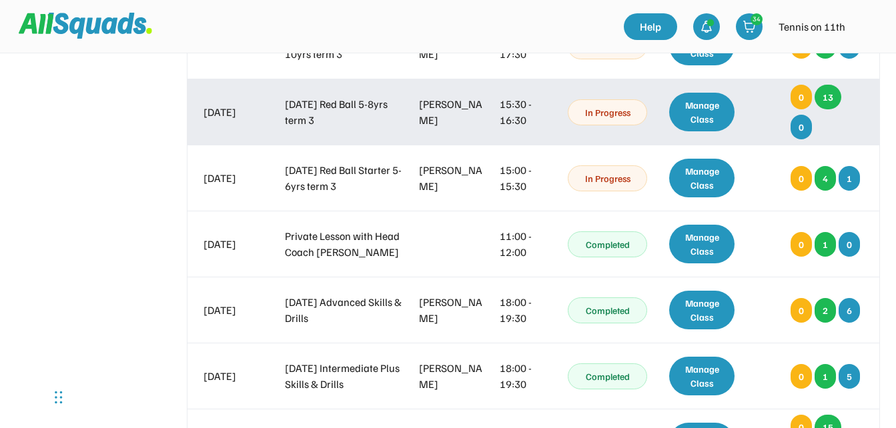
click at [721, 110] on div "Manage Class" at bounding box center [702, 112] width 66 height 39
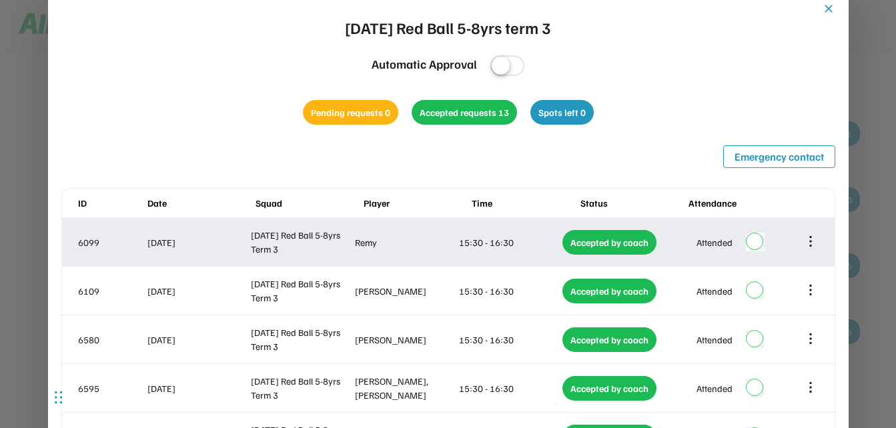
scroll to position [8572, 0]
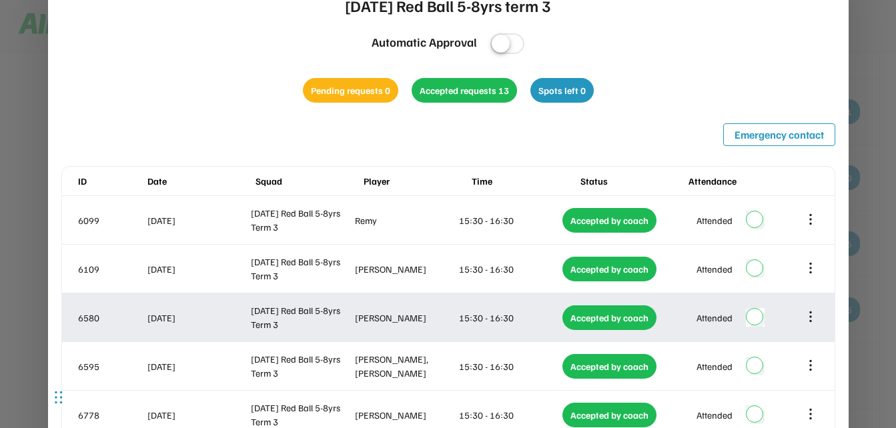
click at [813, 320] on icon at bounding box center [810, 317] width 15 height 15
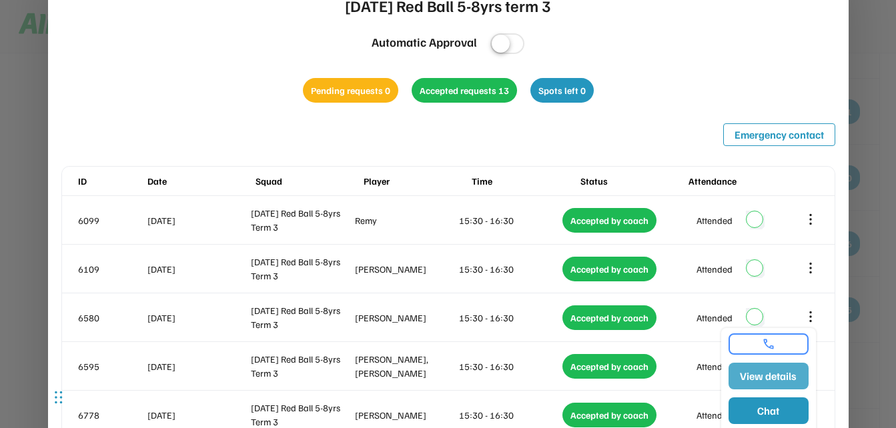
click at [780, 376] on button "View details" at bounding box center [769, 376] width 80 height 27
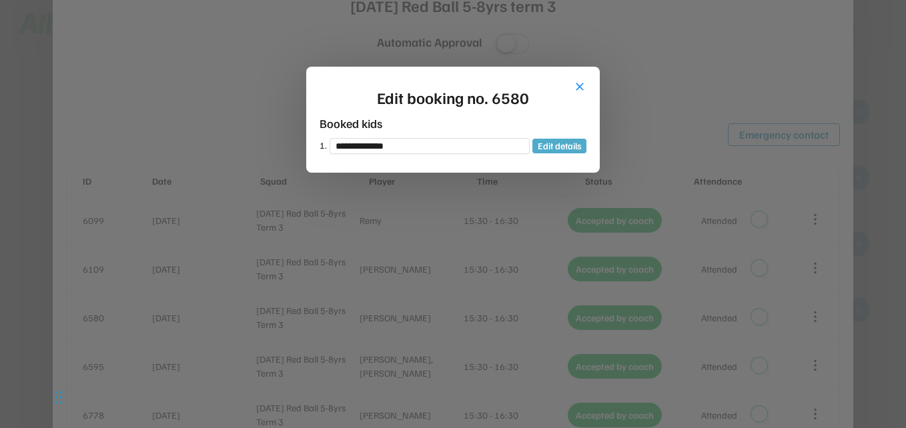
click at [536, 146] on button "Edit details" at bounding box center [560, 146] width 54 height 15
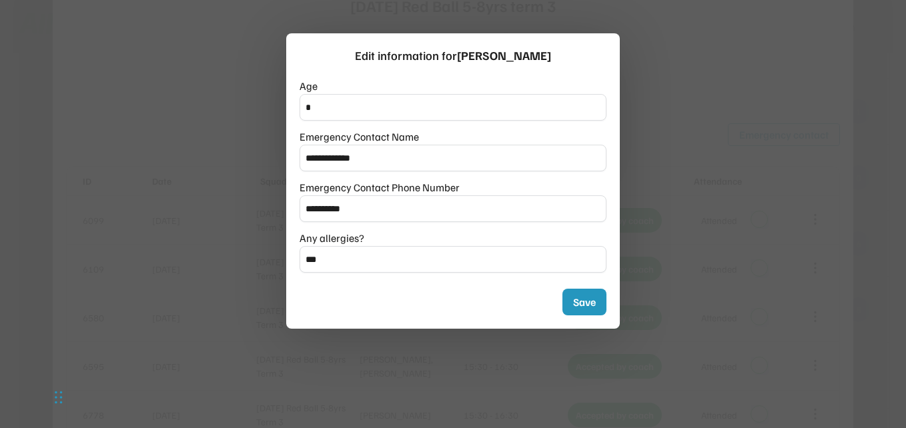
click at [692, 177] on div at bounding box center [453, 214] width 906 height 428
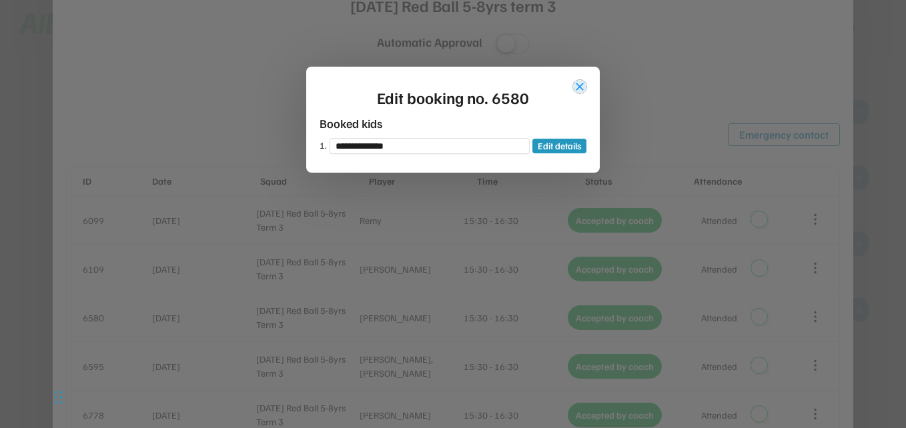
click at [579, 87] on button "close" at bounding box center [579, 86] width 13 height 13
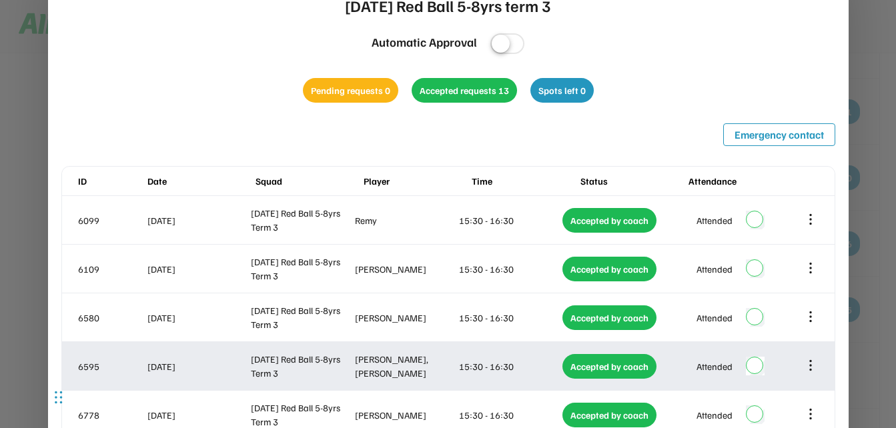
click at [811, 370] on icon at bounding box center [811, 366] width 0 height 9
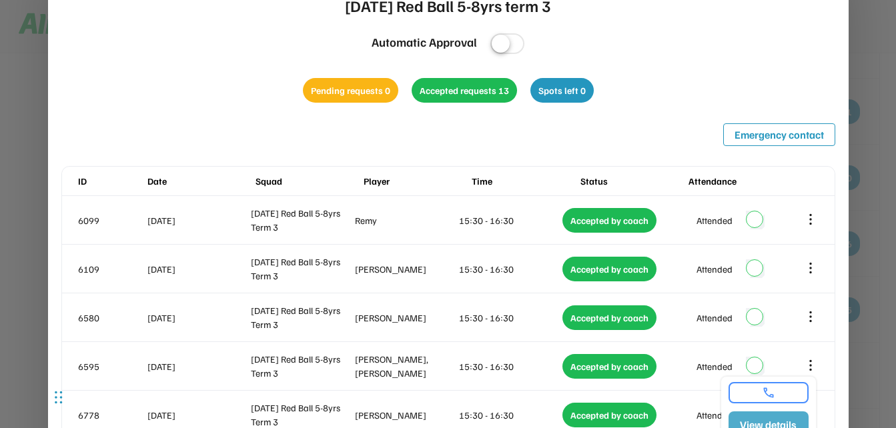
click at [789, 426] on button "View details" at bounding box center [769, 425] width 80 height 27
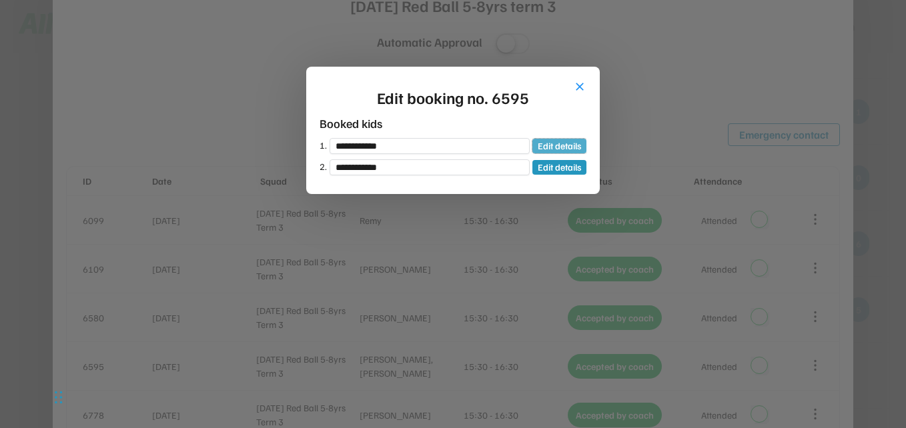
click at [564, 147] on button "Edit details" at bounding box center [560, 146] width 54 height 15
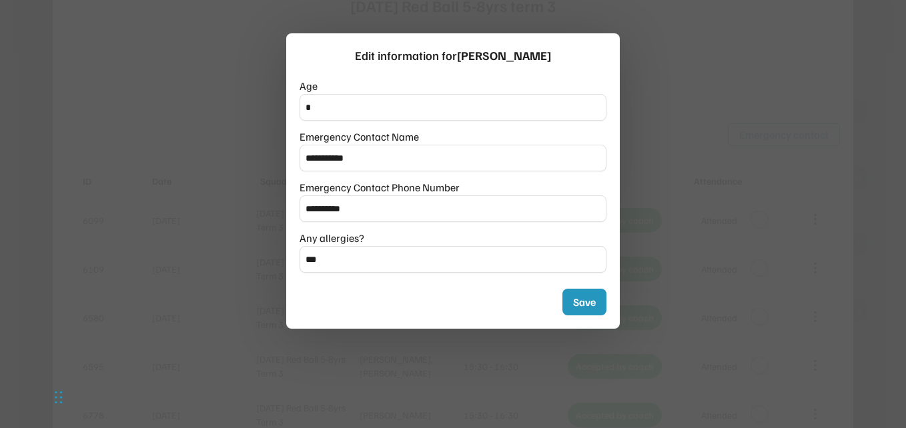
click at [729, 146] on div at bounding box center [453, 214] width 906 height 428
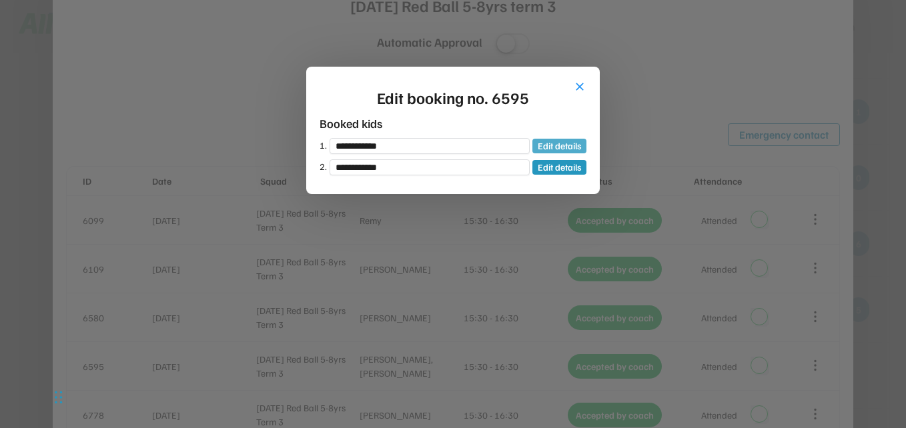
click at [563, 149] on button "Edit details" at bounding box center [560, 146] width 54 height 15
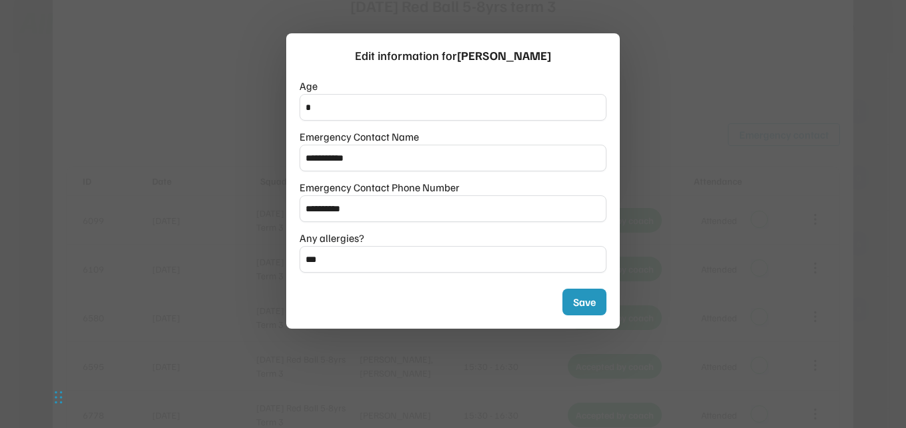
click at [749, 213] on div at bounding box center [453, 214] width 906 height 428
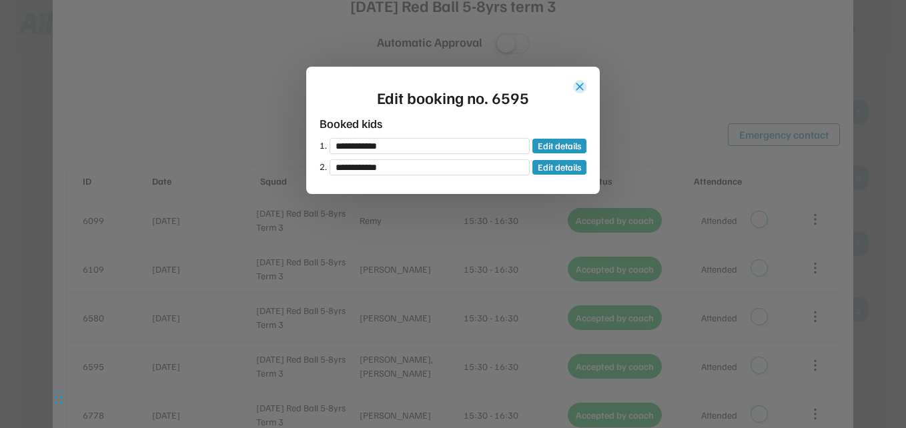
click at [583, 88] on button "close" at bounding box center [579, 86] width 13 height 13
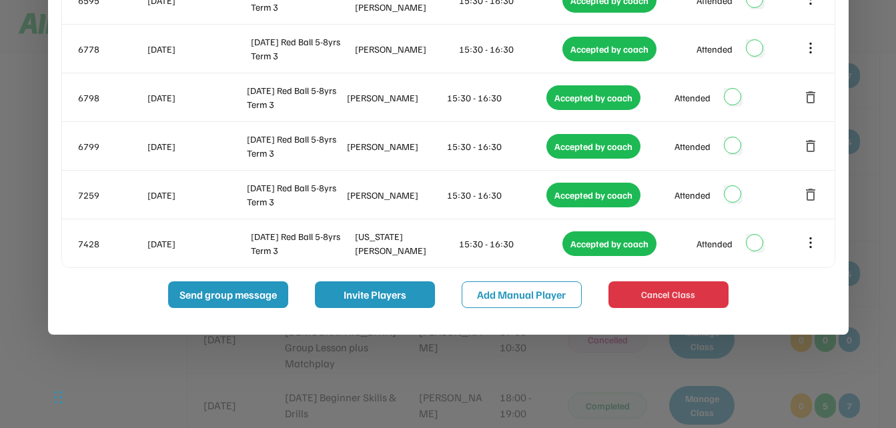
scroll to position [8639, 0]
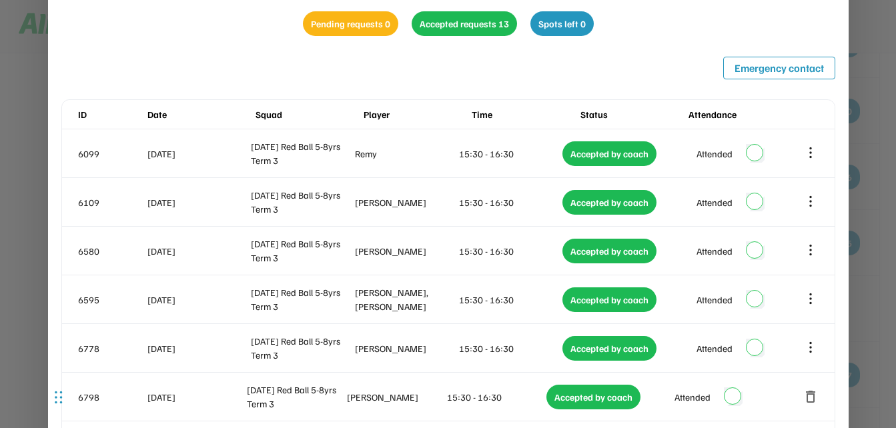
click at [873, 86] on div at bounding box center [448, 214] width 896 height 428
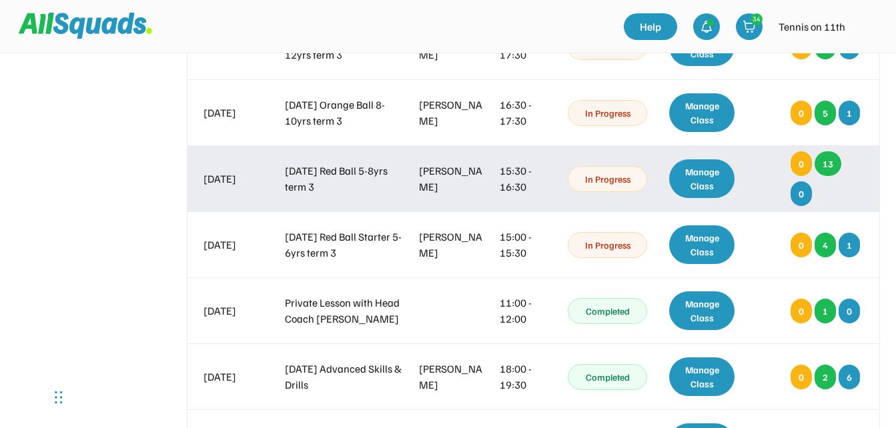
scroll to position [8372, 0]
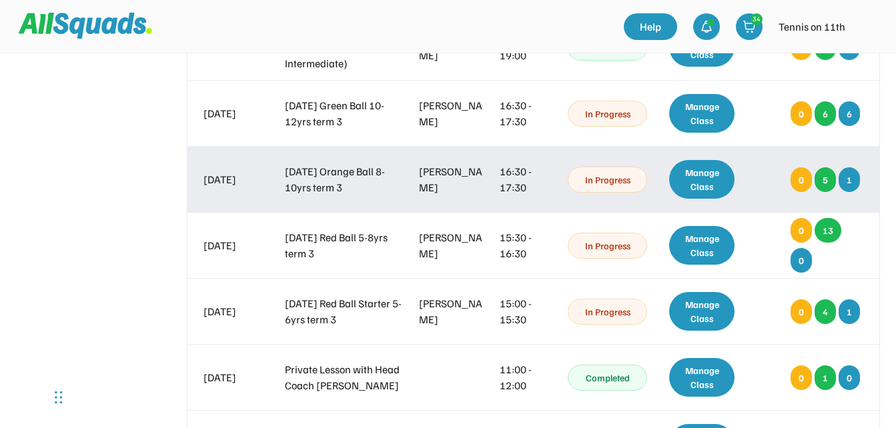
click at [715, 183] on div "Manage Class" at bounding box center [702, 179] width 66 height 39
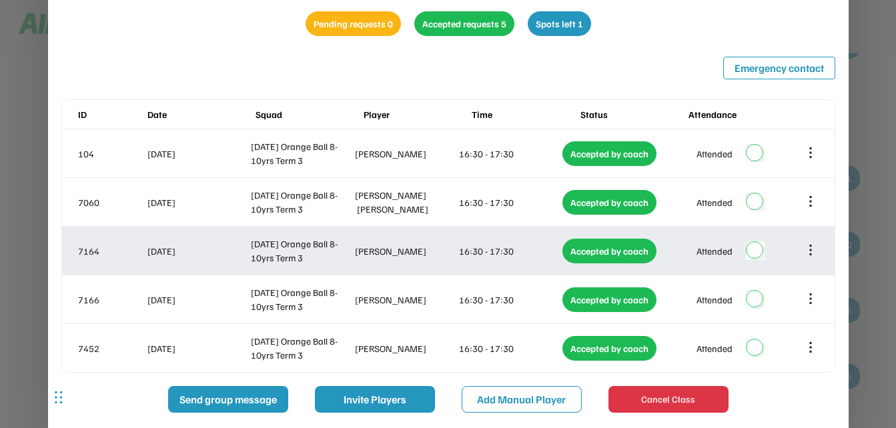
scroll to position [8572, 0]
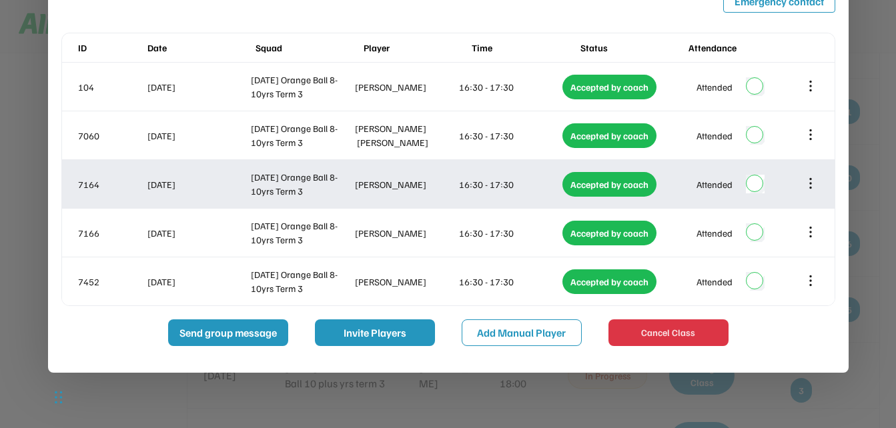
click at [811, 186] on icon at bounding box center [810, 183] width 15 height 15
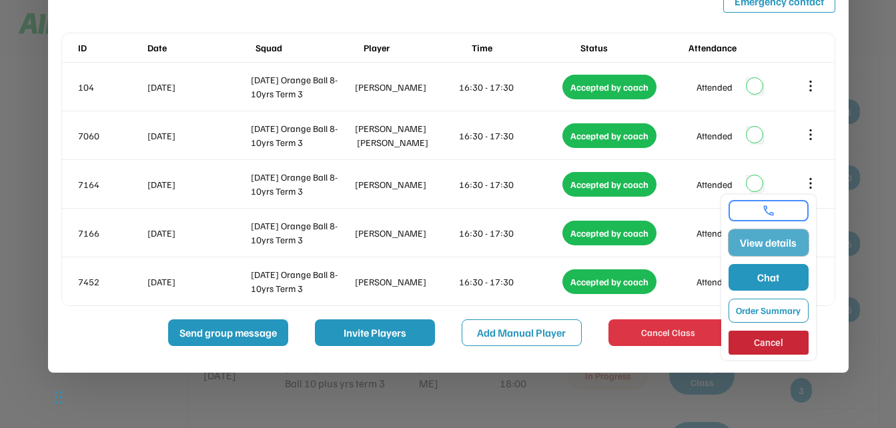
click at [792, 243] on button "View details" at bounding box center [769, 243] width 80 height 27
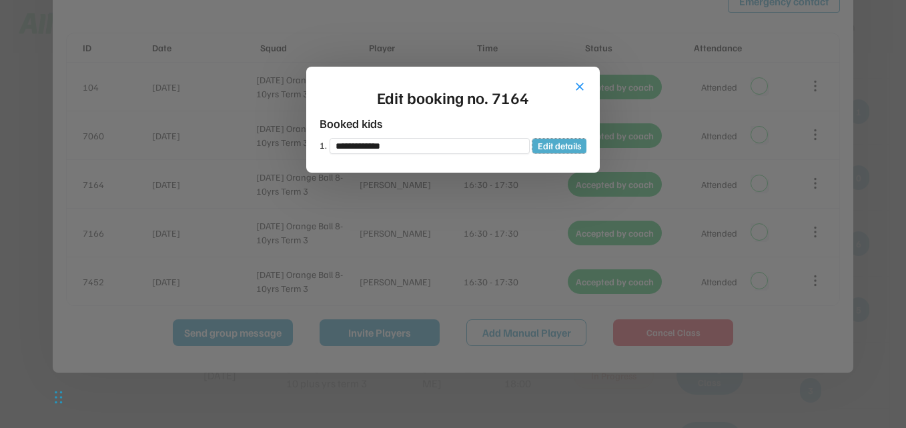
click at [555, 151] on button "Edit details" at bounding box center [560, 146] width 54 height 15
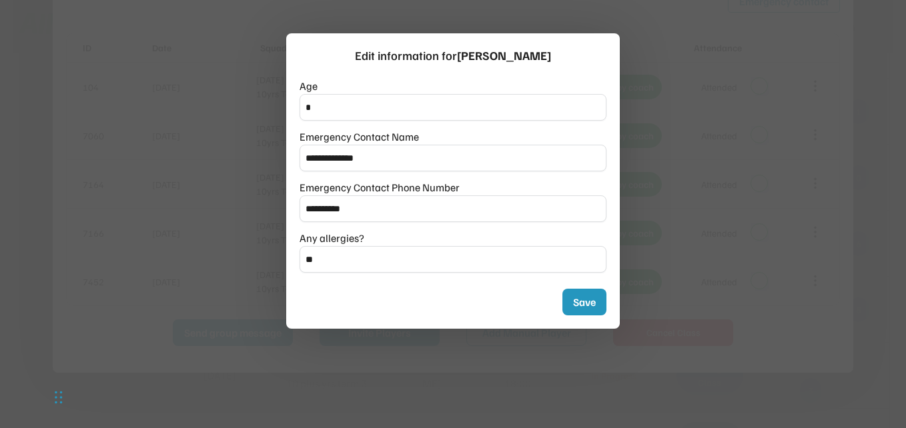
click at [677, 151] on div at bounding box center [453, 214] width 906 height 428
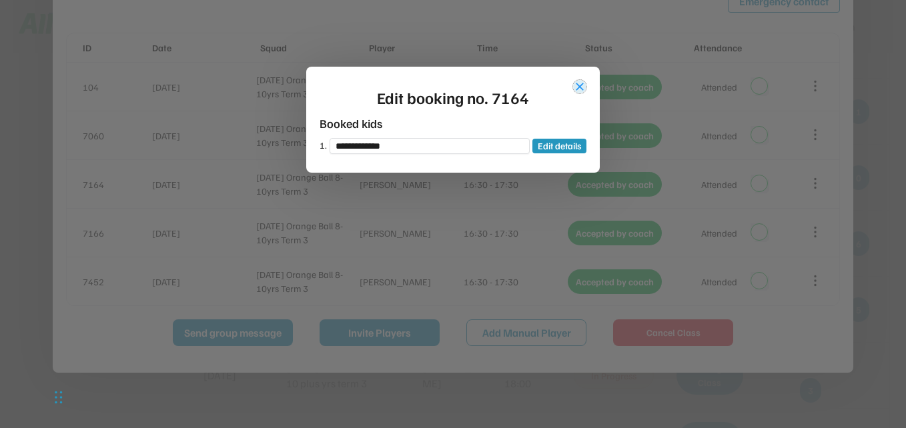
click at [581, 83] on button "close" at bounding box center [579, 86] width 13 height 13
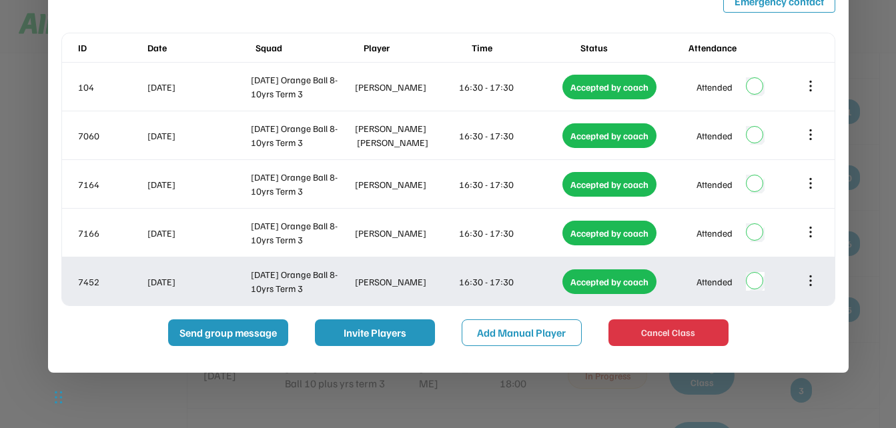
click at [814, 284] on icon at bounding box center [810, 281] width 15 height 15
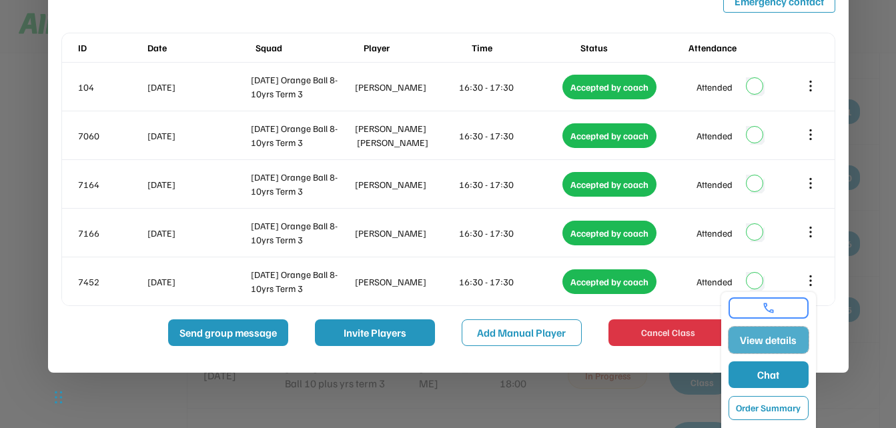
click at [785, 342] on button "View details" at bounding box center [769, 340] width 80 height 27
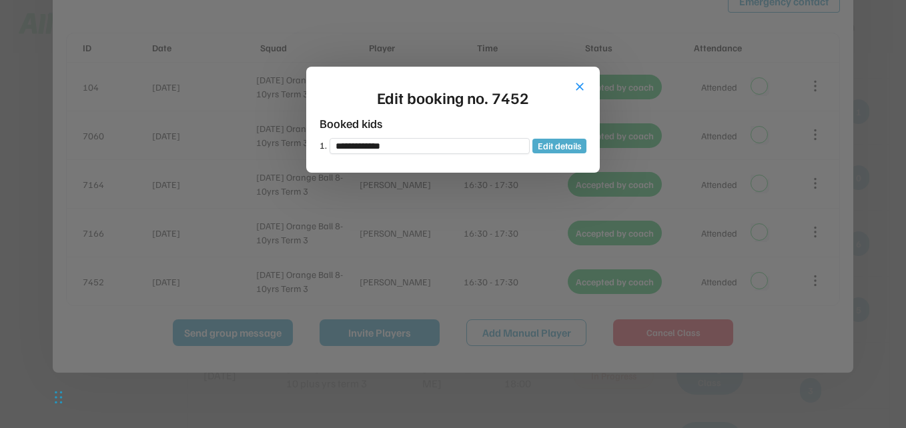
click at [576, 148] on button "Edit details" at bounding box center [560, 146] width 54 height 15
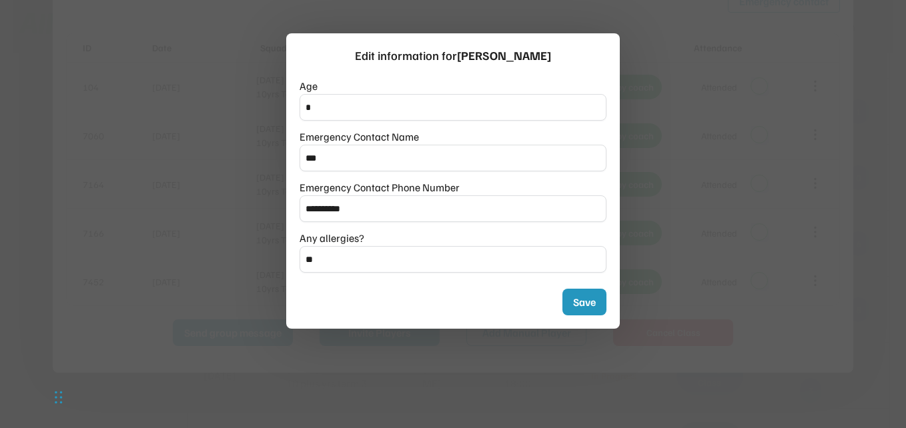
click at [790, 117] on div at bounding box center [453, 214] width 906 height 428
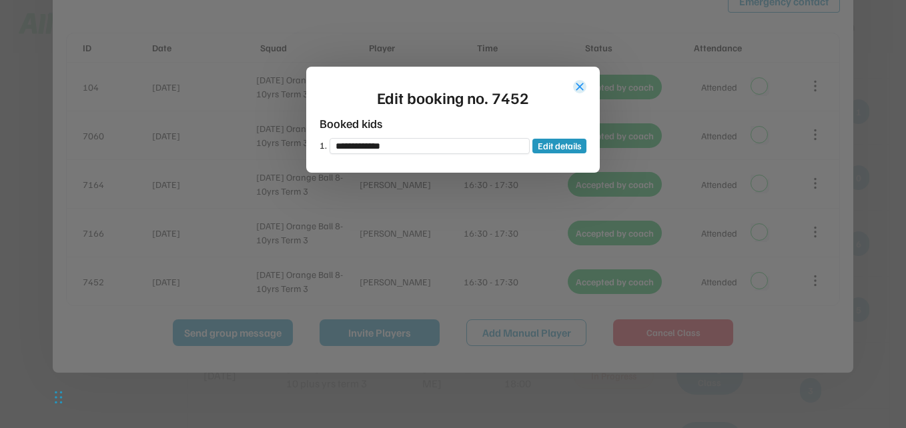
click at [577, 83] on button "close" at bounding box center [579, 86] width 13 height 13
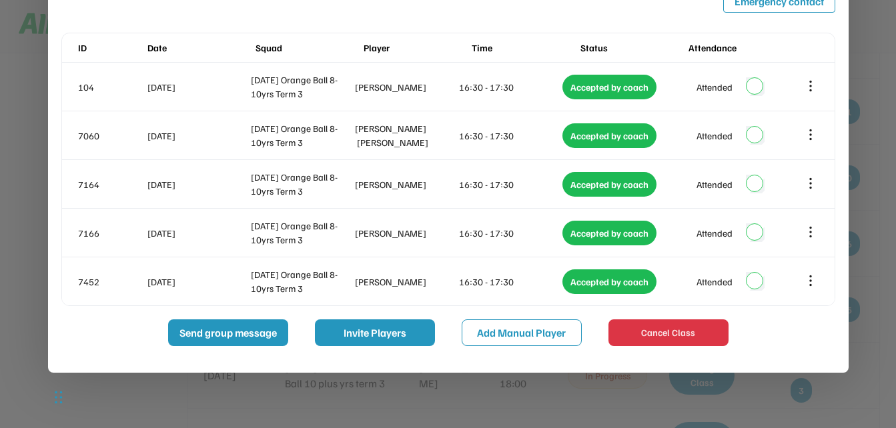
click at [867, 191] on div at bounding box center [448, 214] width 896 height 428
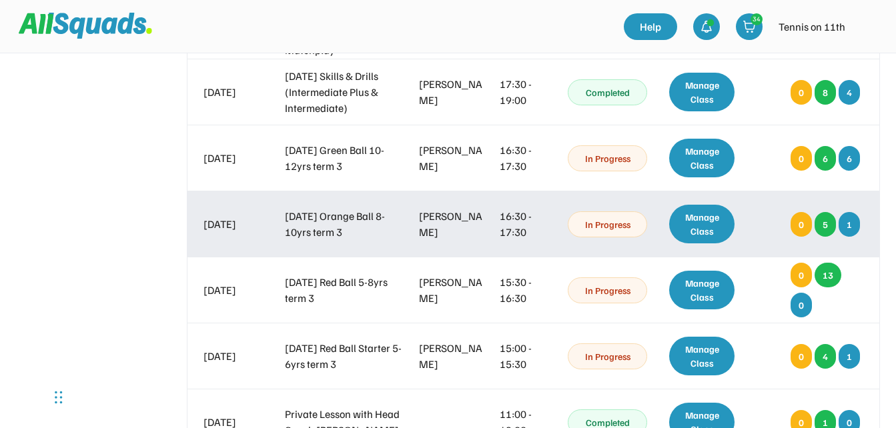
scroll to position [8305, 0]
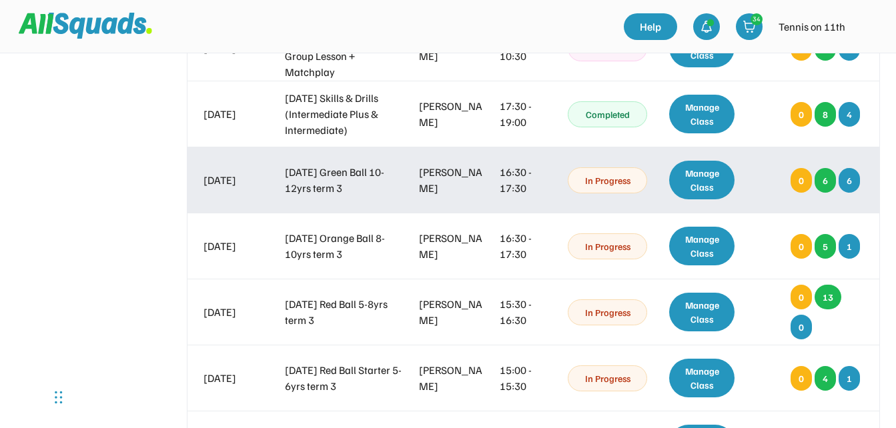
click at [712, 164] on div "Manage Class" at bounding box center [702, 180] width 66 height 39
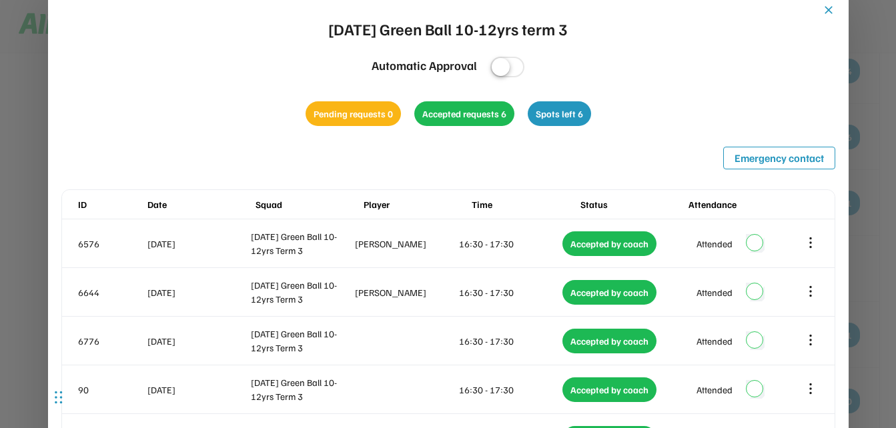
scroll to position [8372, 0]
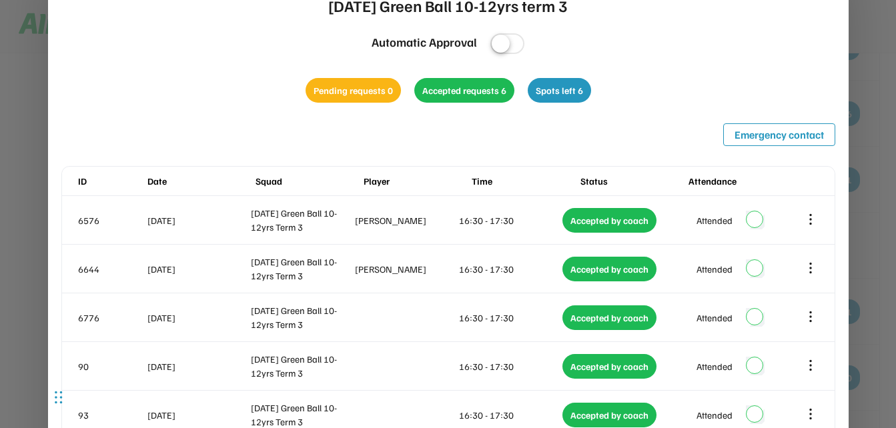
click at [862, 93] on div at bounding box center [448, 214] width 896 height 428
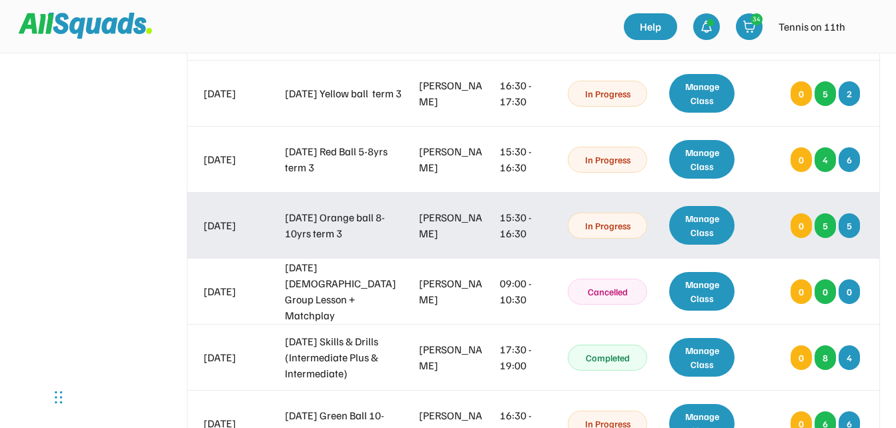
scroll to position [8038, 0]
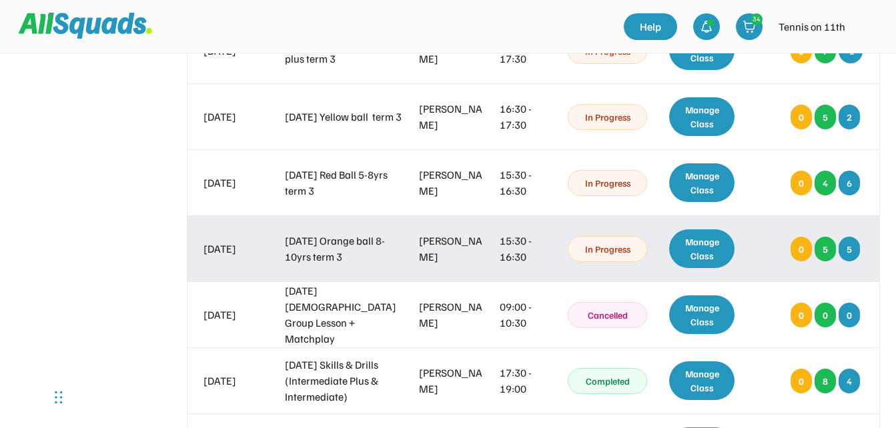
click at [691, 244] on div "Manage Class" at bounding box center [702, 249] width 66 height 39
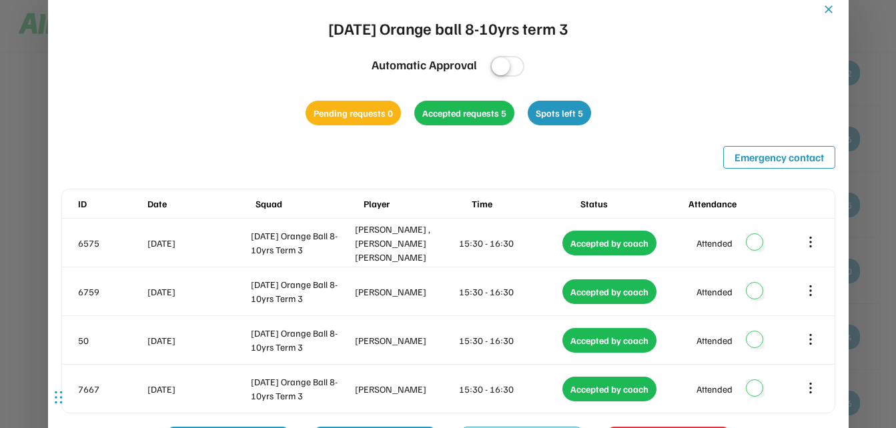
scroll to position [8105, 0]
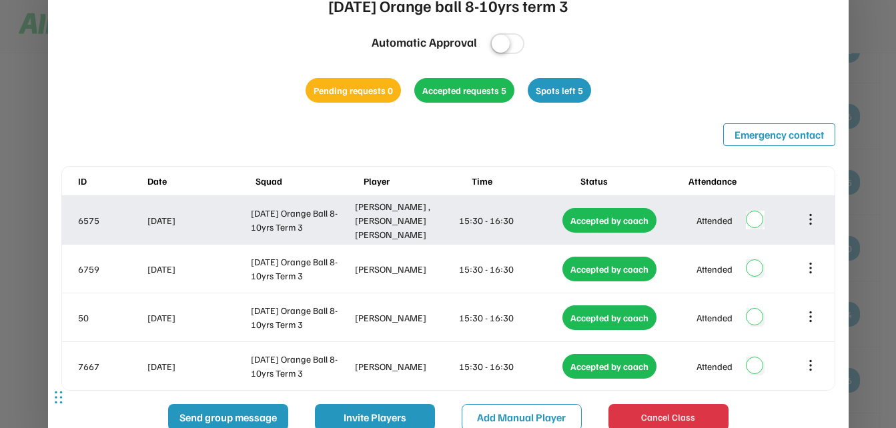
click at [810, 218] on icon at bounding box center [810, 219] width 15 height 15
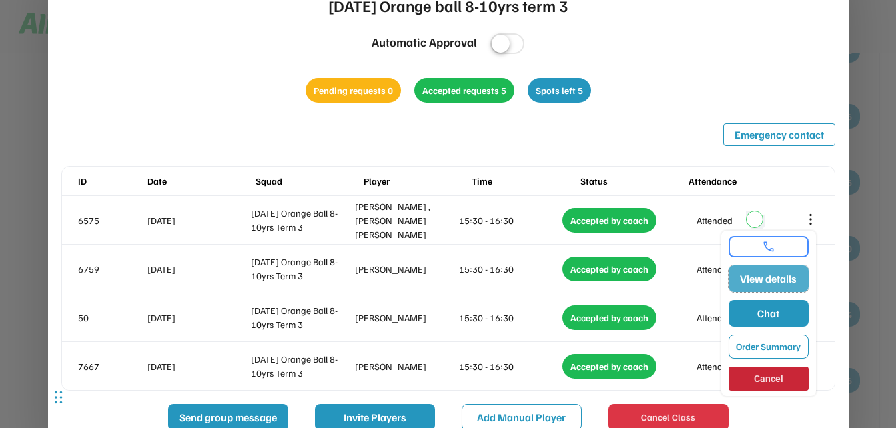
click at [788, 274] on button "View details" at bounding box center [769, 279] width 80 height 27
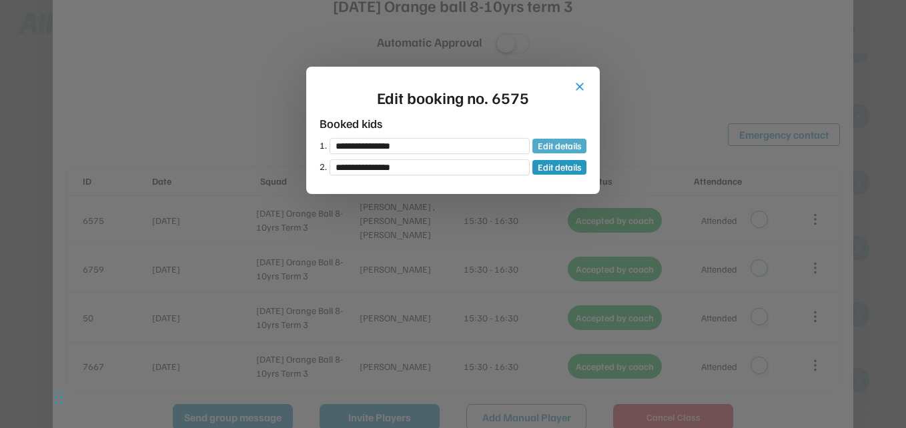
click at [577, 146] on button "Edit details" at bounding box center [560, 146] width 54 height 15
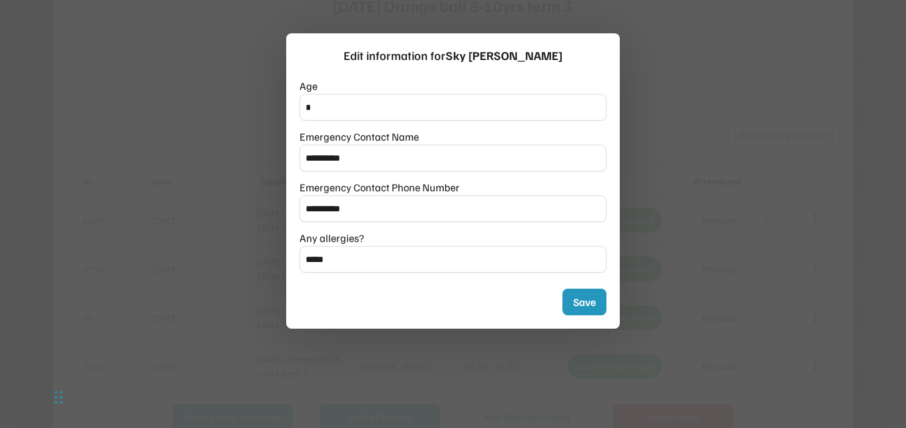
click at [719, 143] on div at bounding box center [453, 214] width 906 height 428
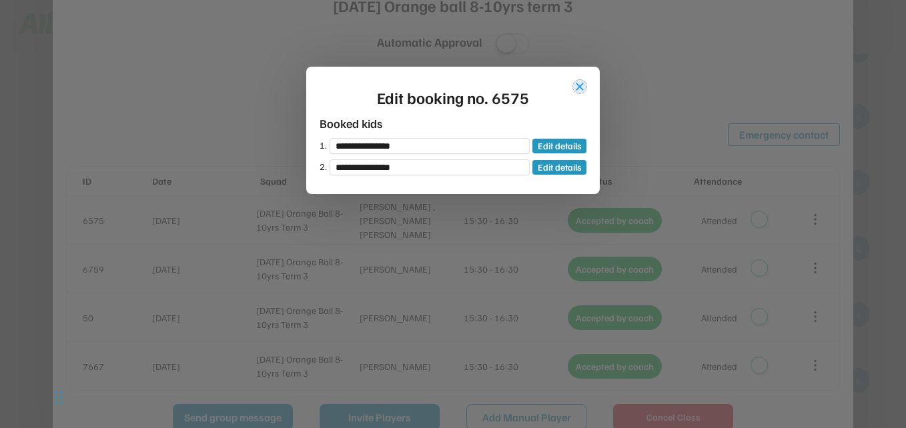
click at [579, 86] on button "close" at bounding box center [579, 86] width 13 height 13
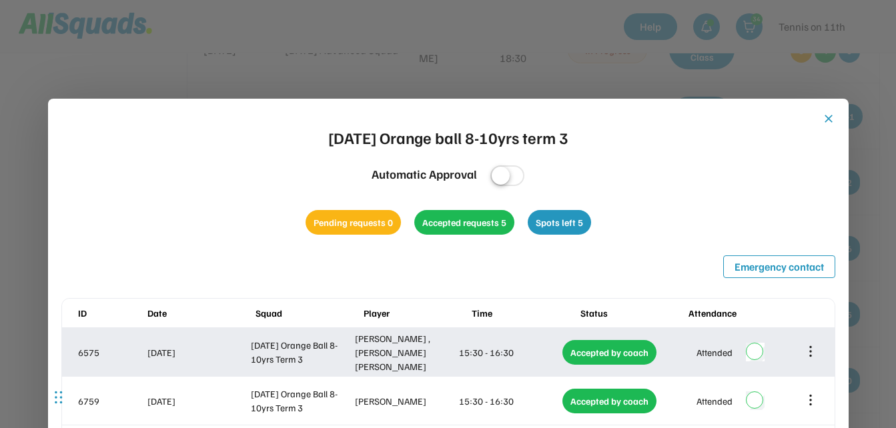
scroll to position [7972, 0]
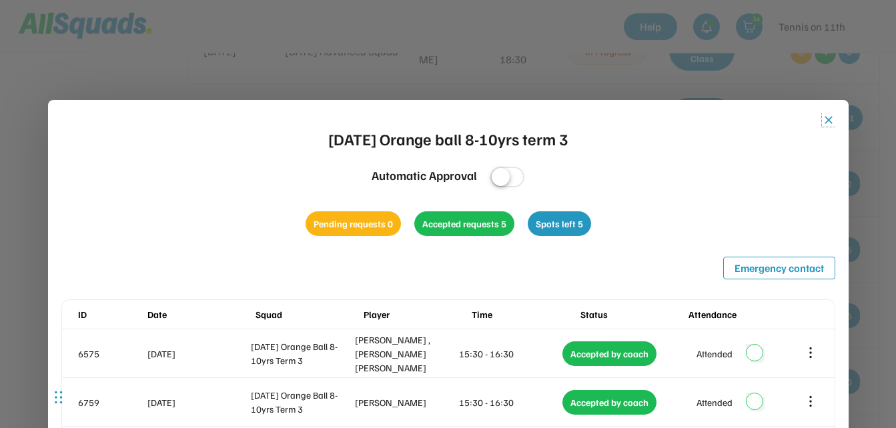
click at [830, 119] on button "close" at bounding box center [828, 119] width 13 height 13
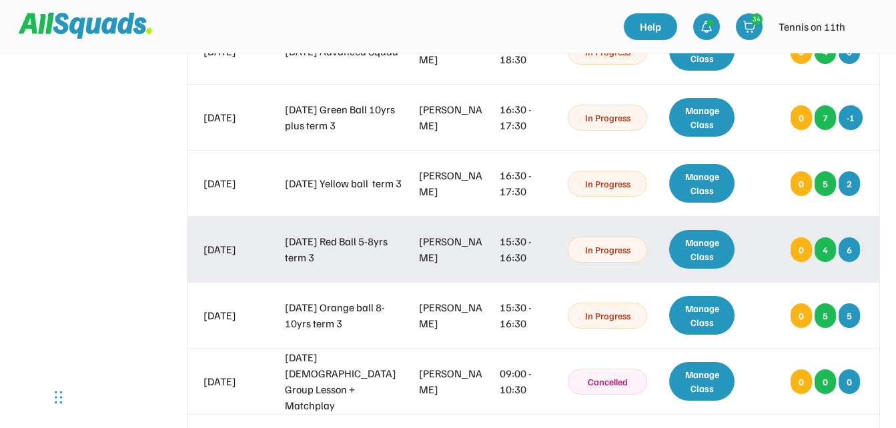
click at [717, 260] on div "Manage Class" at bounding box center [702, 249] width 66 height 39
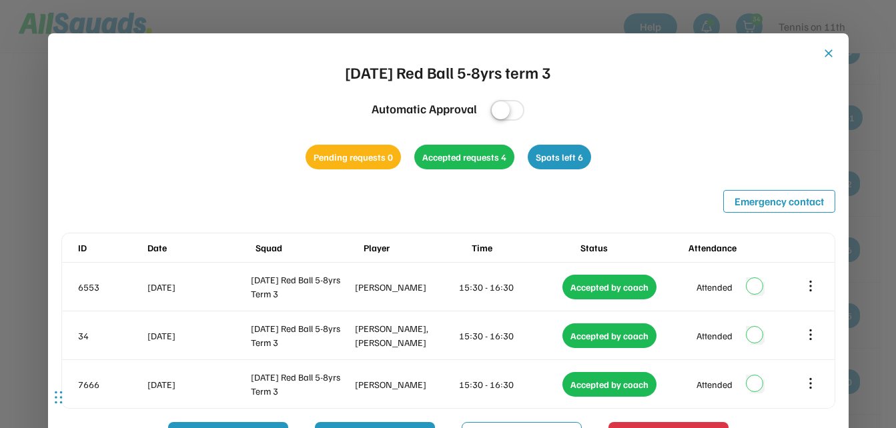
click at [828, 54] on button "close" at bounding box center [828, 53] width 13 height 13
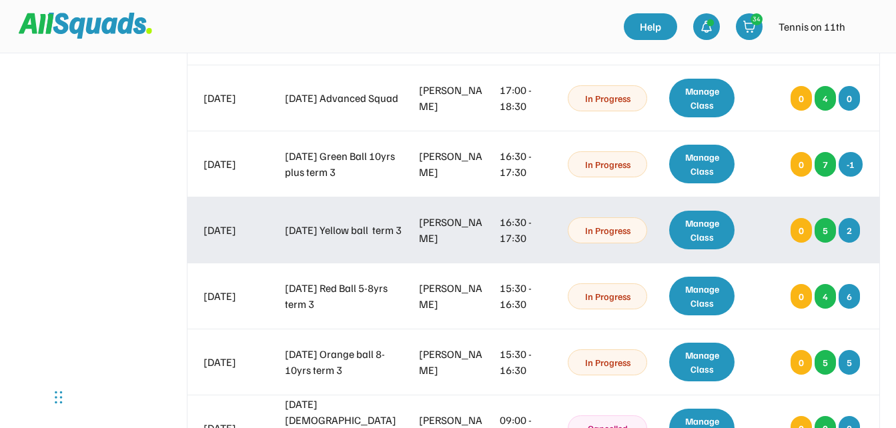
scroll to position [7905, 0]
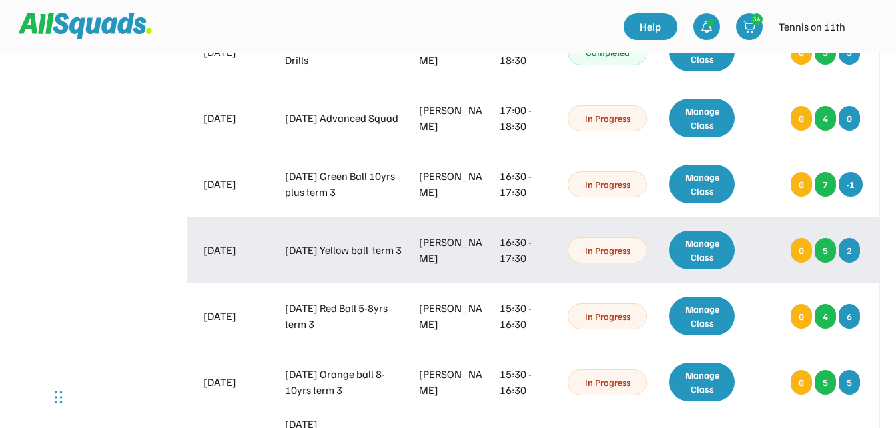
click at [709, 248] on div "Manage Class" at bounding box center [702, 250] width 66 height 39
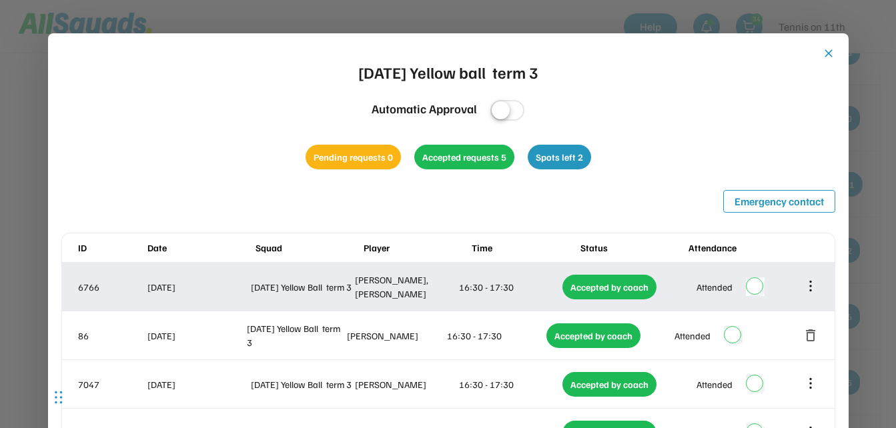
click at [814, 291] on icon at bounding box center [810, 286] width 15 height 15
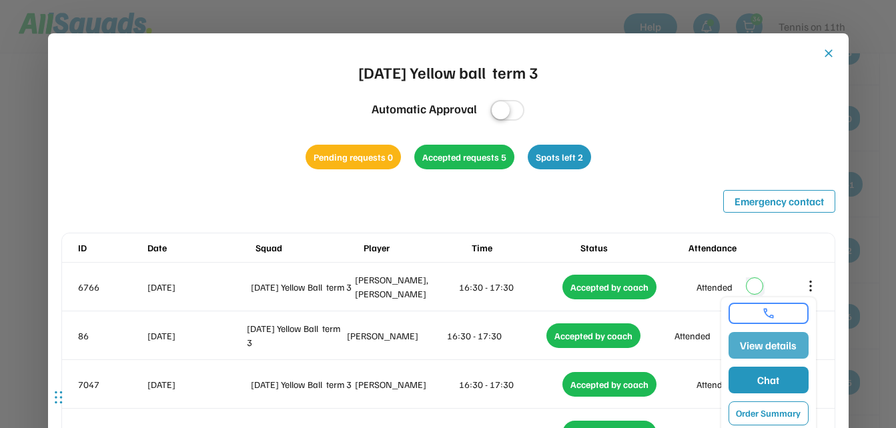
click at [786, 342] on button "View details" at bounding box center [769, 345] width 80 height 27
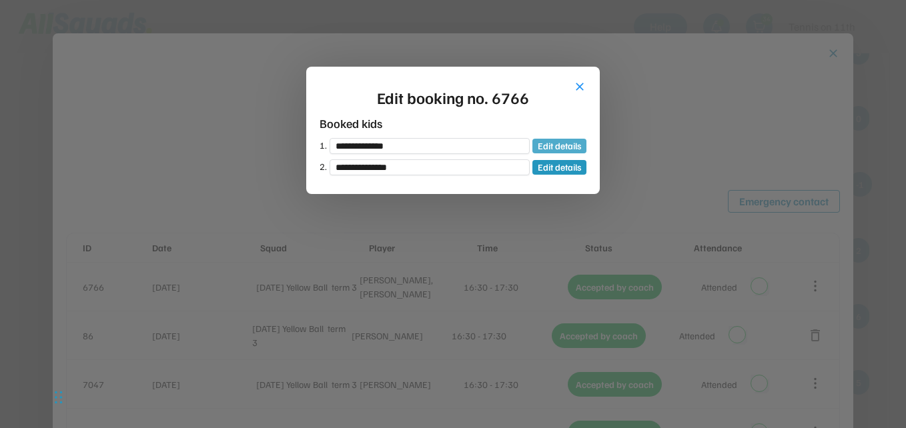
click at [557, 147] on button "Edit details" at bounding box center [560, 146] width 54 height 15
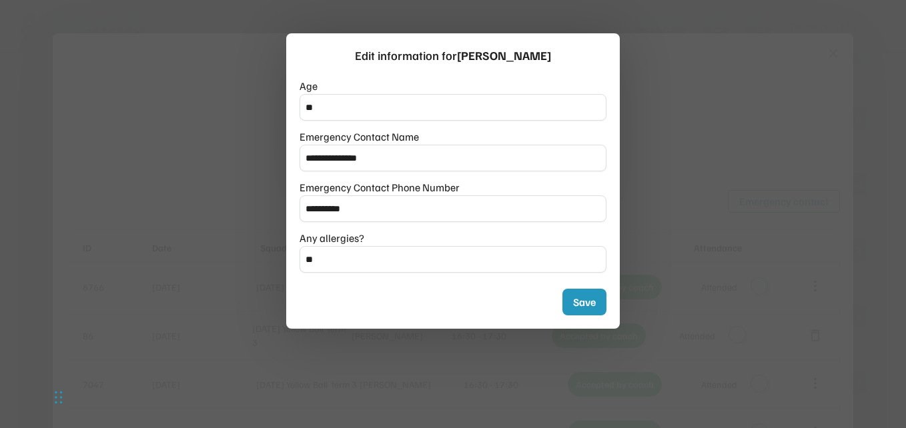
click at [679, 105] on div at bounding box center [453, 214] width 906 height 428
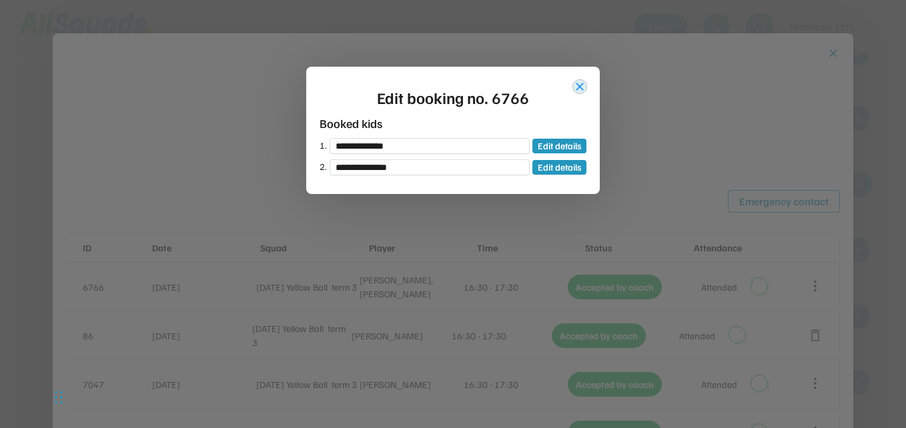
click at [576, 87] on button "close" at bounding box center [579, 86] width 13 height 13
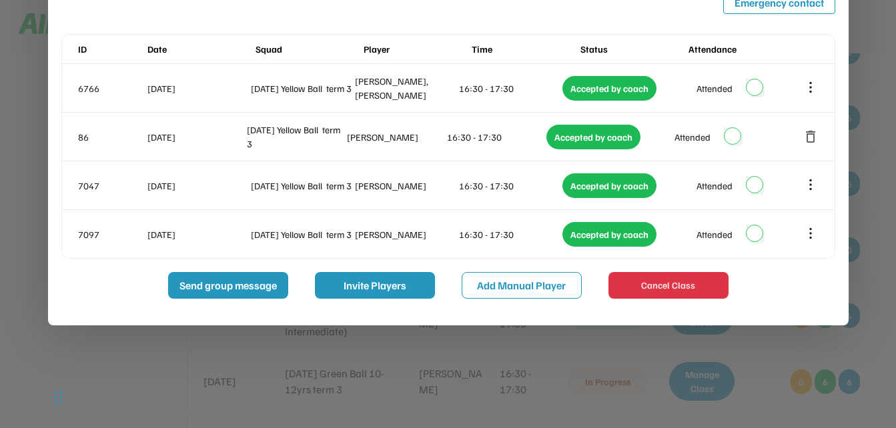
scroll to position [8105, 0]
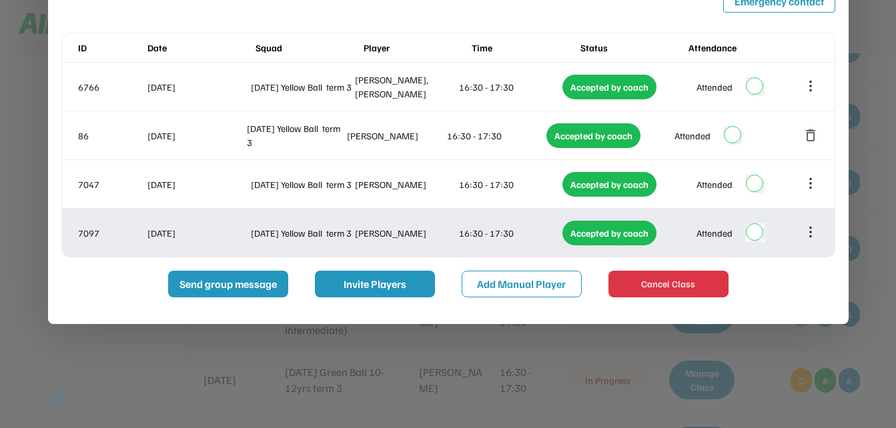
click at [811, 228] on icon at bounding box center [811, 232] width 0 height 9
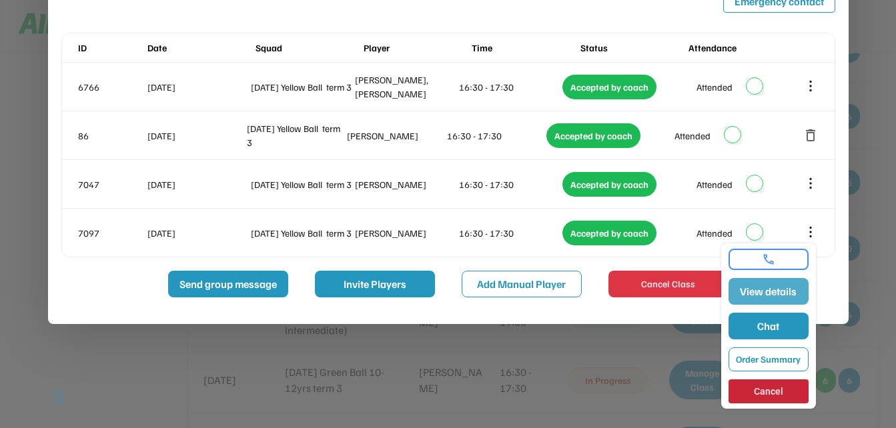
click at [787, 285] on button "View details" at bounding box center [769, 291] width 80 height 27
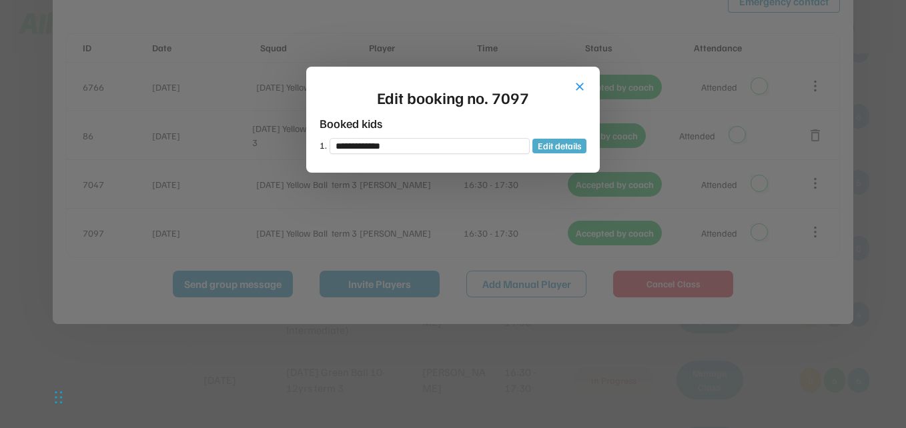
click at [572, 144] on button "Edit details" at bounding box center [560, 146] width 54 height 15
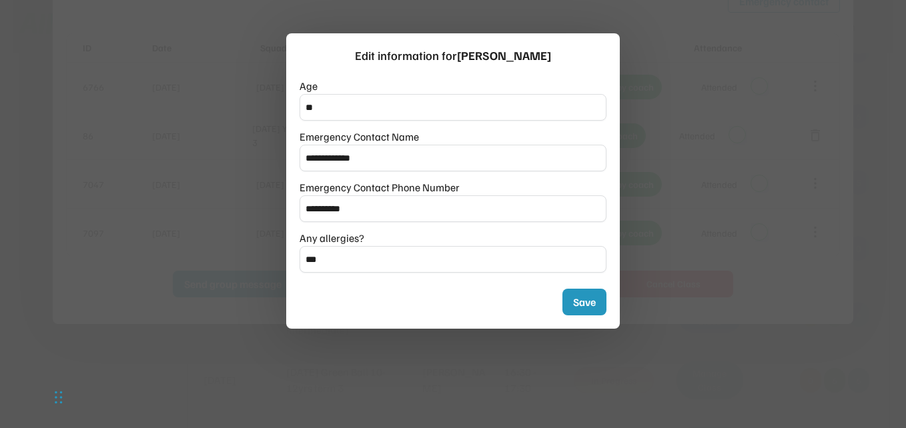
click at [829, 206] on div at bounding box center [453, 214] width 906 height 428
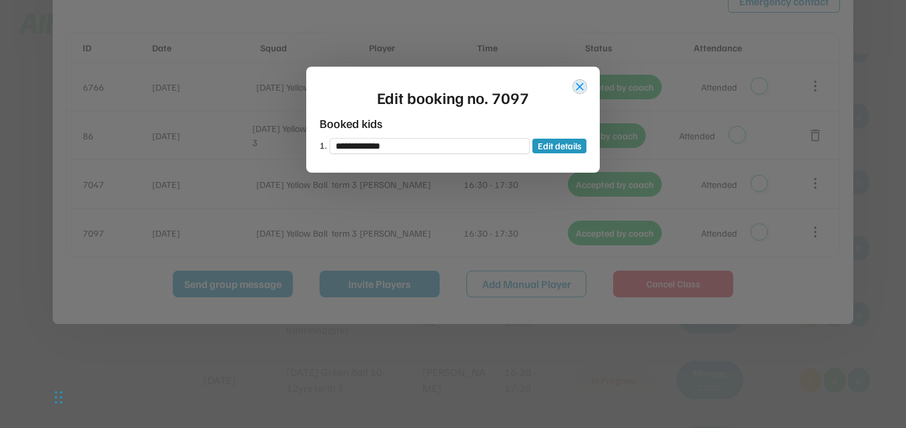
click at [581, 85] on button "close" at bounding box center [579, 86] width 13 height 13
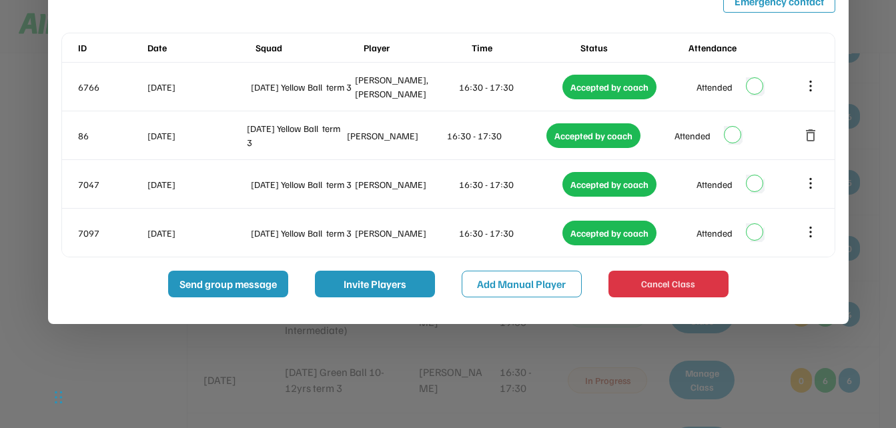
click at [872, 154] on div at bounding box center [448, 214] width 896 height 428
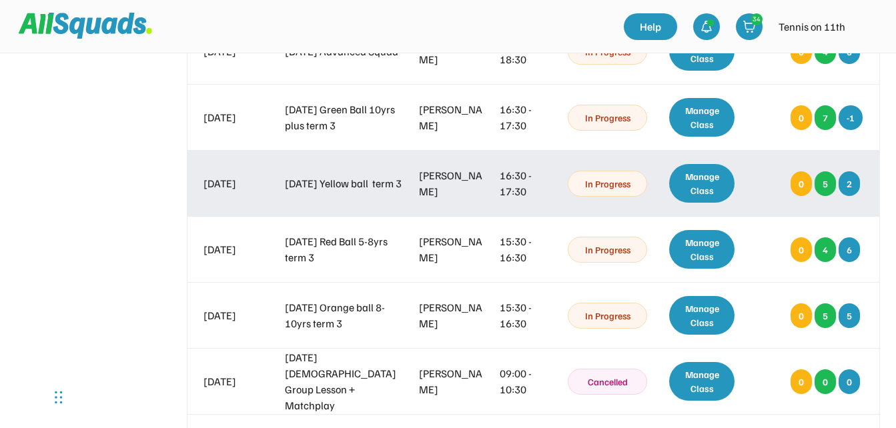
scroll to position [7905, 0]
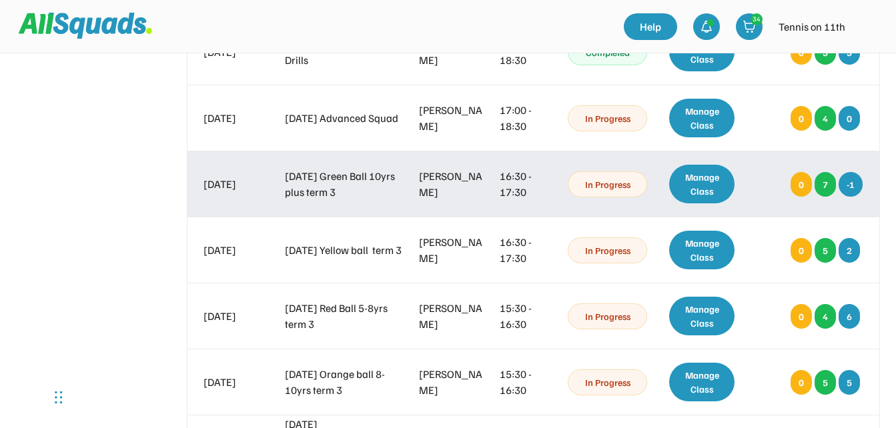
click at [706, 186] on div "Manage Class" at bounding box center [702, 184] width 66 height 39
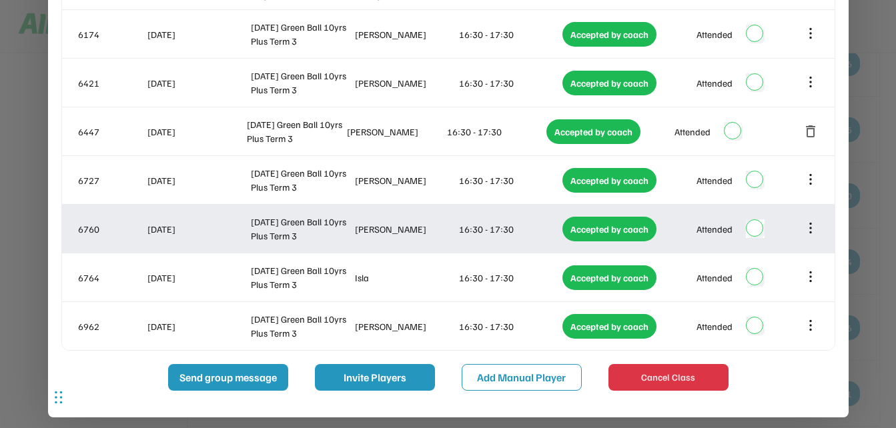
scroll to position [8105, 0]
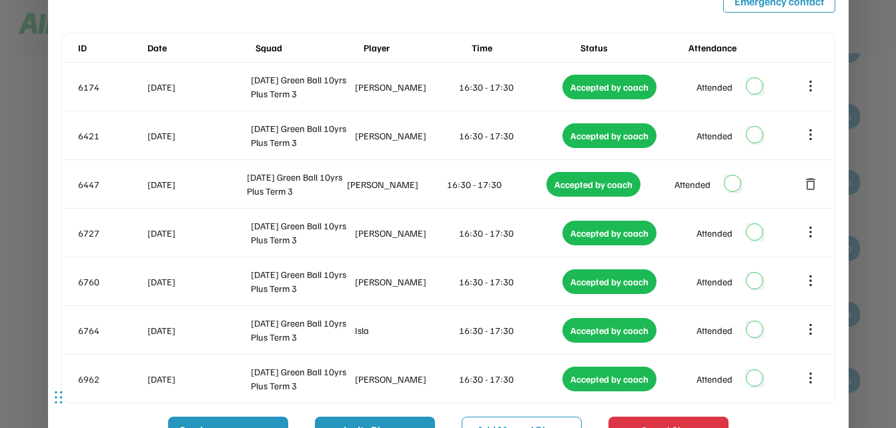
click at [866, 125] on div at bounding box center [448, 214] width 896 height 428
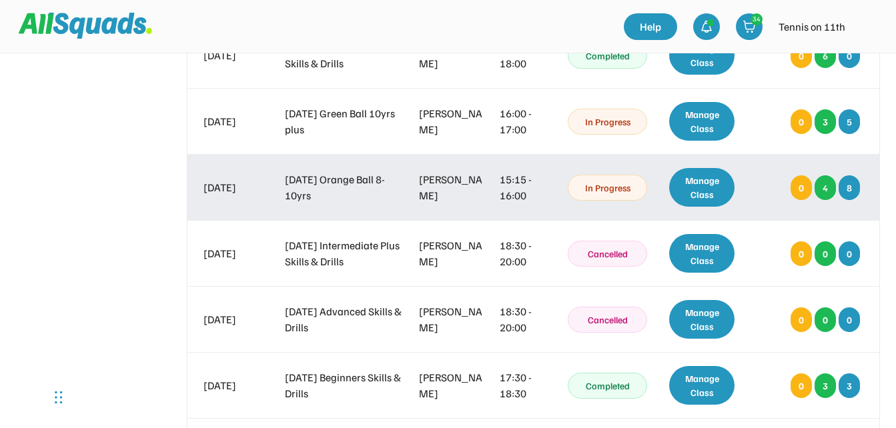
scroll to position [7504, 0]
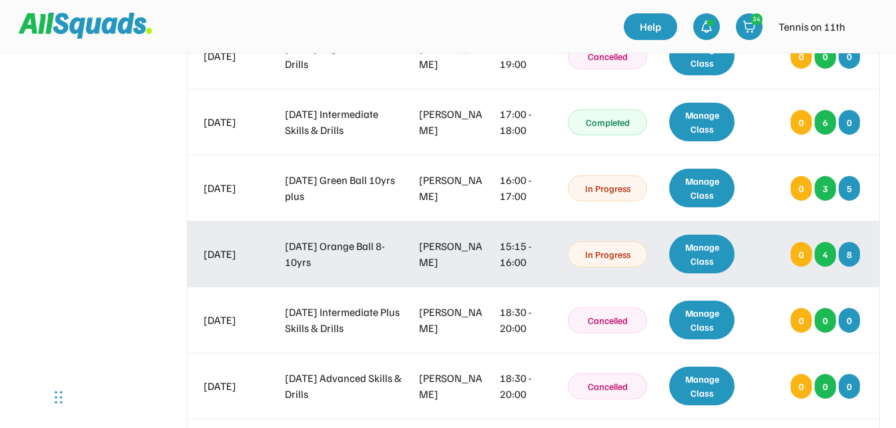
click at [710, 249] on div "Manage Class" at bounding box center [702, 254] width 66 height 39
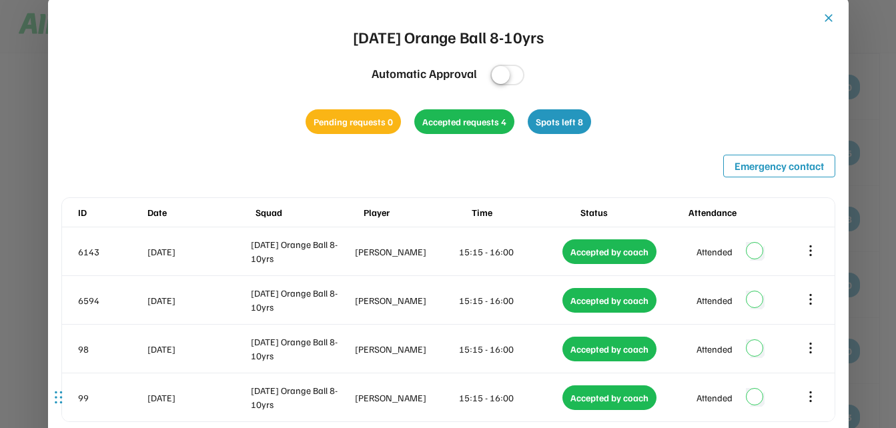
scroll to position [7571, 0]
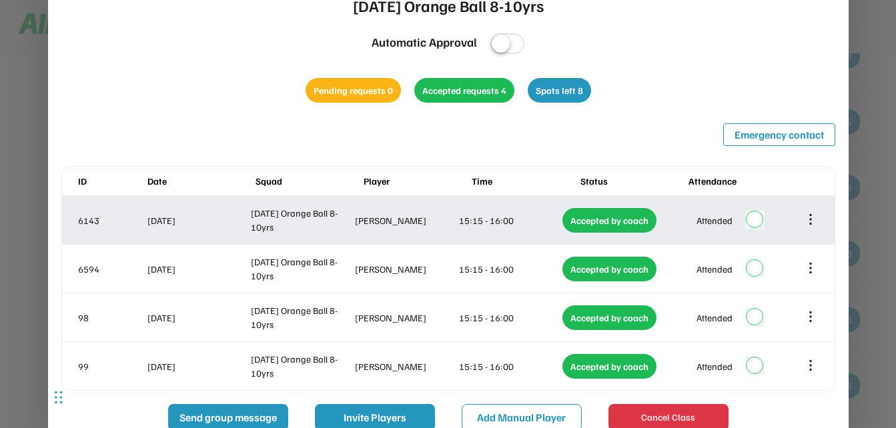
click at [814, 221] on icon at bounding box center [810, 219] width 15 height 15
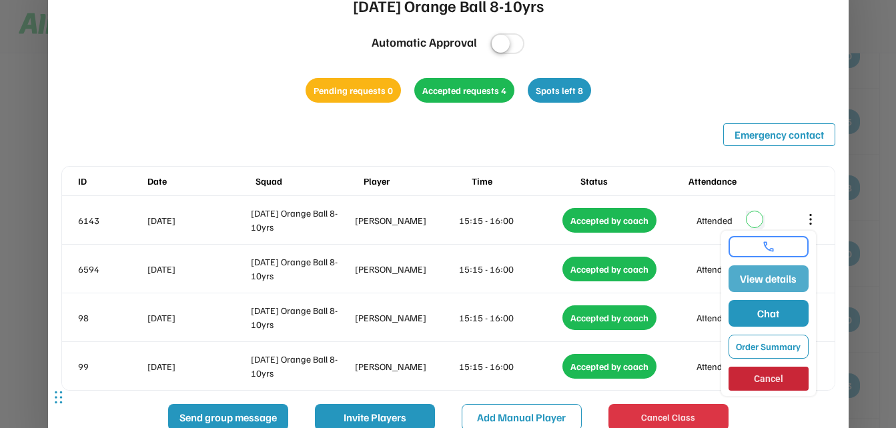
click at [787, 280] on button "View details" at bounding box center [769, 279] width 80 height 27
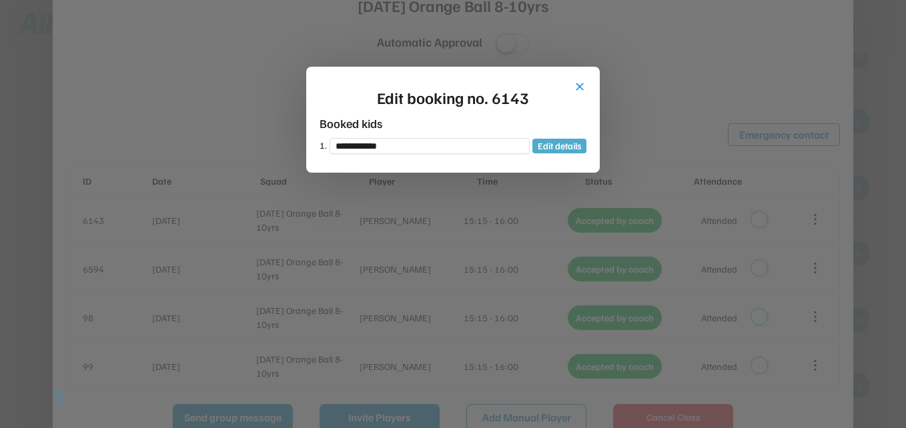
click at [556, 148] on button "Edit details" at bounding box center [560, 146] width 54 height 15
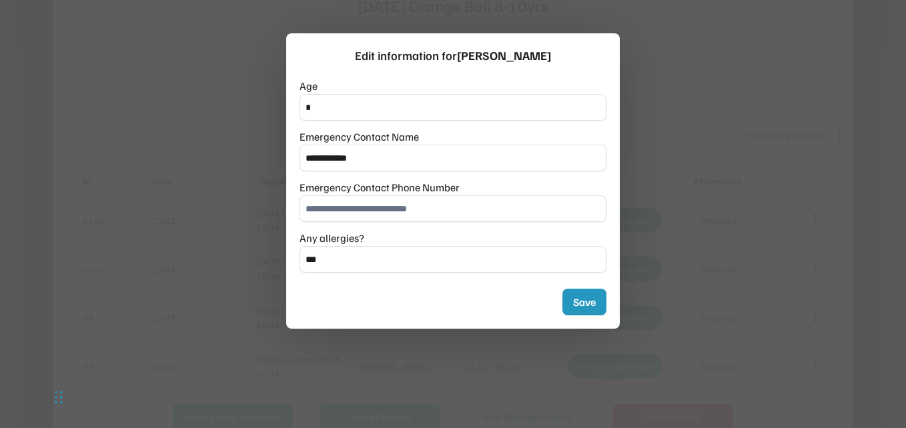
click at [685, 98] on div at bounding box center [453, 214] width 906 height 428
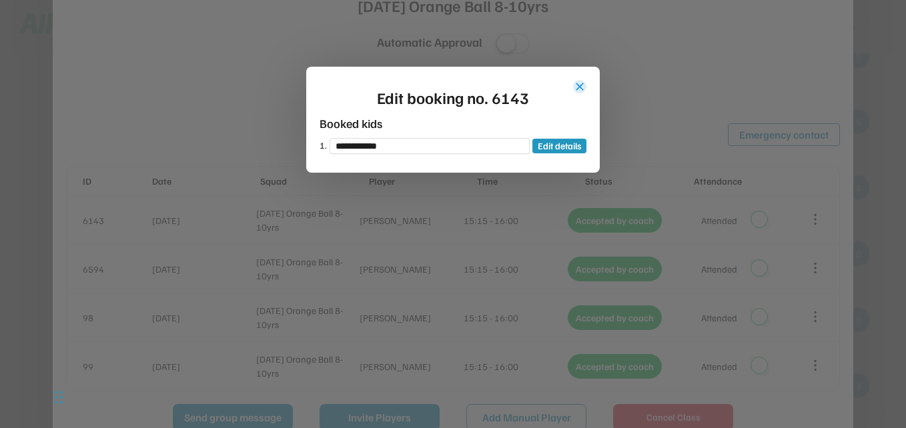
click at [575, 90] on button "close" at bounding box center [579, 86] width 13 height 13
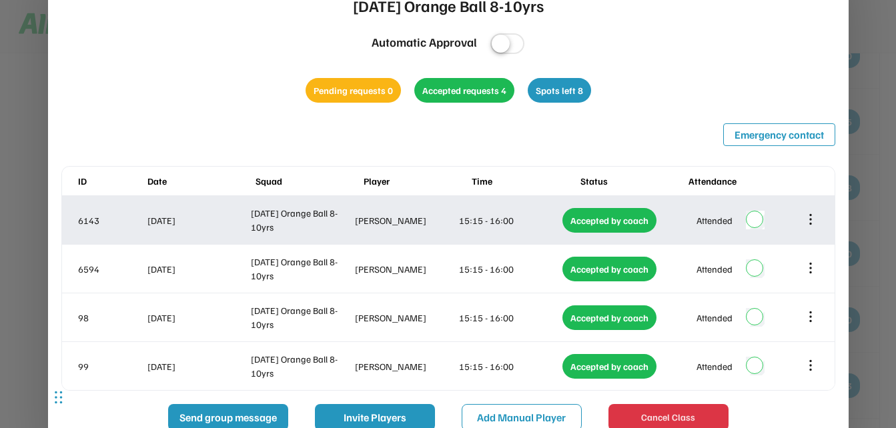
click at [808, 218] on icon at bounding box center [810, 219] width 15 height 15
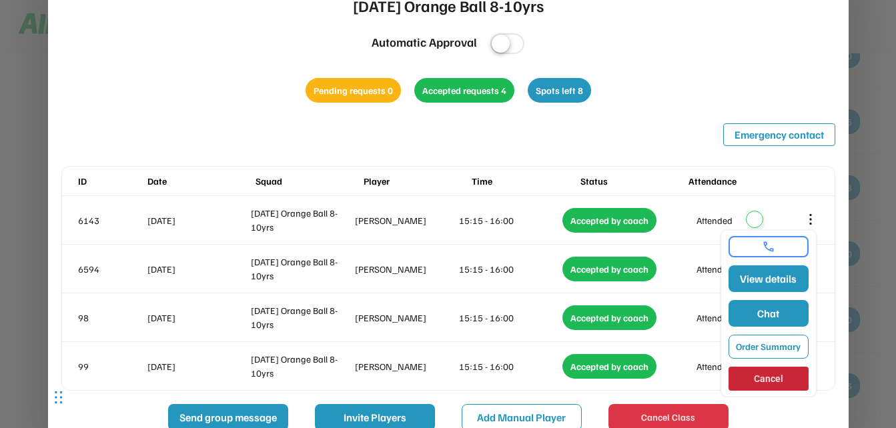
click at [777, 247] on link at bounding box center [769, 246] width 72 height 13
click at [874, 106] on div at bounding box center [448, 214] width 896 height 428
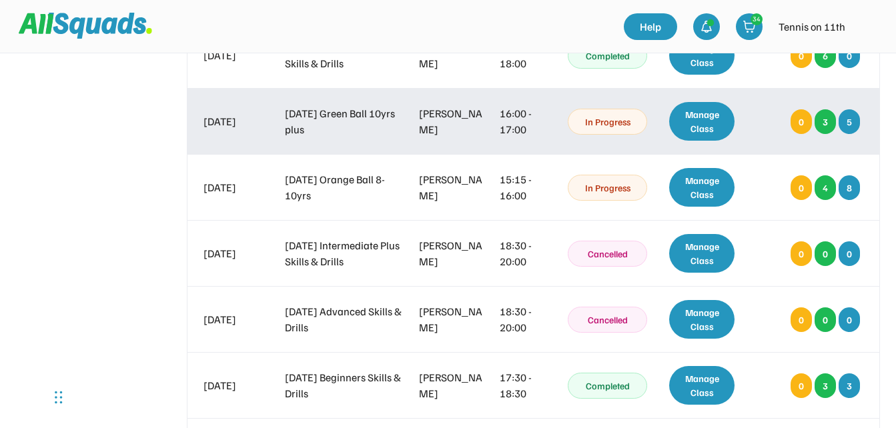
click at [706, 120] on div "Manage Class" at bounding box center [702, 121] width 66 height 39
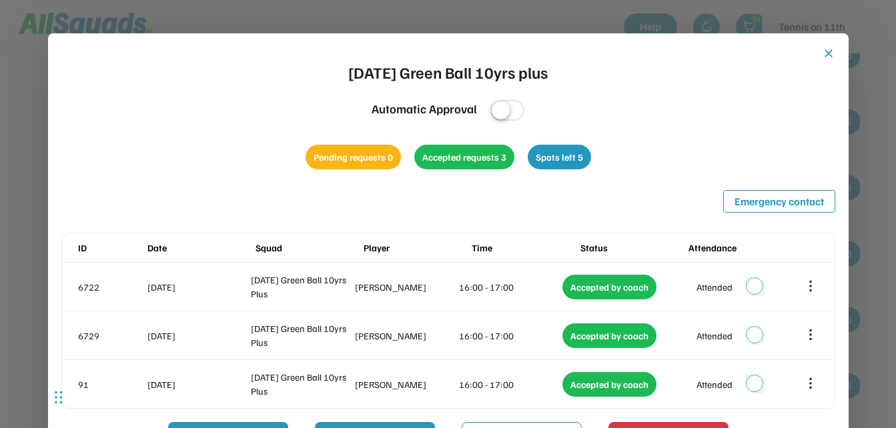
click at [860, 175] on div at bounding box center [448, 214] width 896 height 428
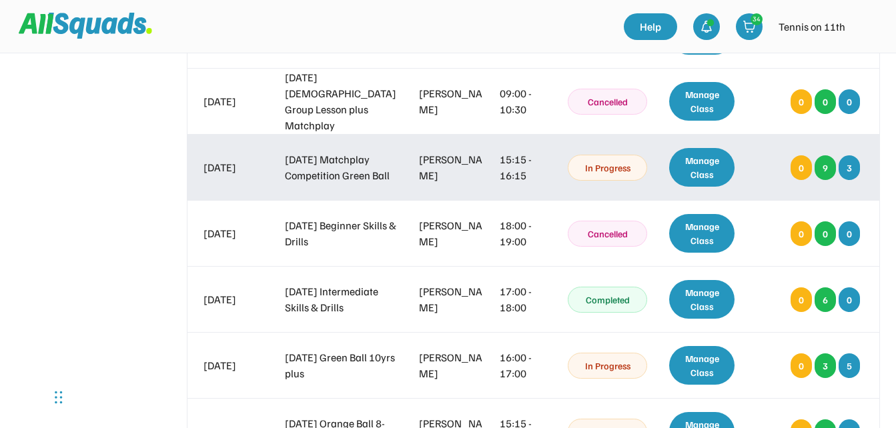
scroll to position [7304, 0]
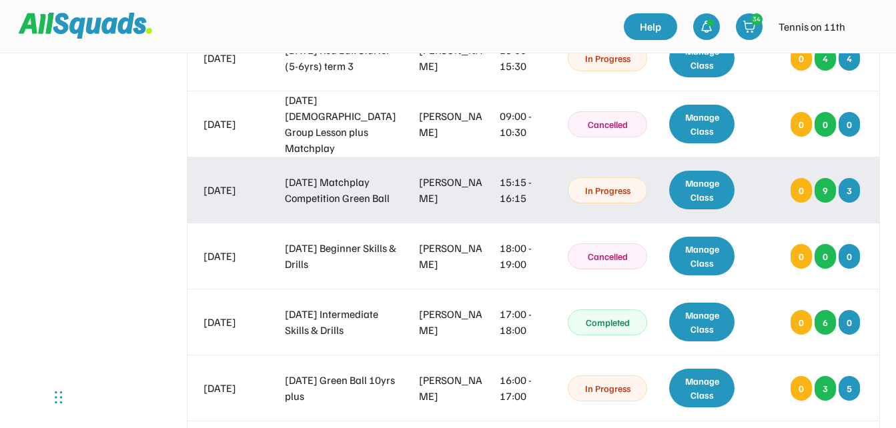
click at [719, 195] on div "Manage Class" at bounding box center [702, 190] width 66 height 39
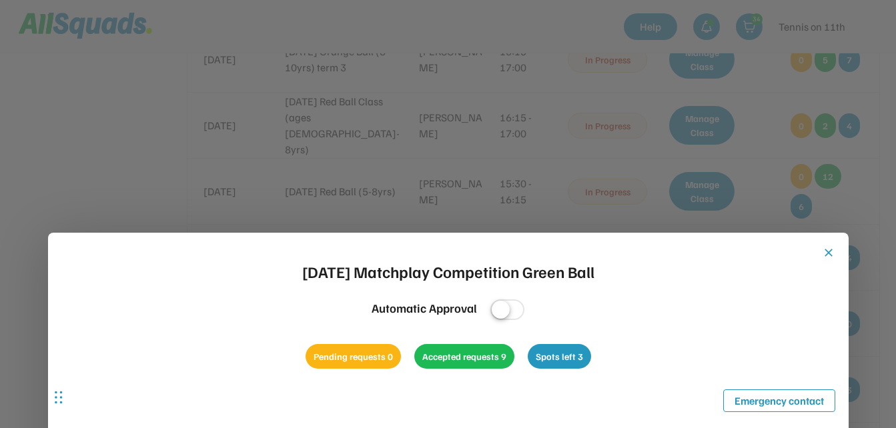
scroll to position [7104, 0]
click at [827, 253] on button "close" at bounding box center [828, 253] width 13 height 13
